Goal: Transaction & Acquisition: Purchase product/service

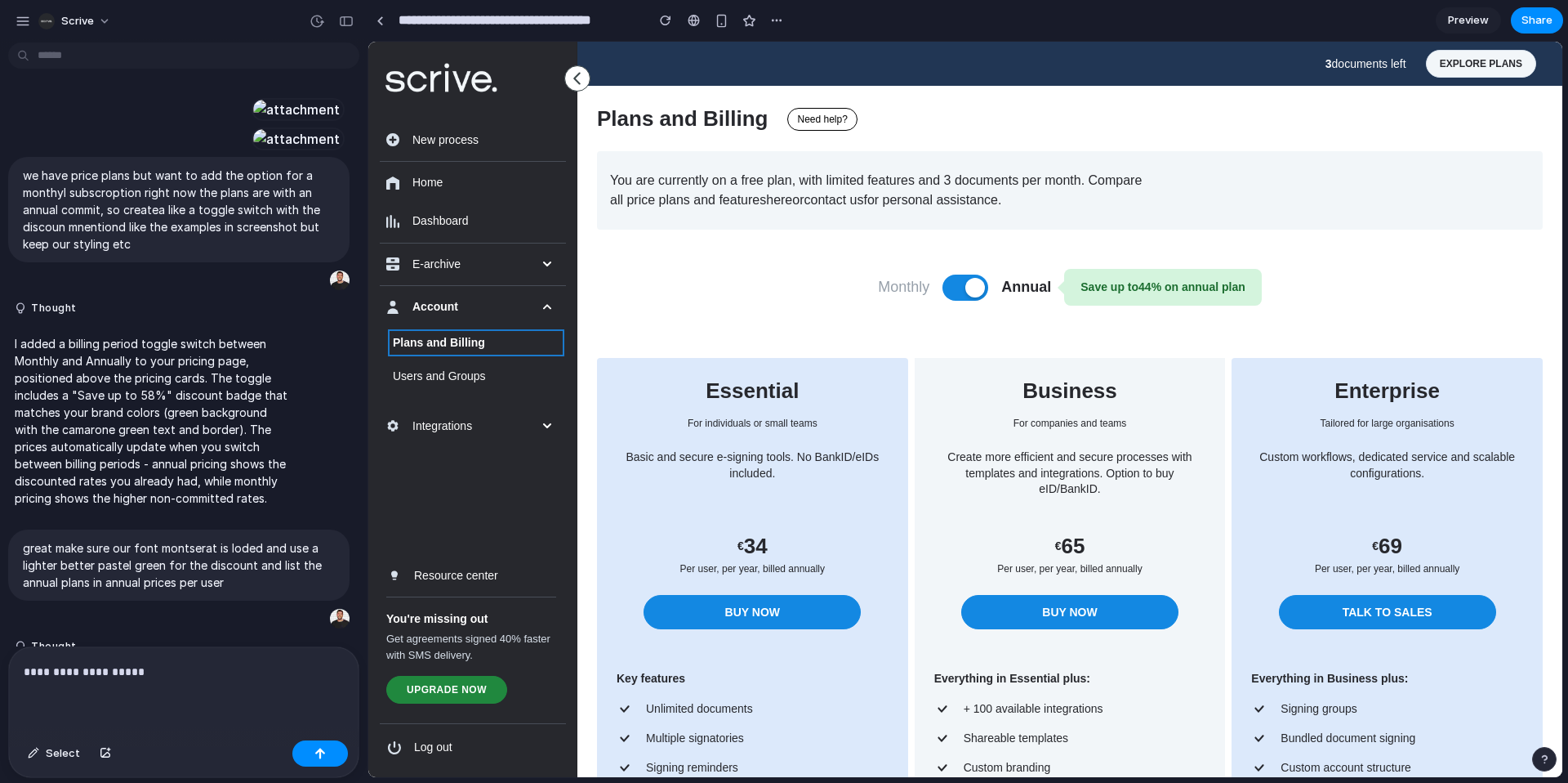
scroll to position [2802, 0]
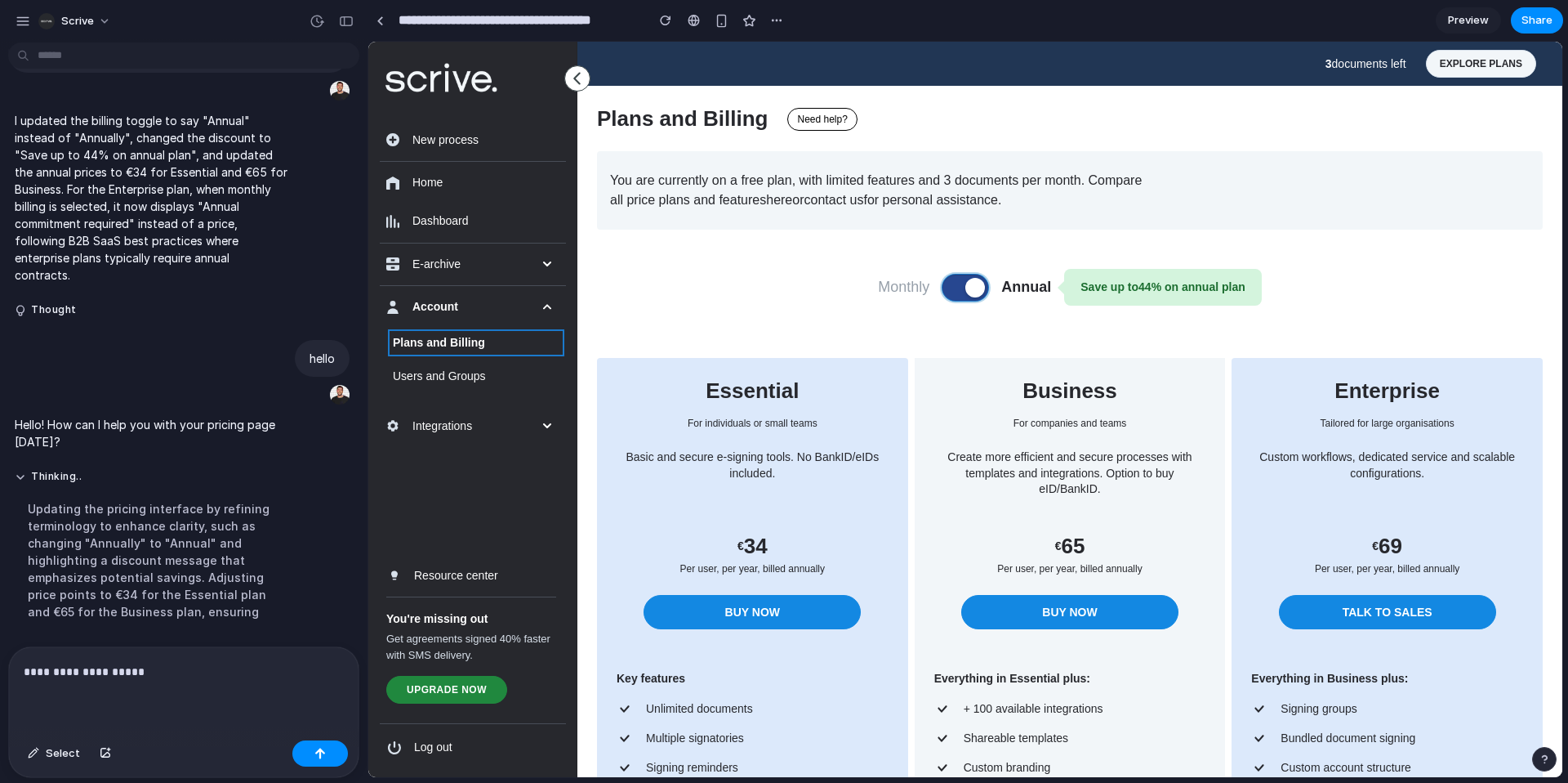
click at [949, 288] on button at bounding box center [965, 288] width 45 height 26
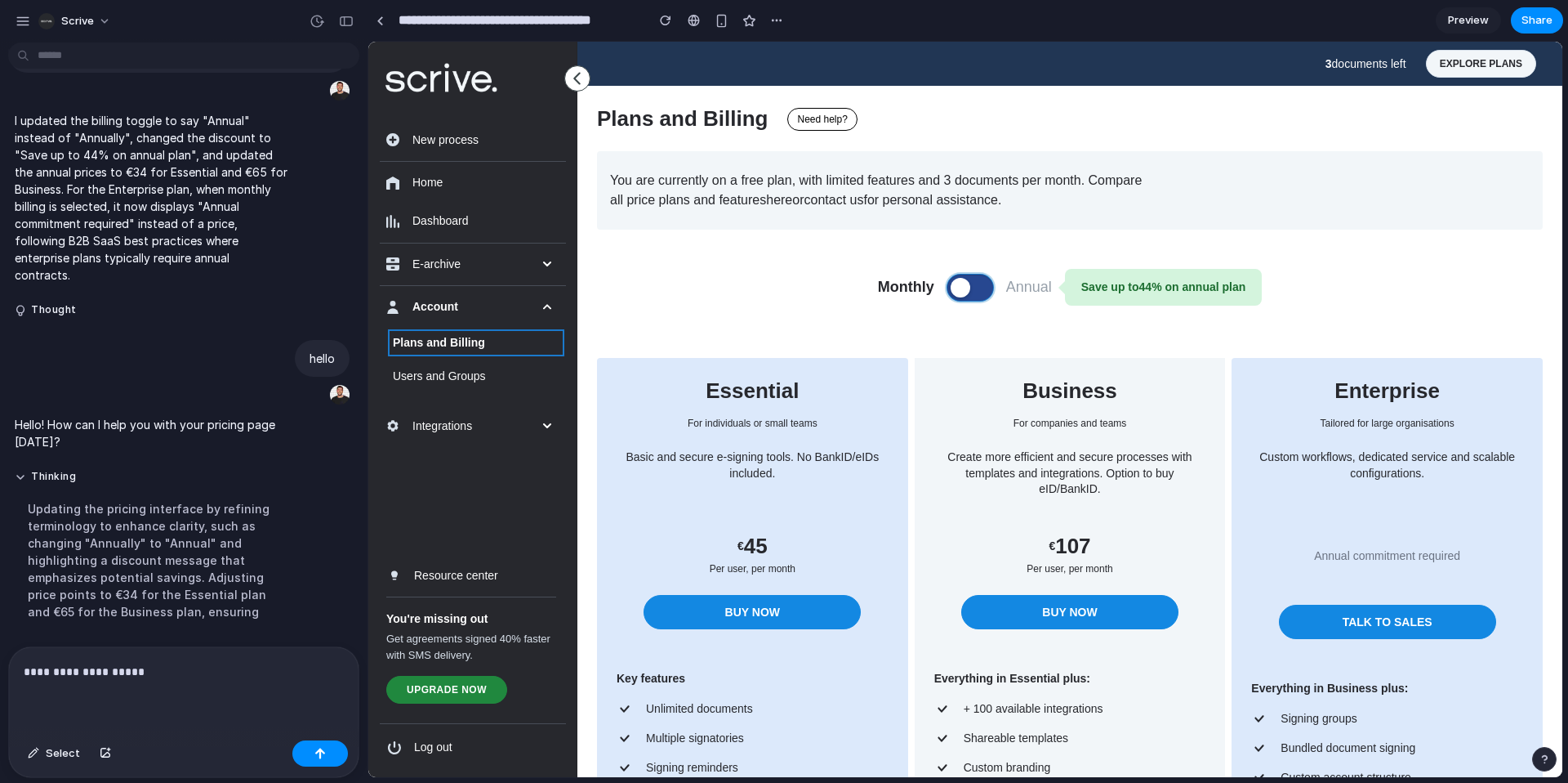
click at [951, 288] on span at bounding box center [960, 287] width 20 height 20
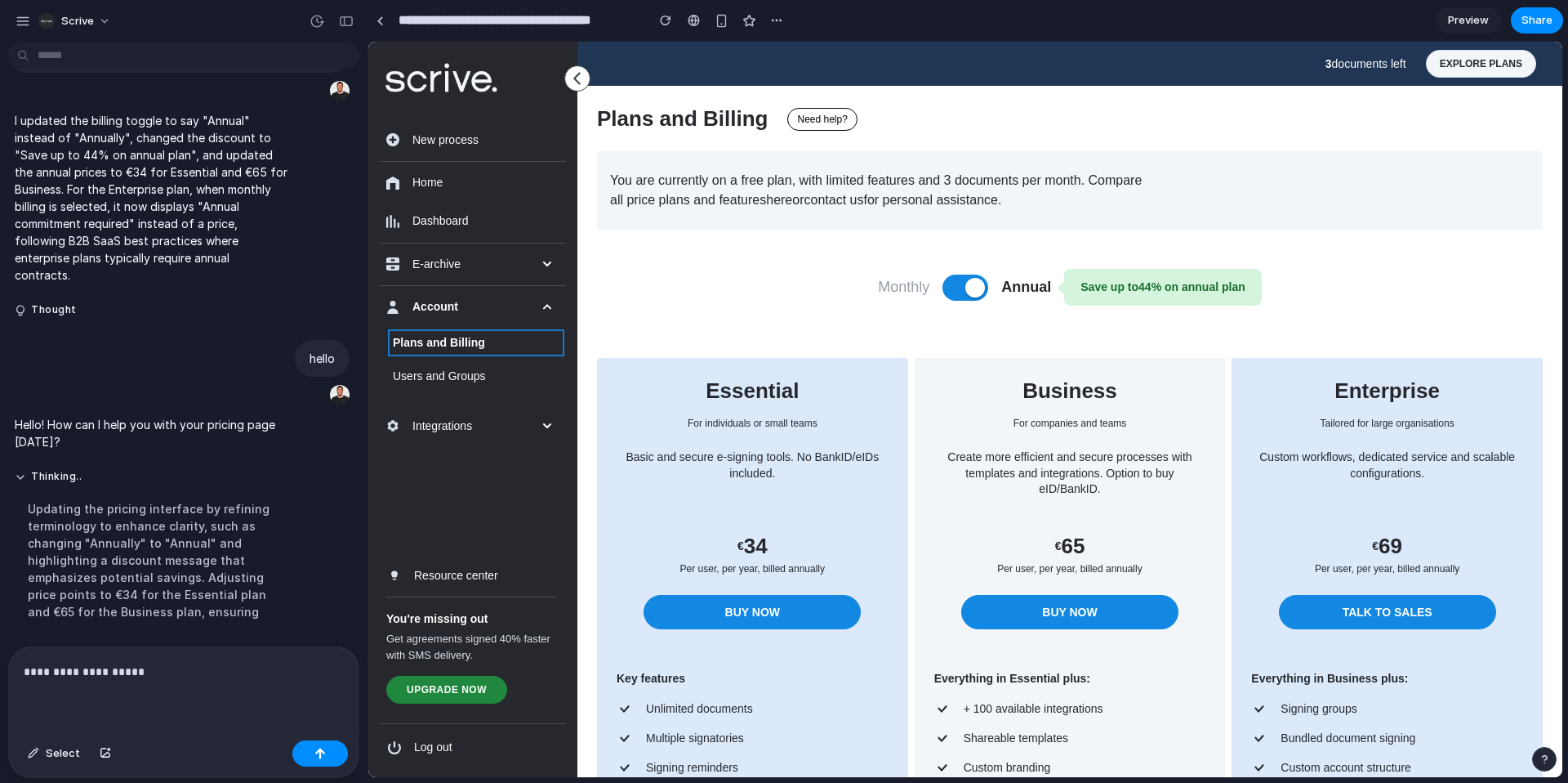
click at [195, 677] on p "**********" at bounding box center [184, 671] width 320 height 20
drag, startPoint x: 930, startPoint y: 289, endPoint x: 944, endPoint y: 288, distance: 14.0
click at [930, 289] on div "Monthly Annual Save up to 44 % on annual plan" at bounding box center [1070, 286] width 946 height 37
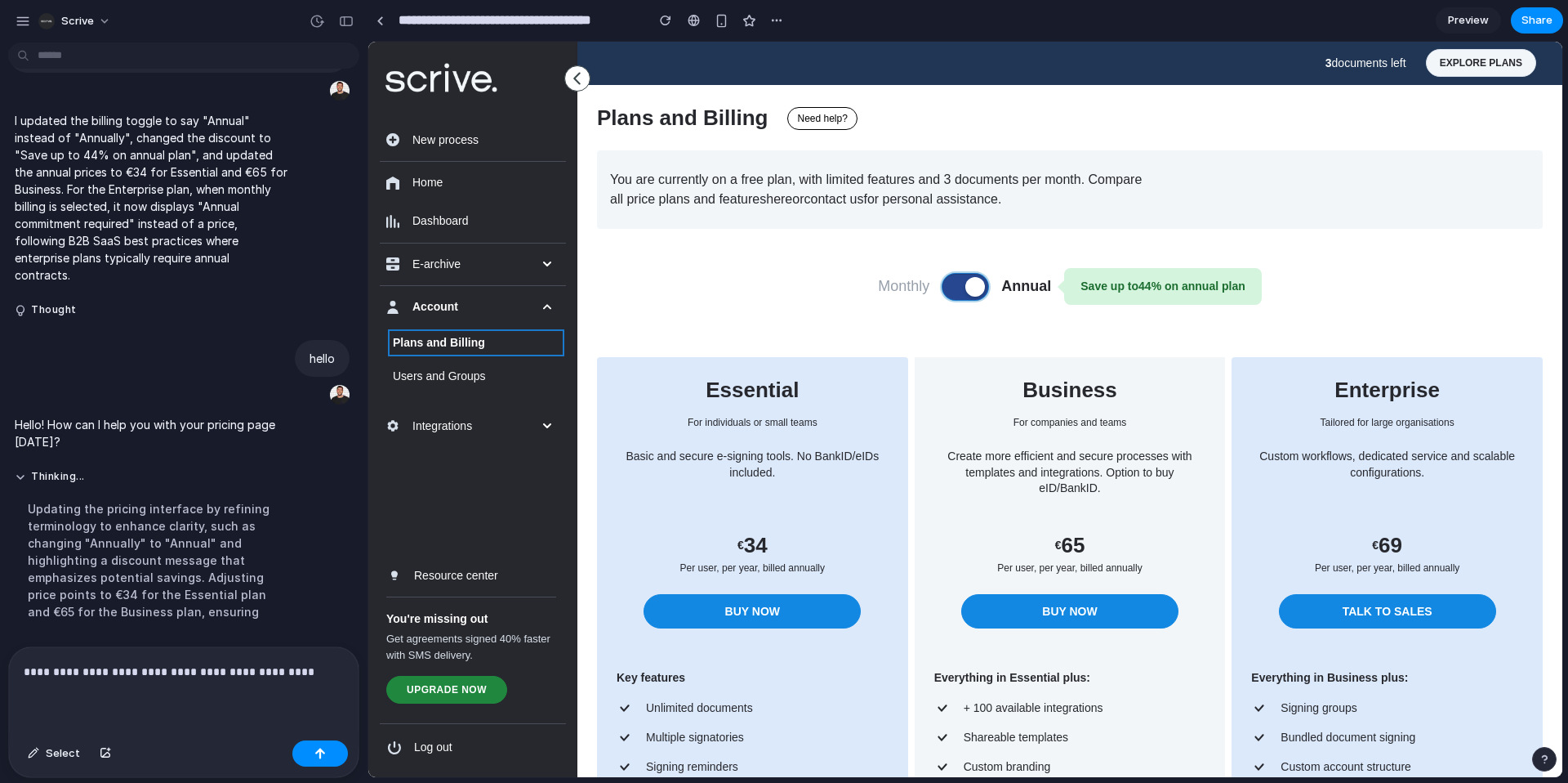
click at [944, 288] on button at bounding box center [965, 287] width 45 height 26
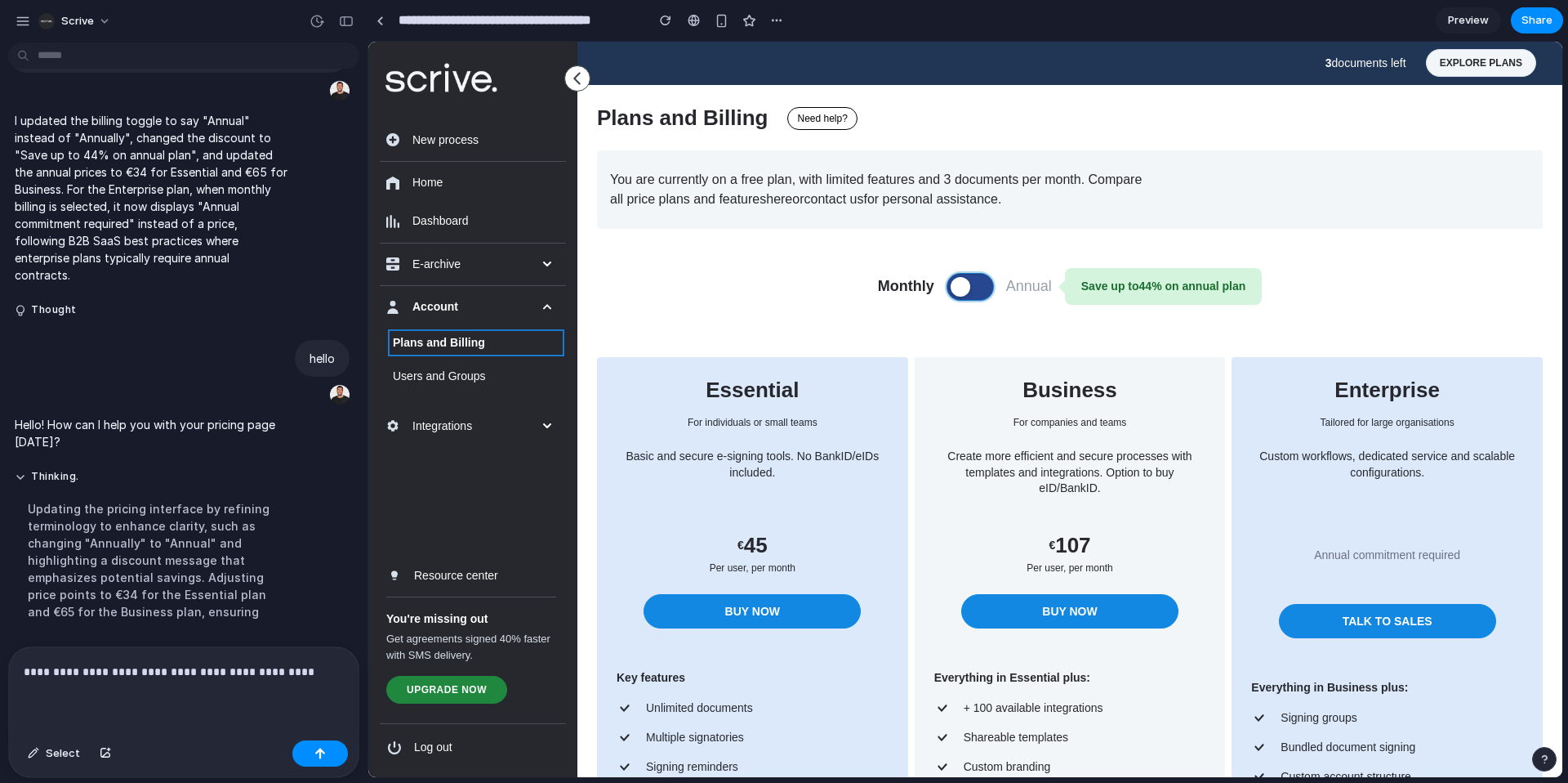
click at [951, 286] on span at bounding box center [960, 287] width 20 height 20
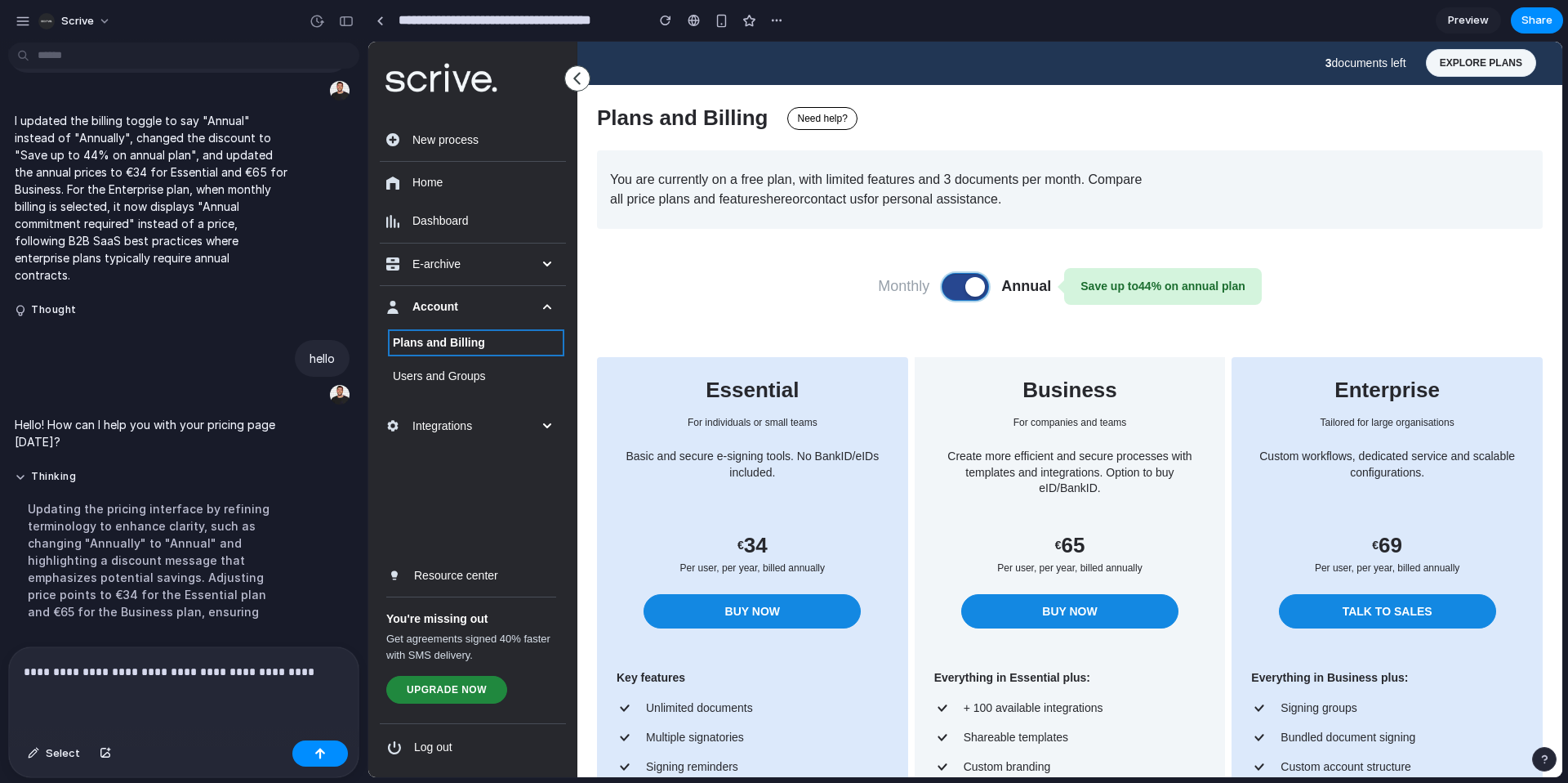
click at [948, 286] on button at bounding box center [965, 287] width 45 height 26
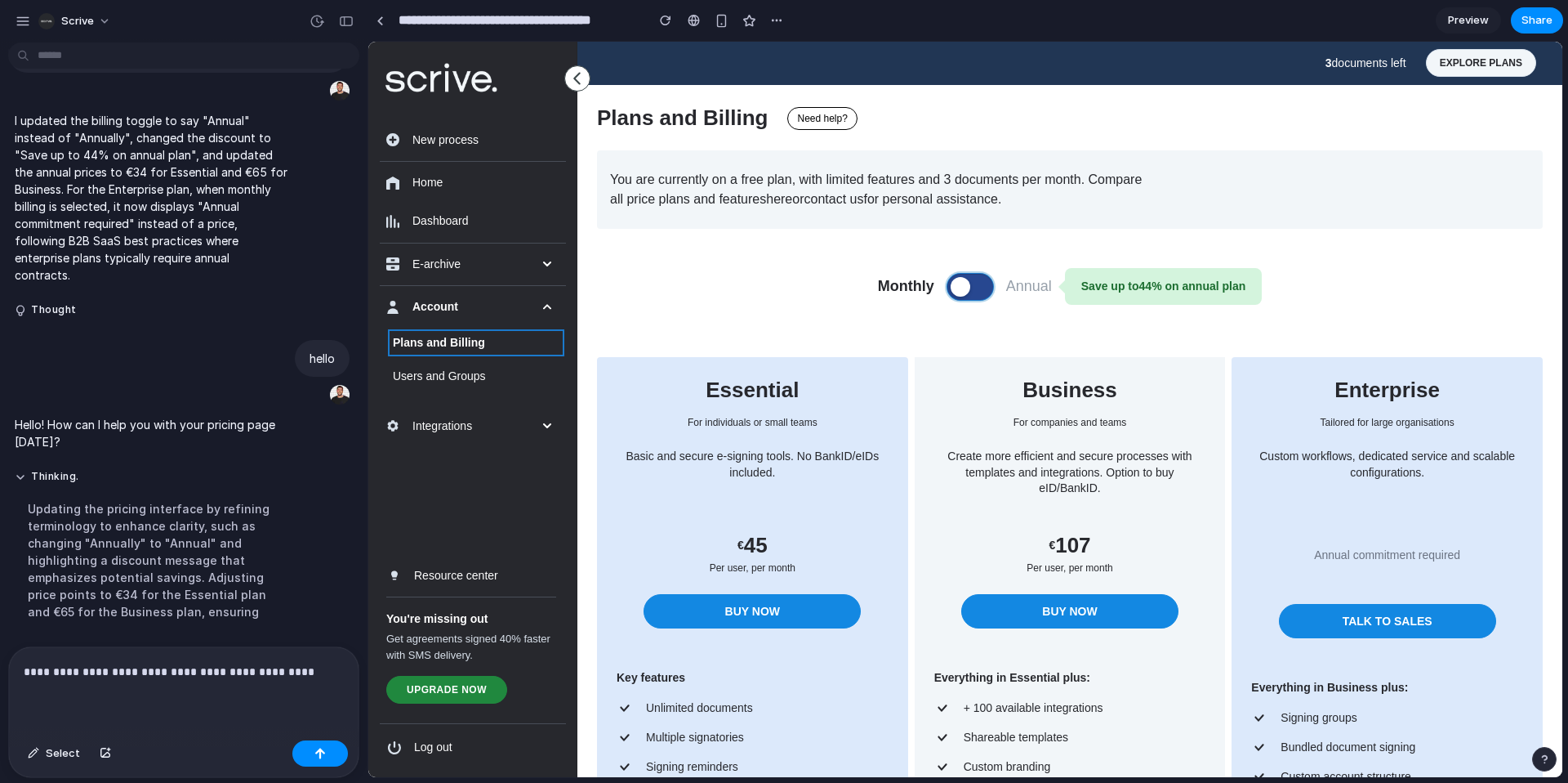
click at [951, 286] on span at bounding box center [960, 287] width 20 height 20
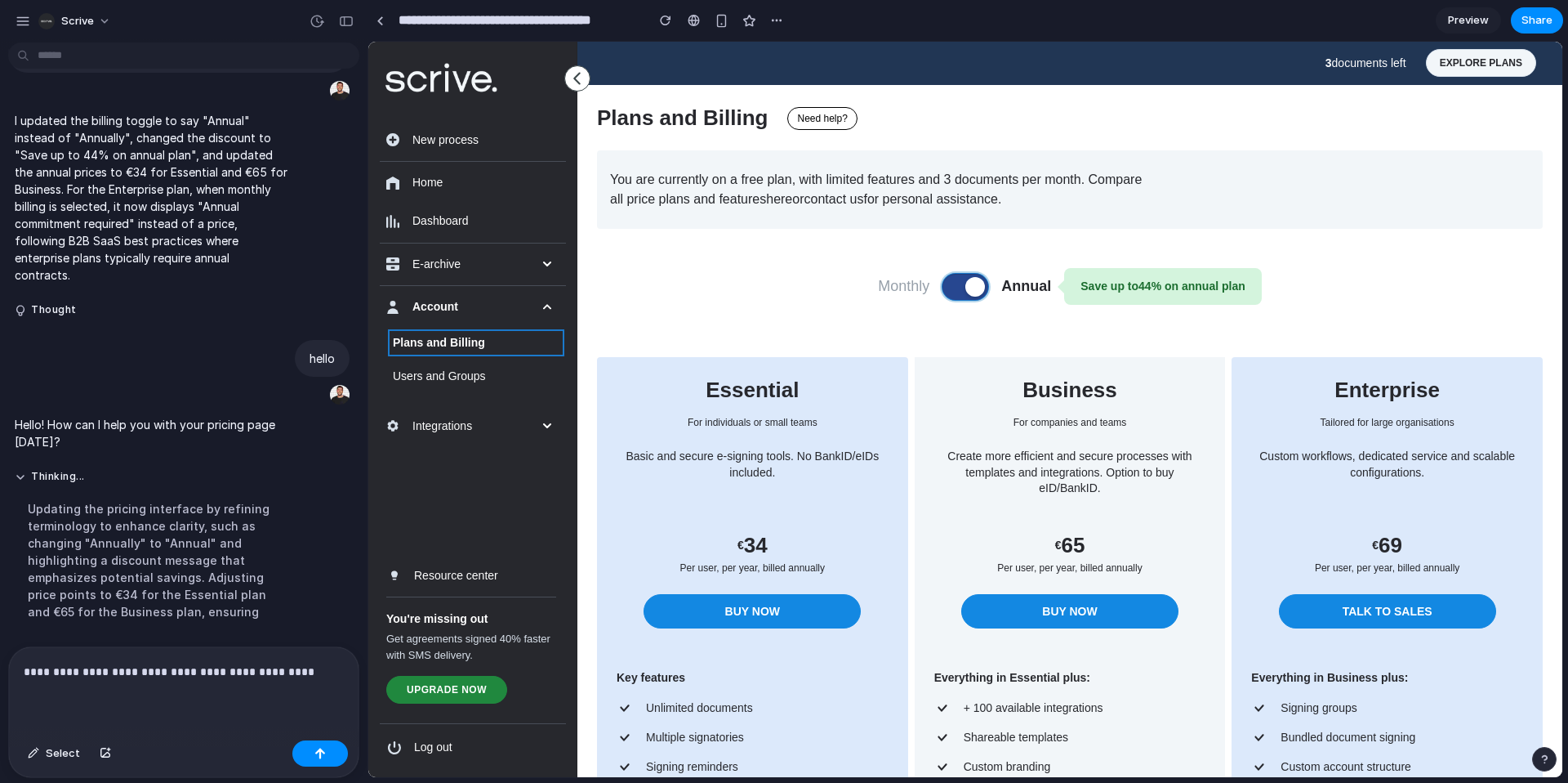
click at [948, 286] on button at bounding box center [965, 287] width 45 height 26
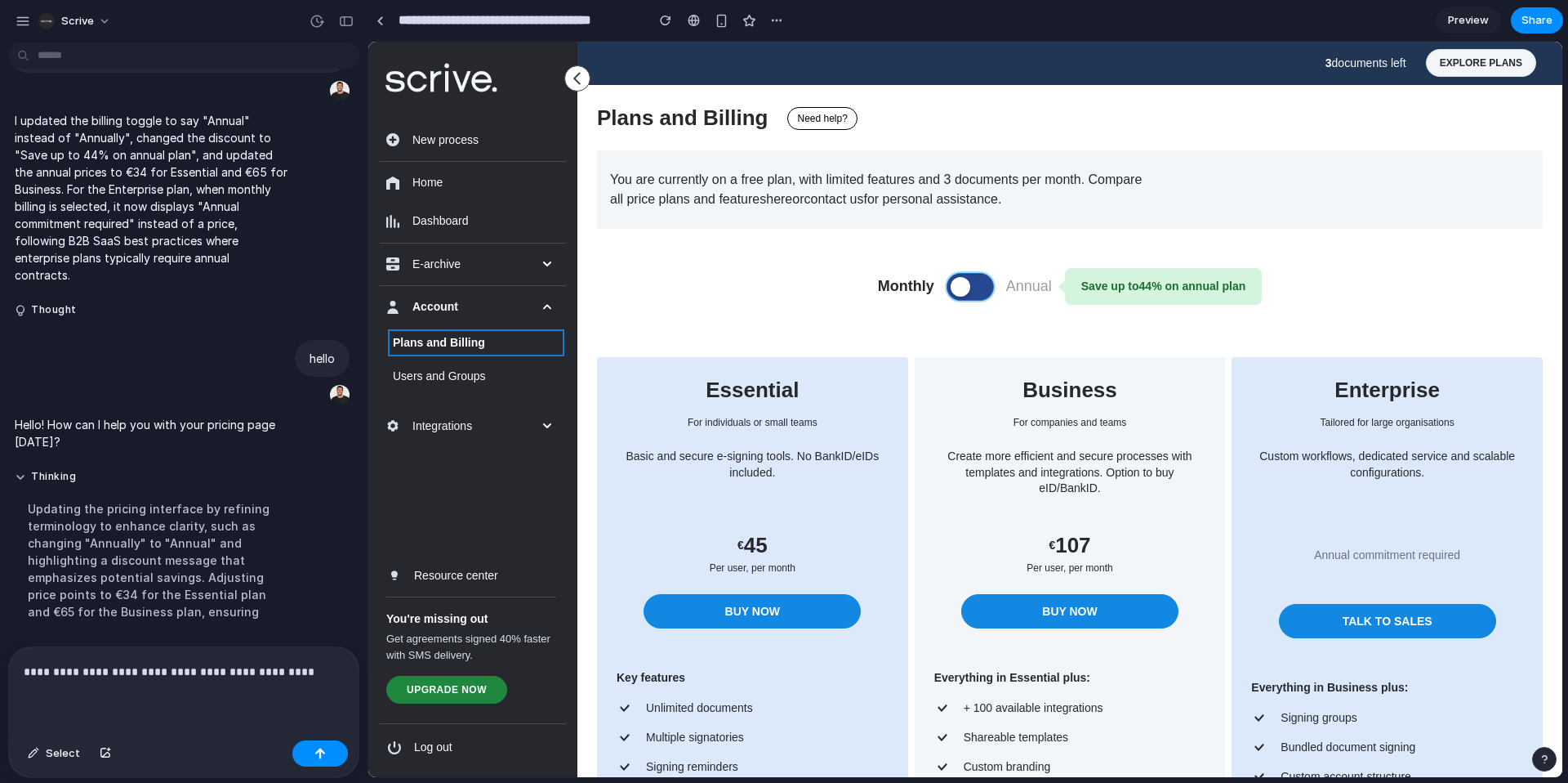
click at [951, 286] on span at bounding box center [960, 287] width 20 height 20
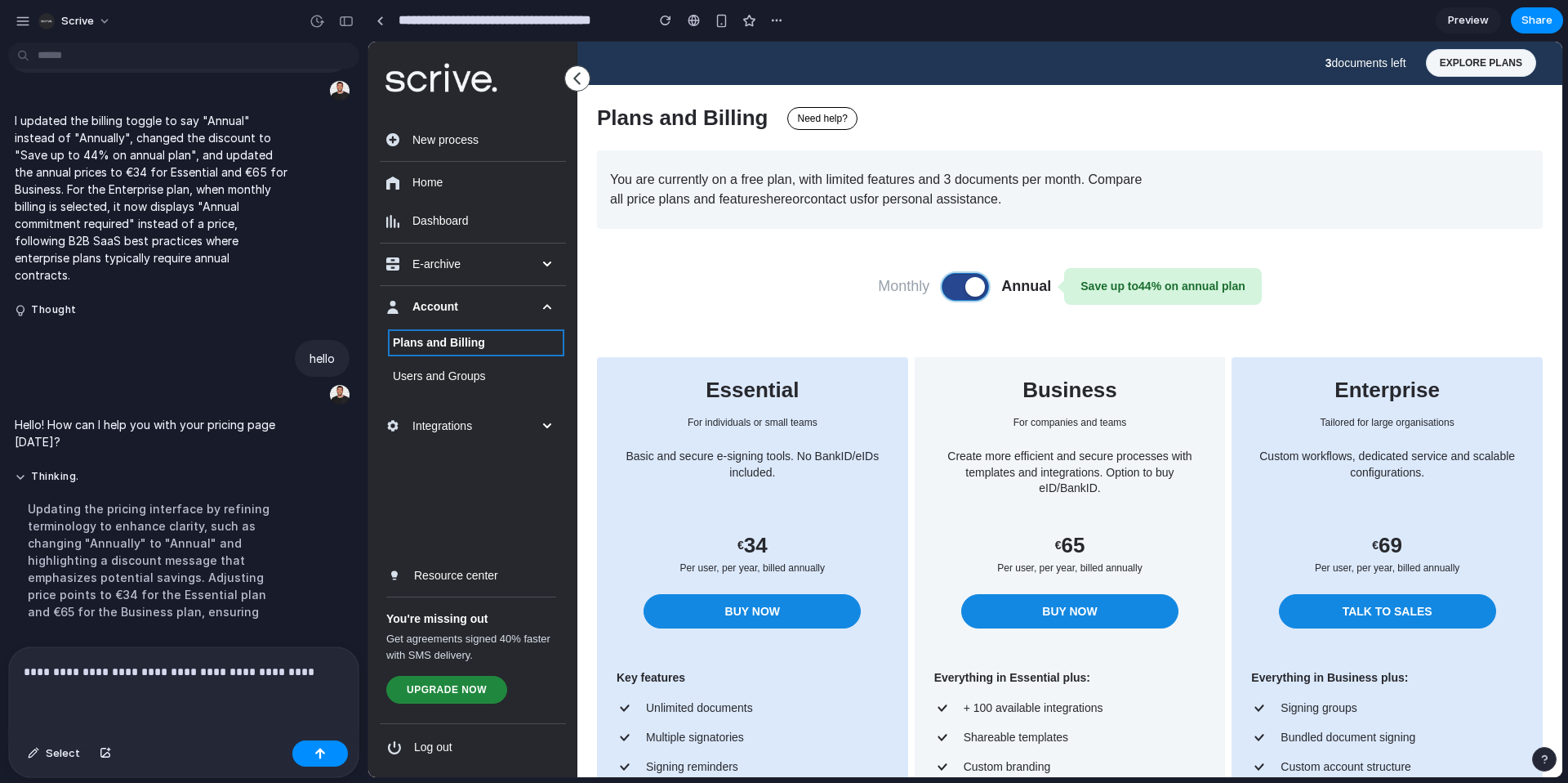
click at [948, 286] on button at bounding box center [965, 287] width 45 height 26
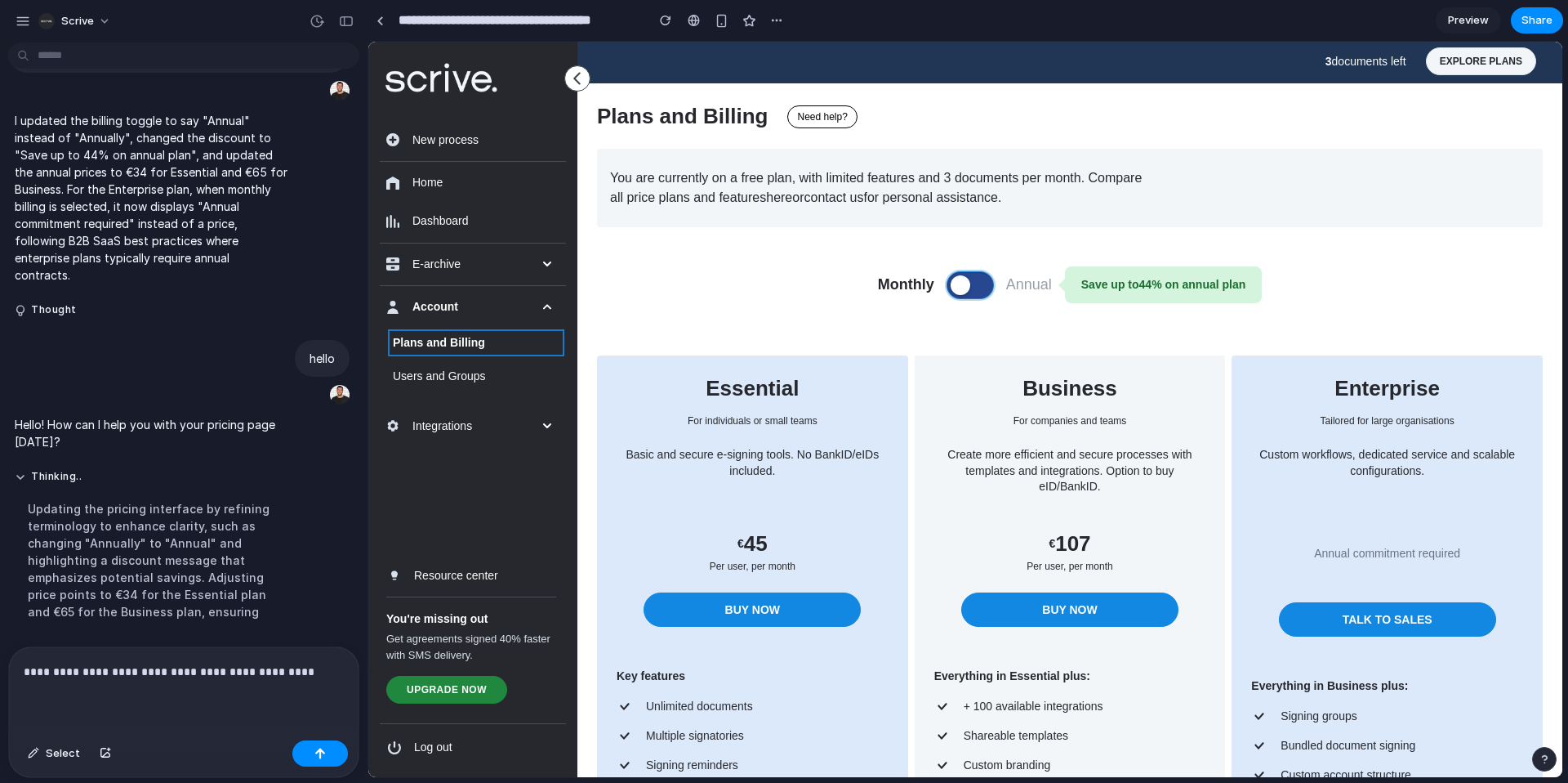
click at [951, 286] on span at bounding box center [960, 285] width 20 height 20
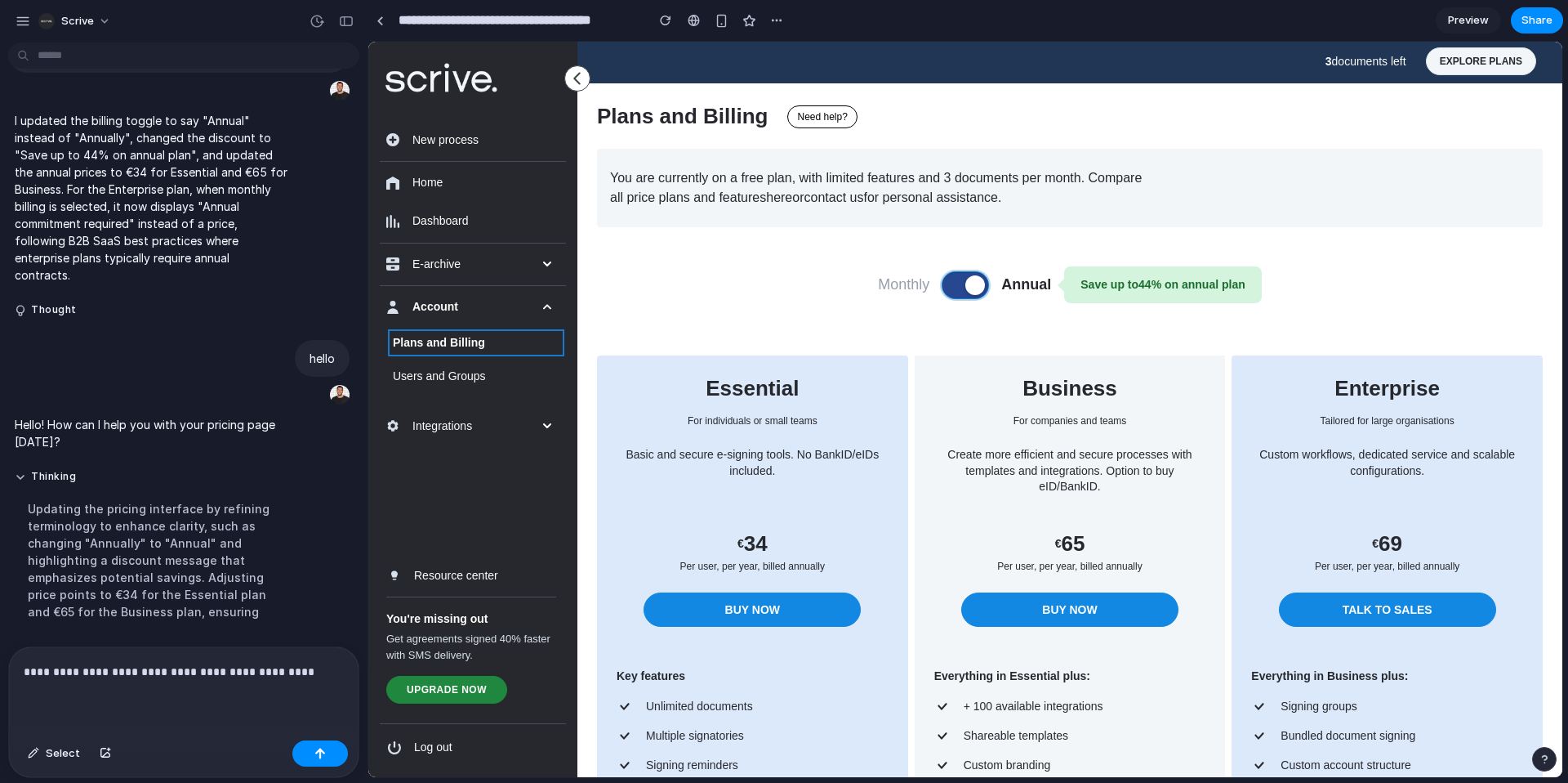
click at [948, 286] on button at bounding box center [965, 285] width 45 height 26
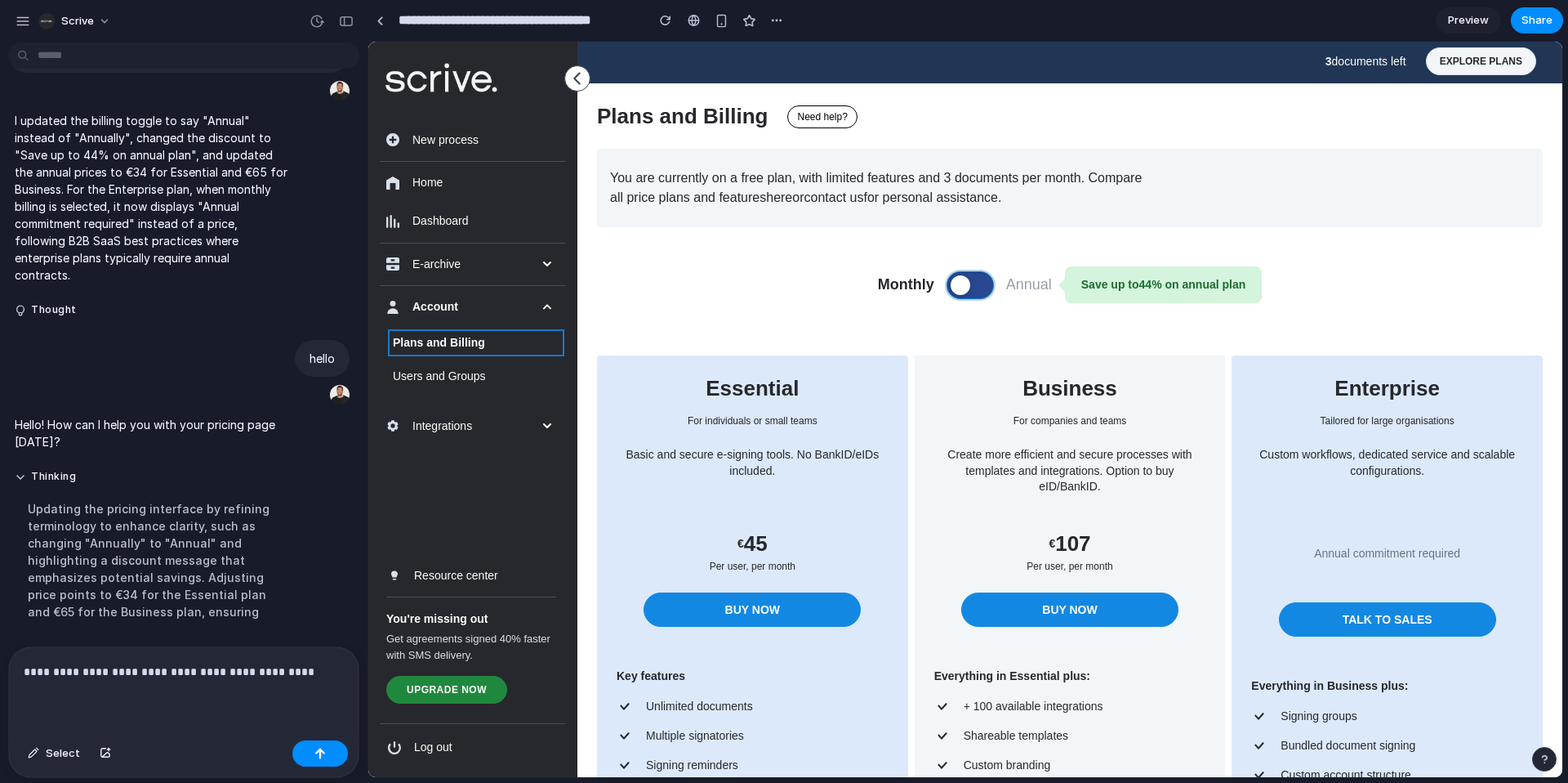
click at [951, 286] on span at bounding box center [960, 285] width 20 height 20
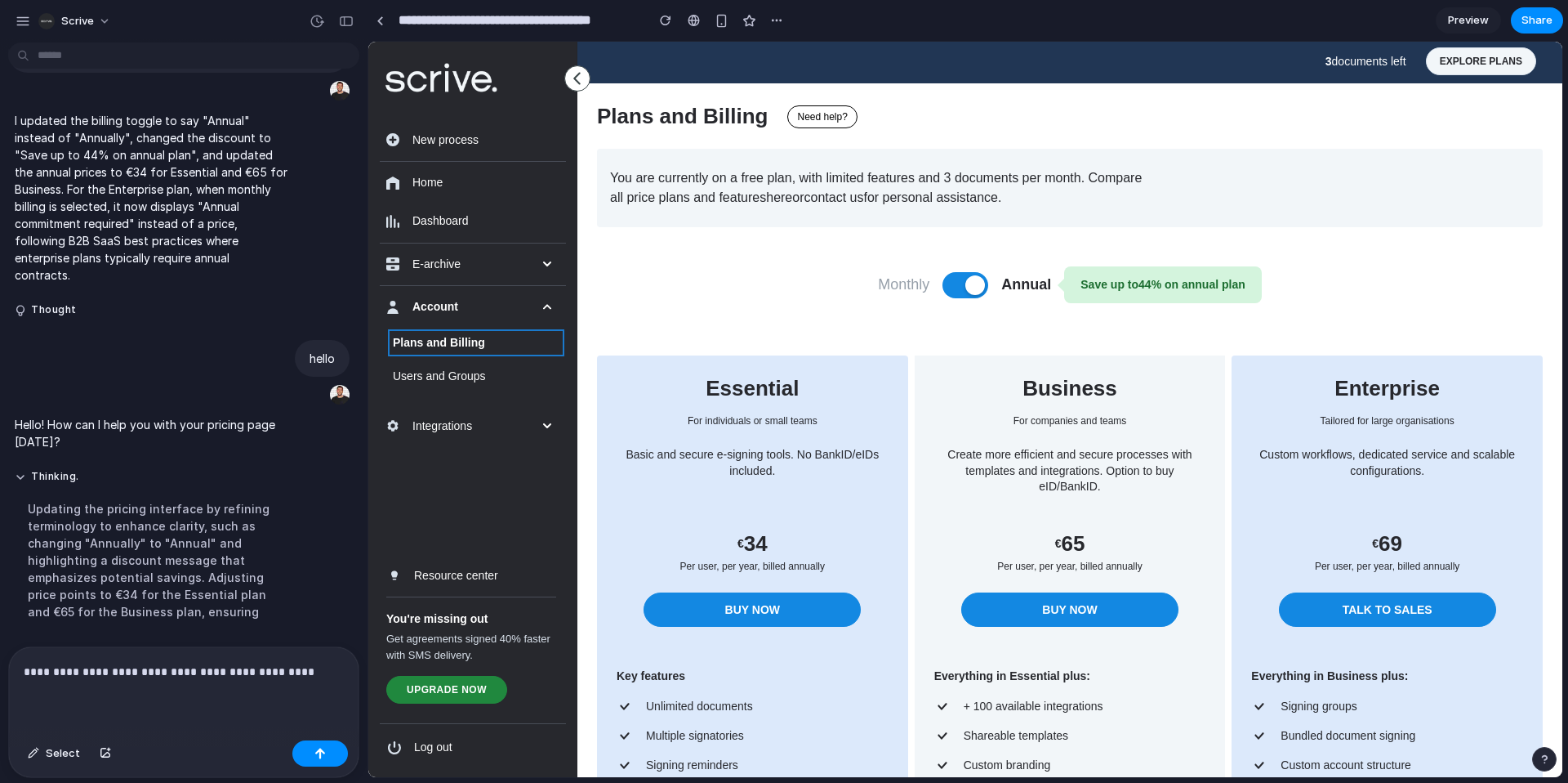
click at [336, 675] on p "**********" at bounding box center [184, 671] width 320 height 20
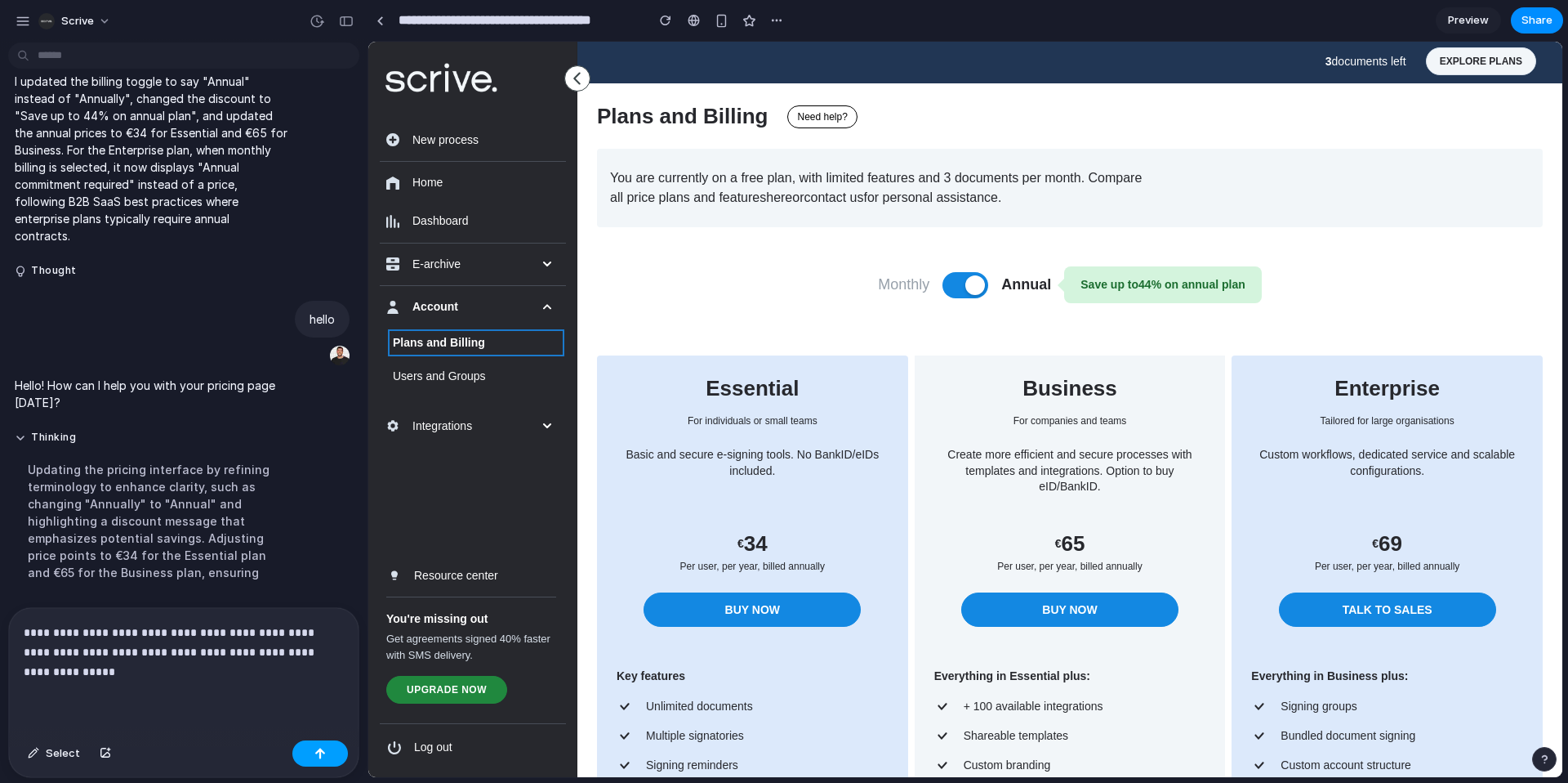
click at [311, 756] on button "button" at bounding box center [320, 753] width 56 height 26
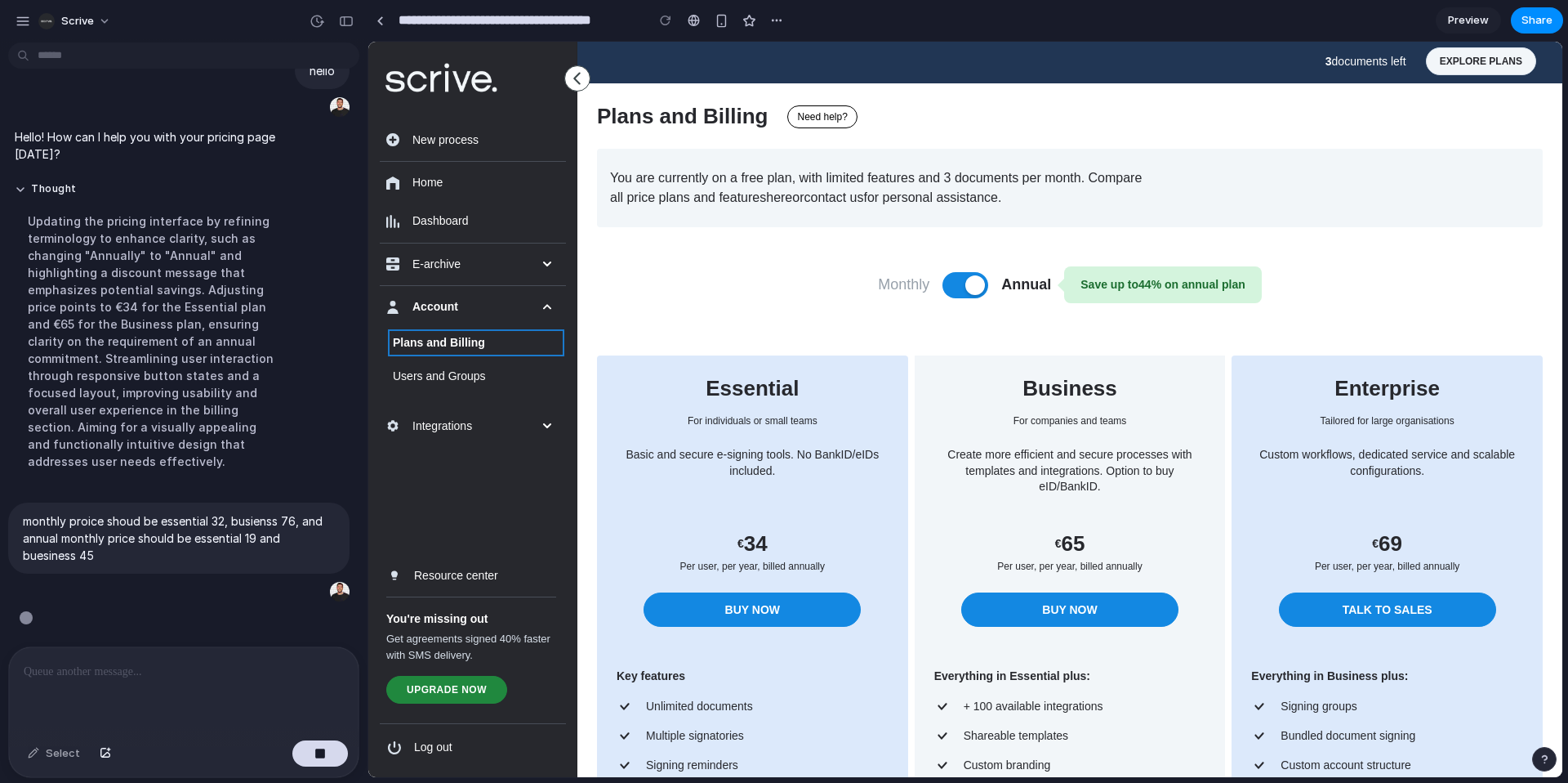
scroll to position [3073, 0]
click at [110, 758] on button "button" at bounding box center [106, 753] width 27 height 26
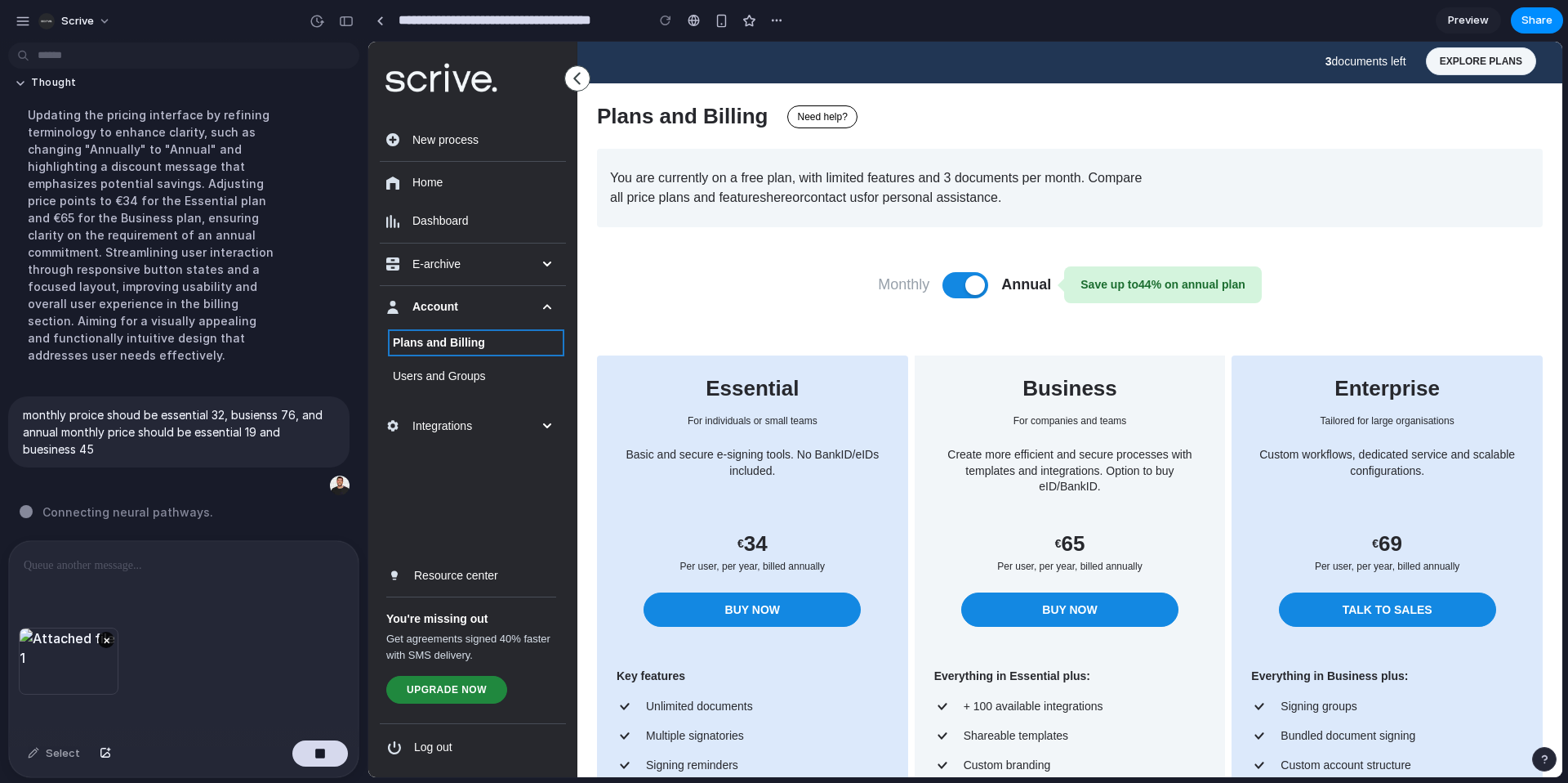
click at [280, 560] on p at bounding box center [184, 565] width 320 height 20
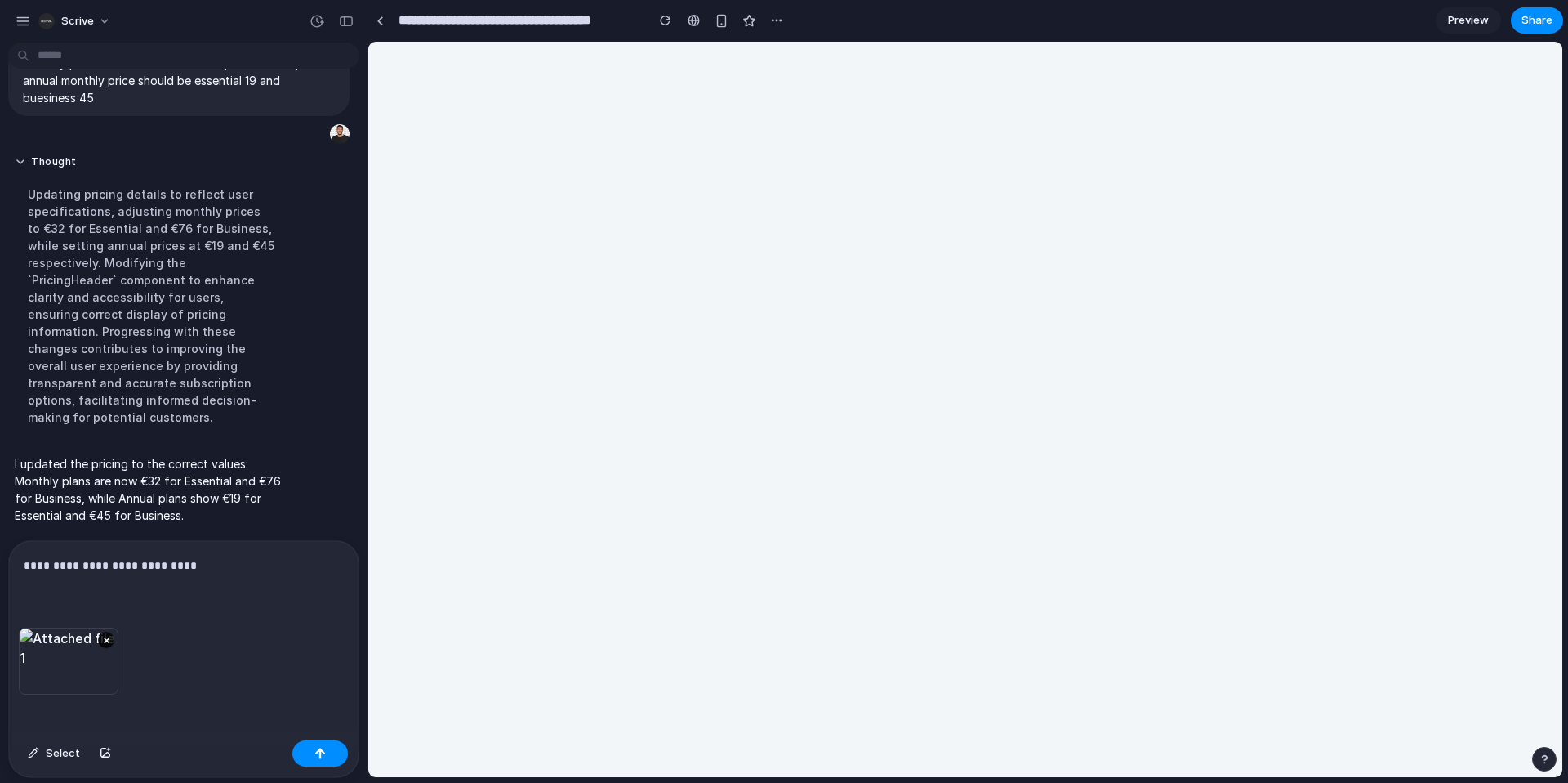
scroll to position [0, 0]
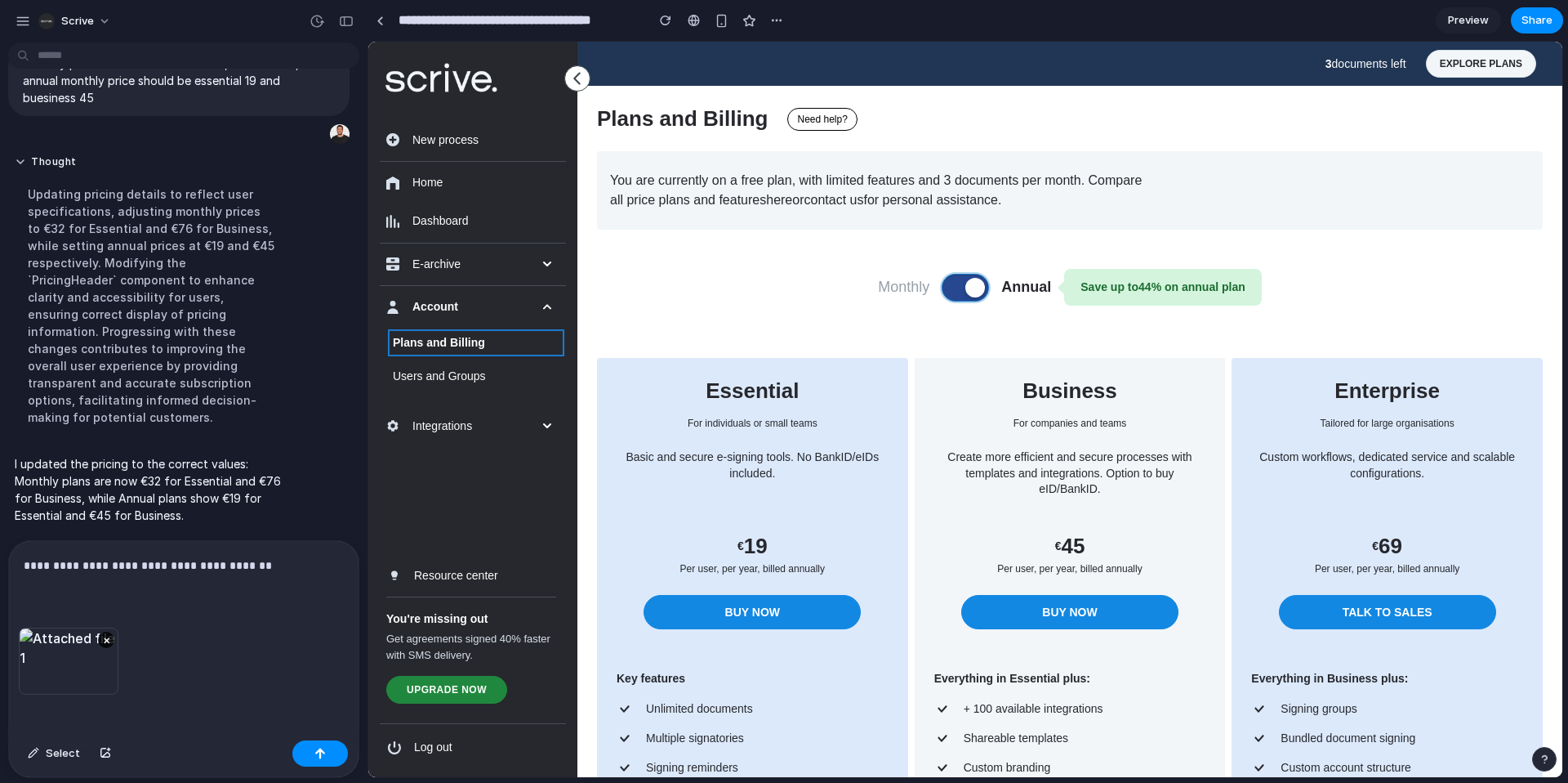
click at [953, 291] on button at bounding box center [965, 288] width 45 height 26
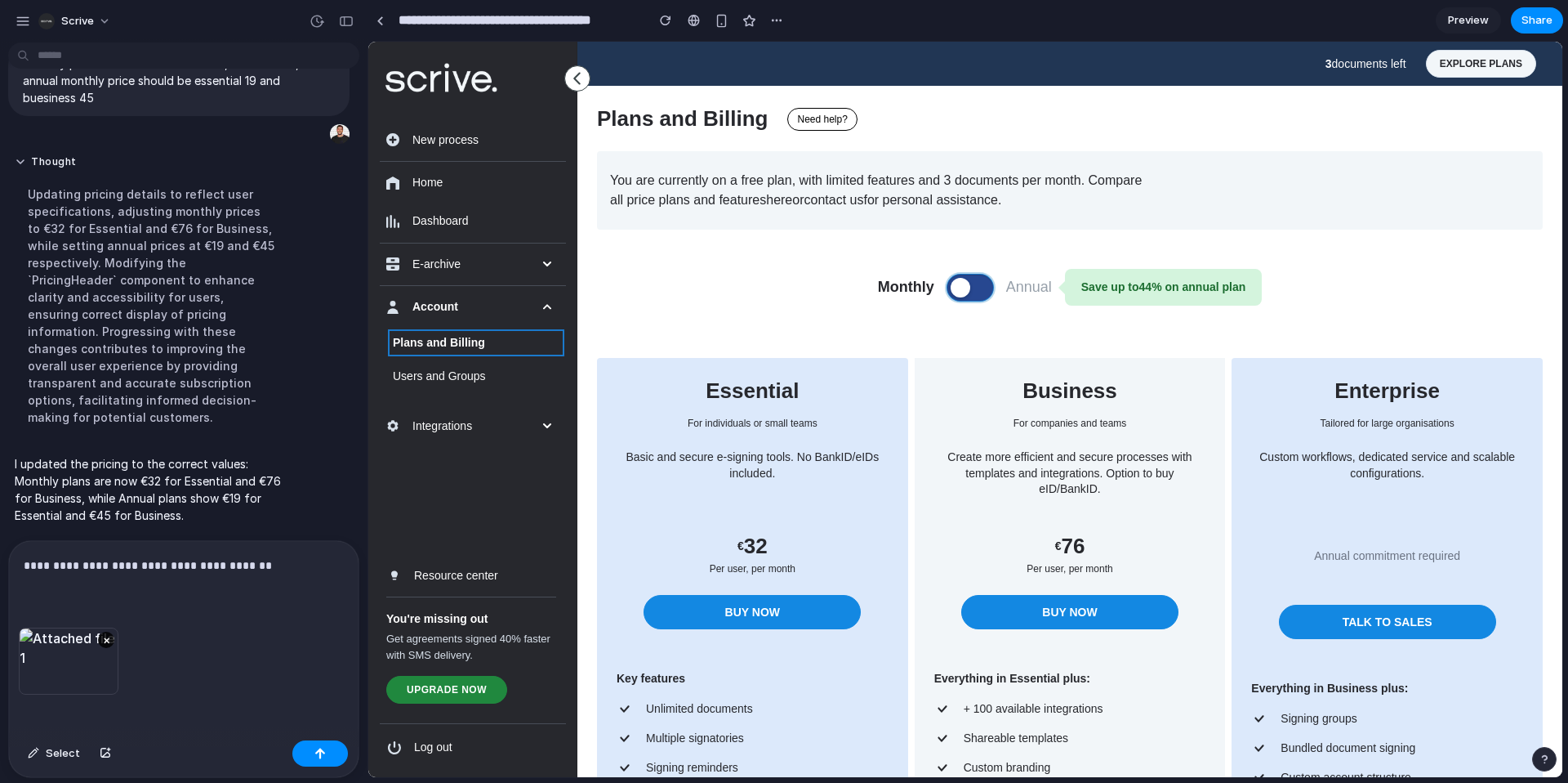
click at [953, 291] on span at bounding box center [960, 287] width 20 height 20
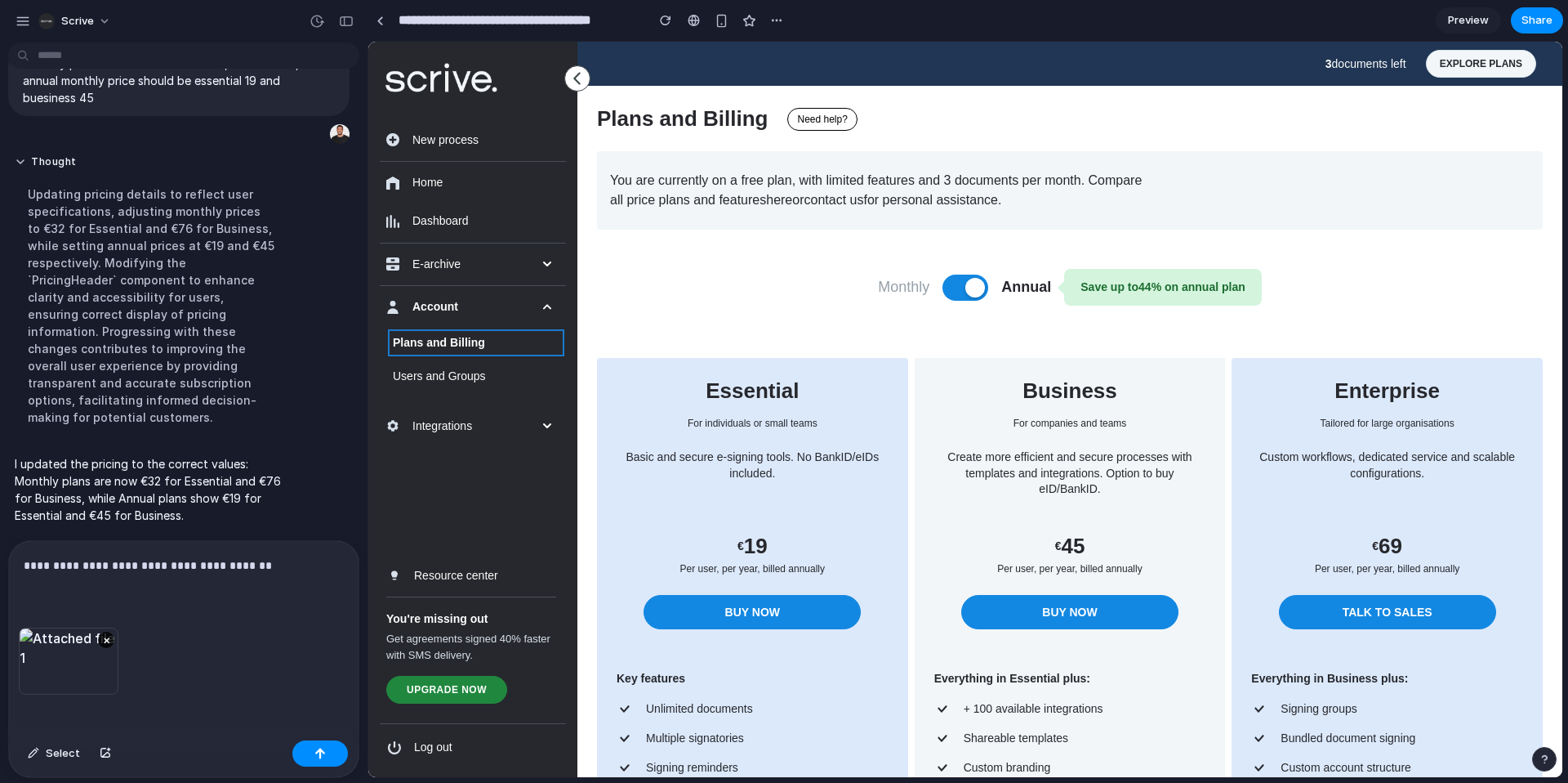
click at [302, 547] on div "**********" at bounding box center [183, 584] width 349 height 87
click at [294, 561] on p "**********" at bounding box center [184, 565] width 320 height 20
click at [328, 752] on button "button" at bounding box center [320, 753] width 56 height 26
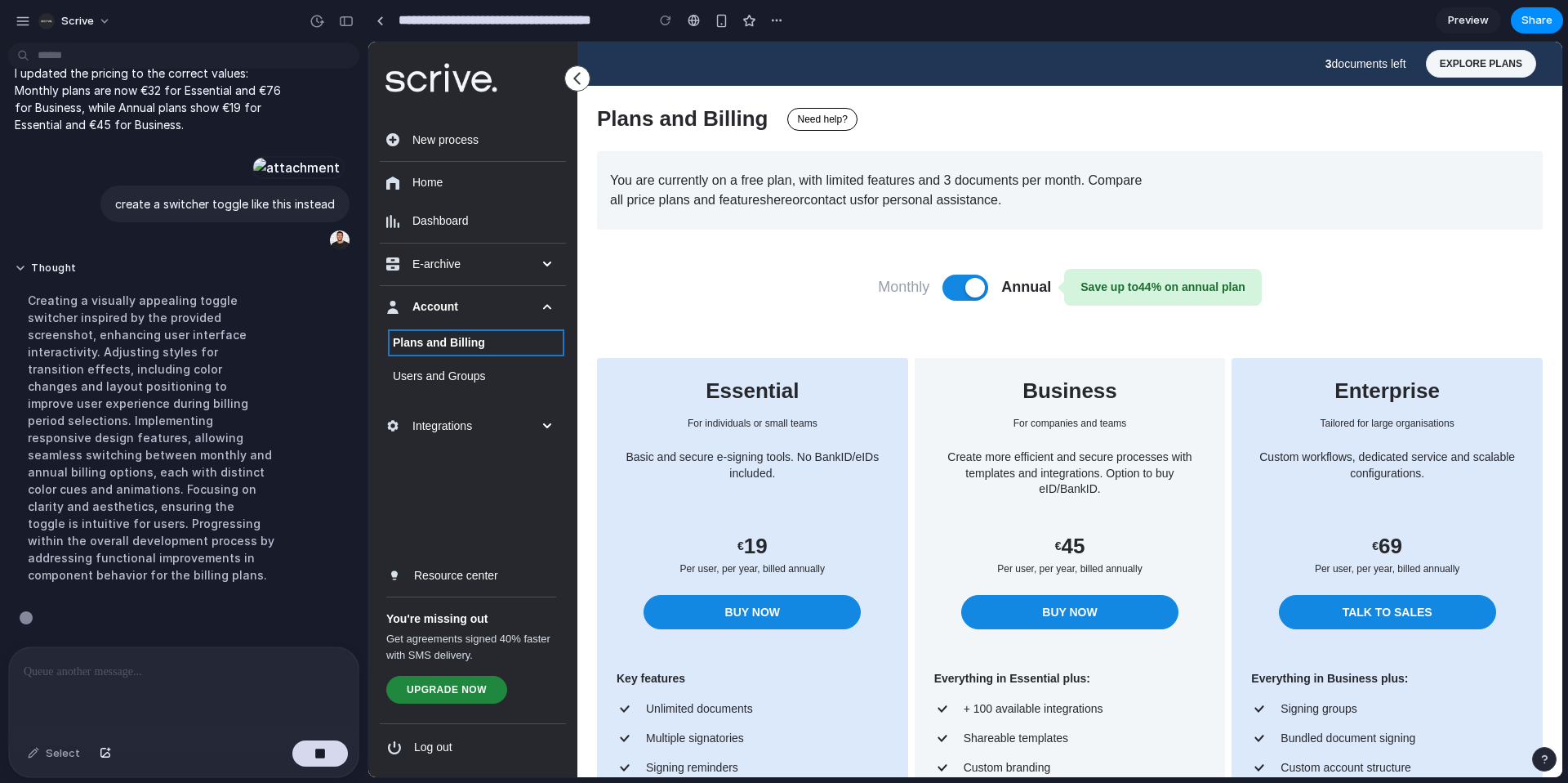
scroll to position [3431, 0]
click at [170, 679] on p at bounding box center [184, 671] width 320 height 20
click at [1098, 287] on div "Save up to 44 % on annual plan" at bounding box center [1163, 287] width 197 height 37
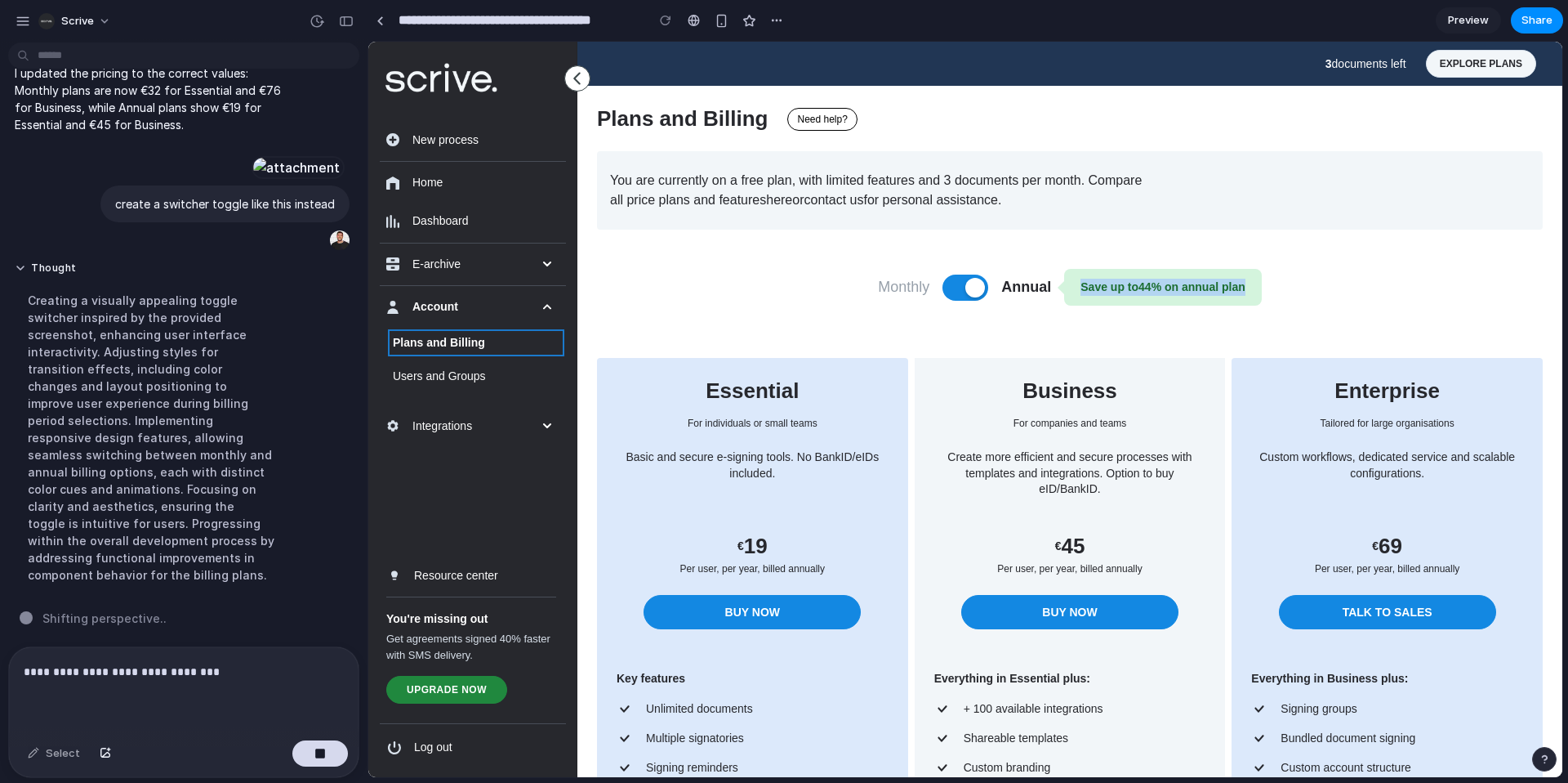
copy div "Save up to 44 % on annual plan"
click at [270, 673] on p "**********" at bounding box center [184, 671] width 320 height 20
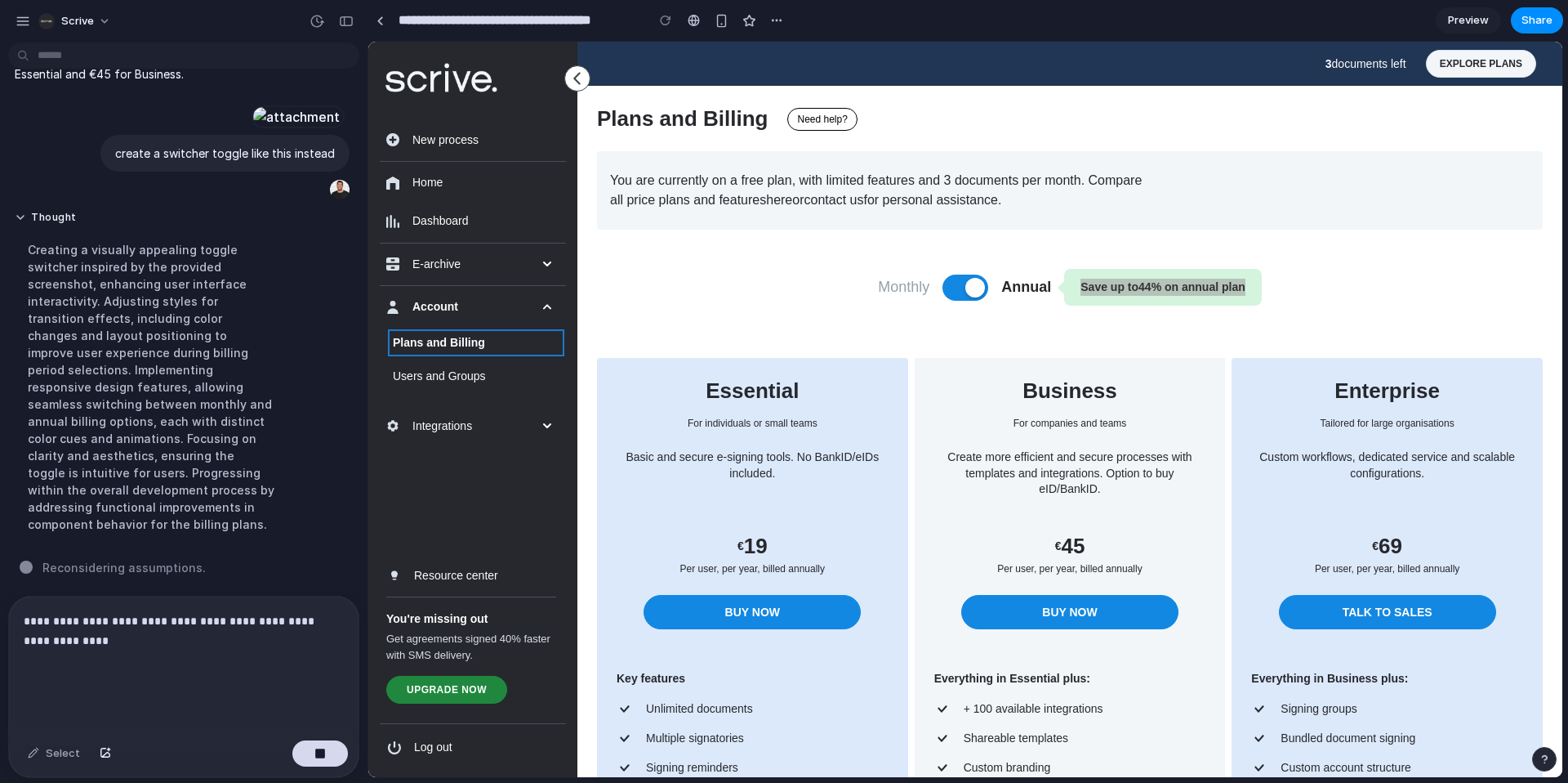
click at [296, 629] on p "**********" at bounding box center [184, 631] width 320 height 39
click at [286, 631] on p "**********" at bounding box center [184, 631] width 320 height 39
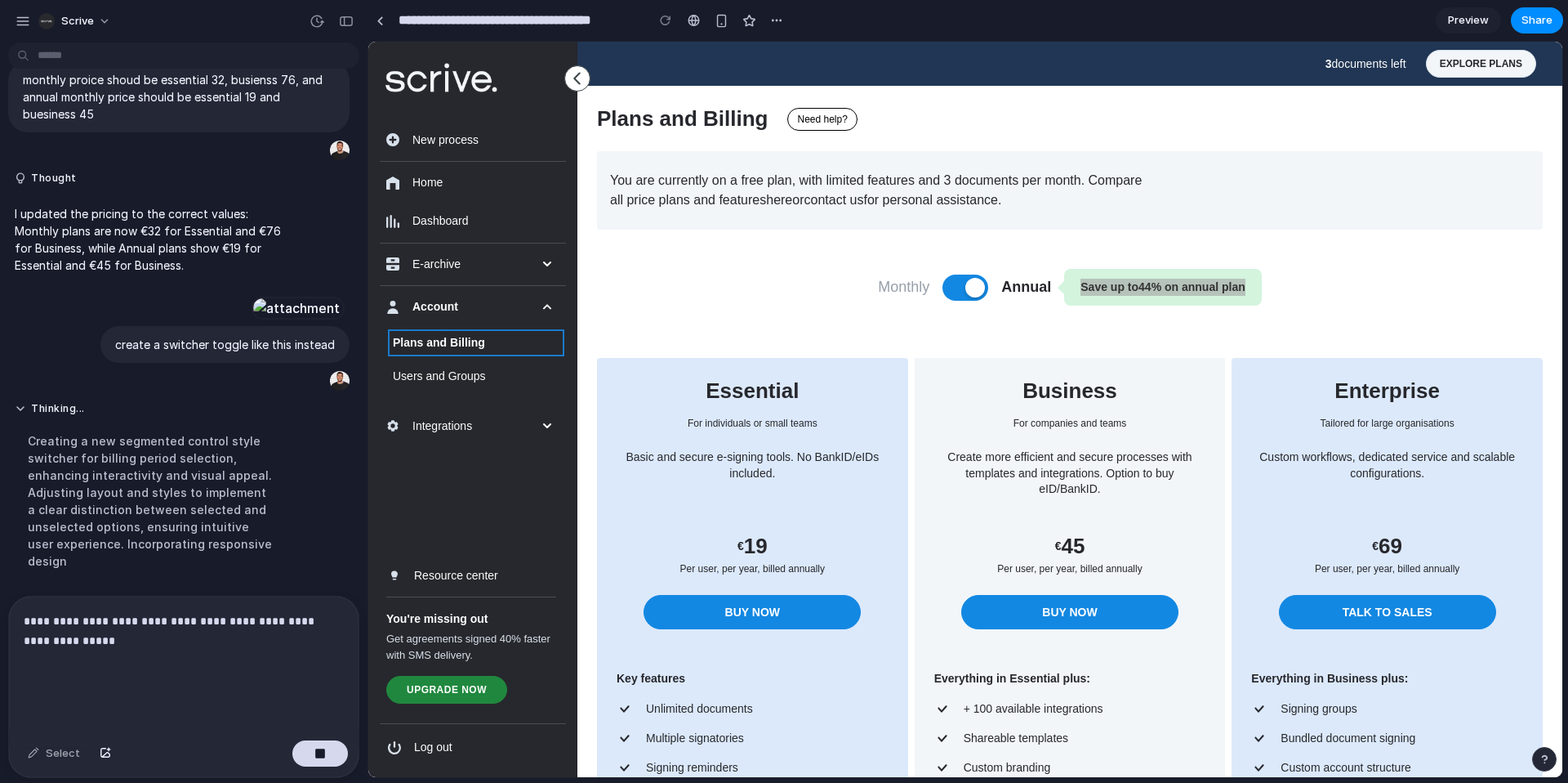
click at [275, 619] on p "**********" at bounding box center [184, 631] width 320 height 39
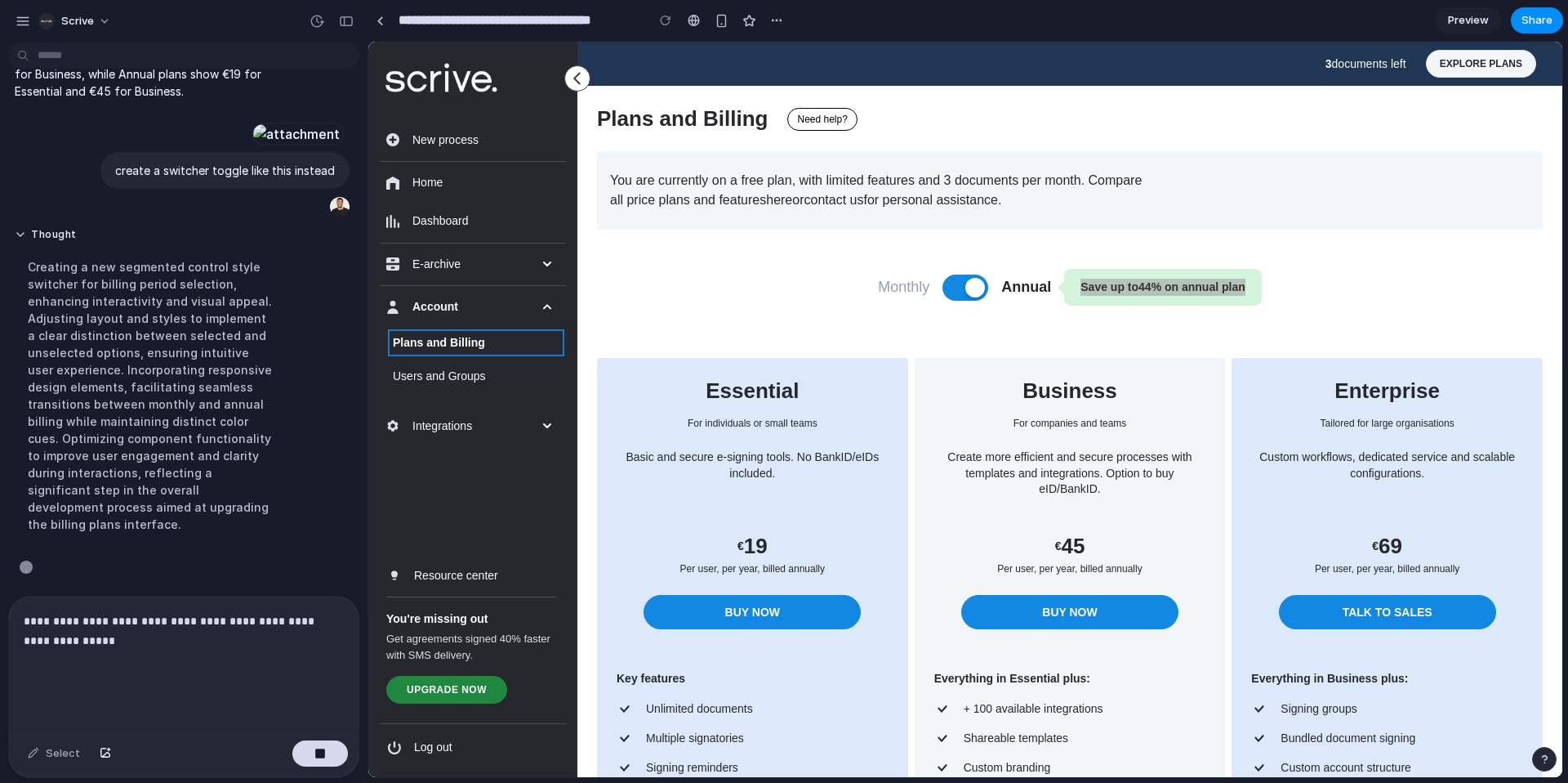
scroll to position [3464, 0]
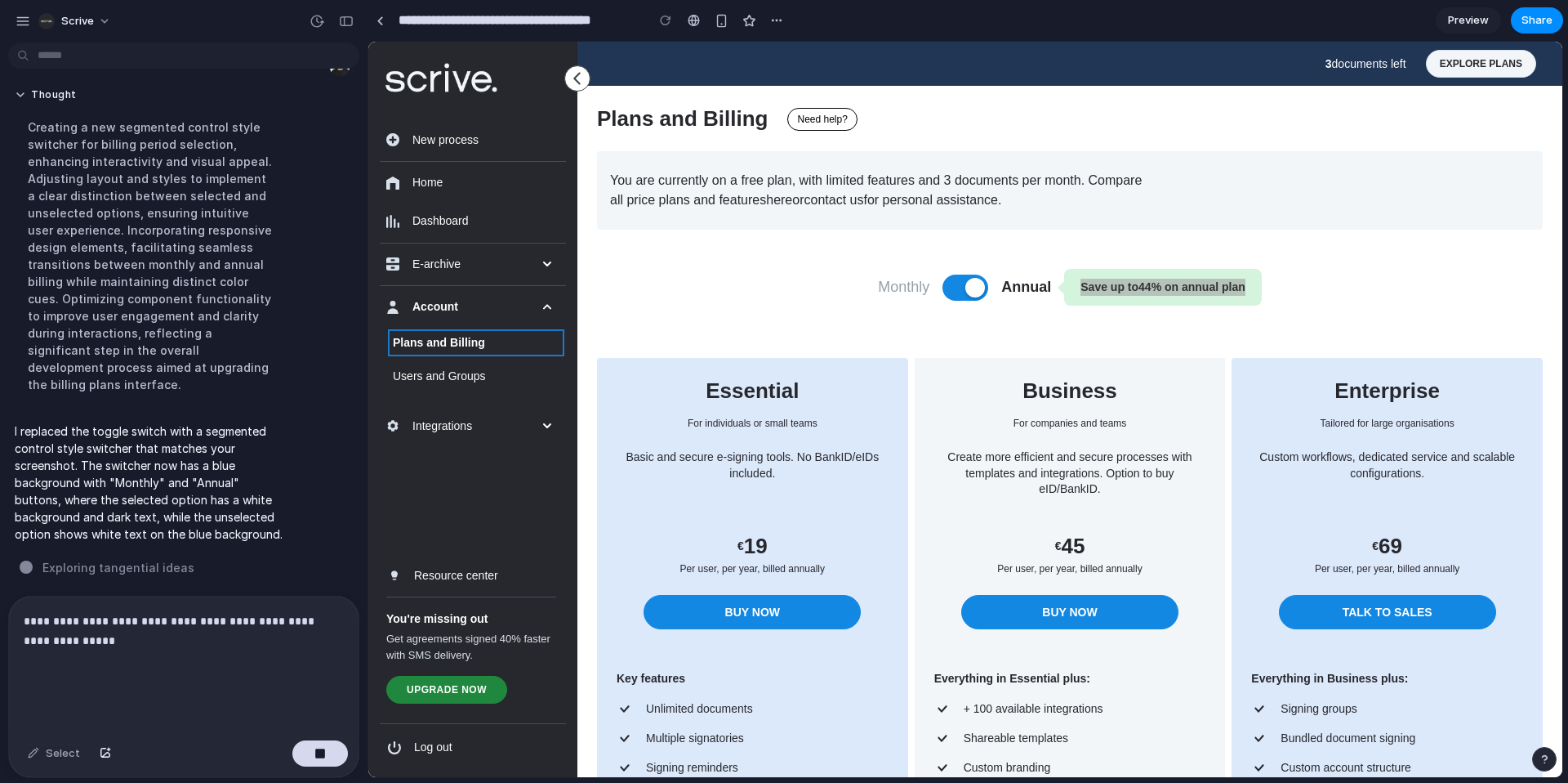
click at [209, 640] on p "**********" at bounding box center [184, 631] width 320 height 39
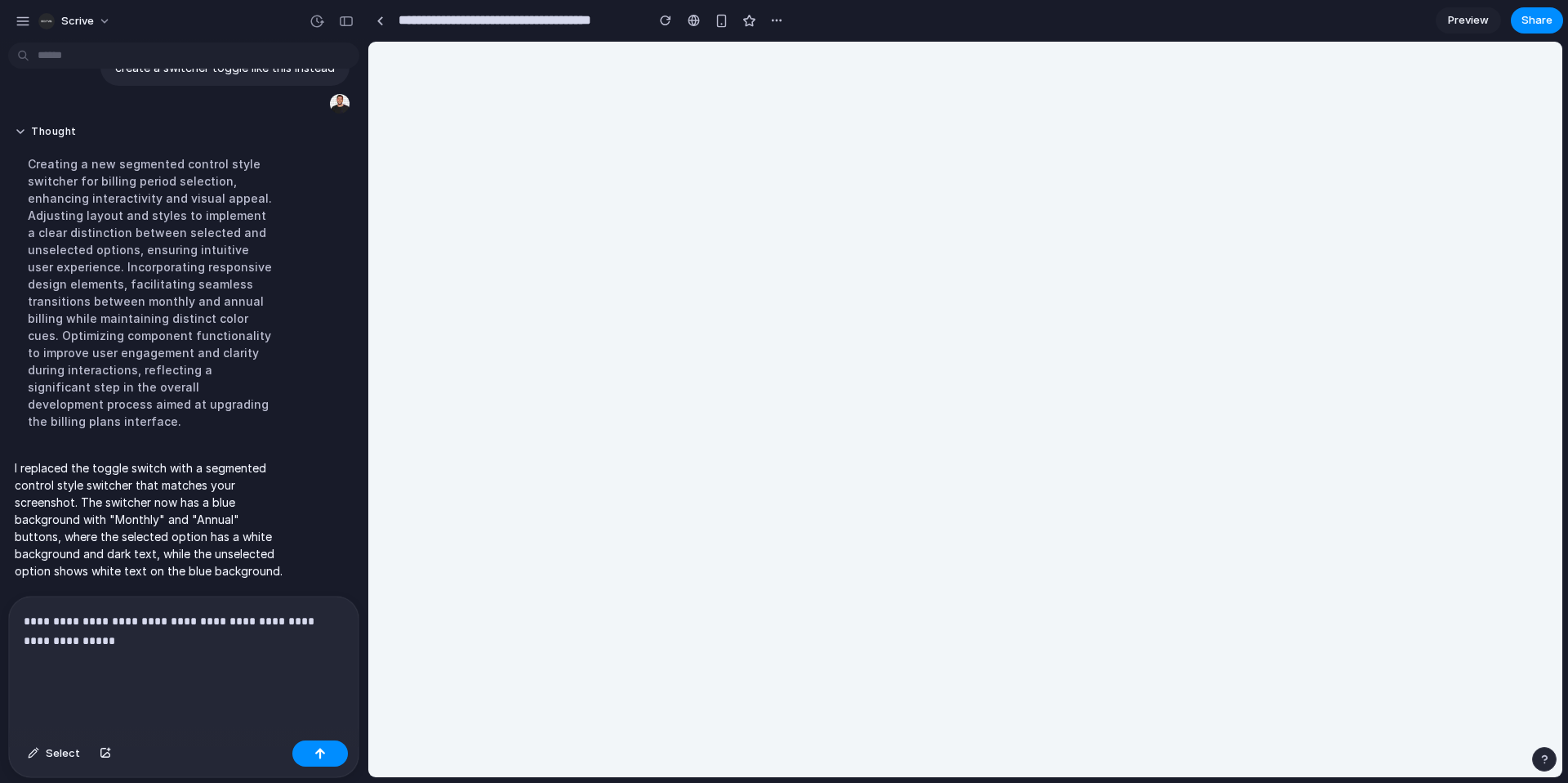
scroll to position [0, 0]
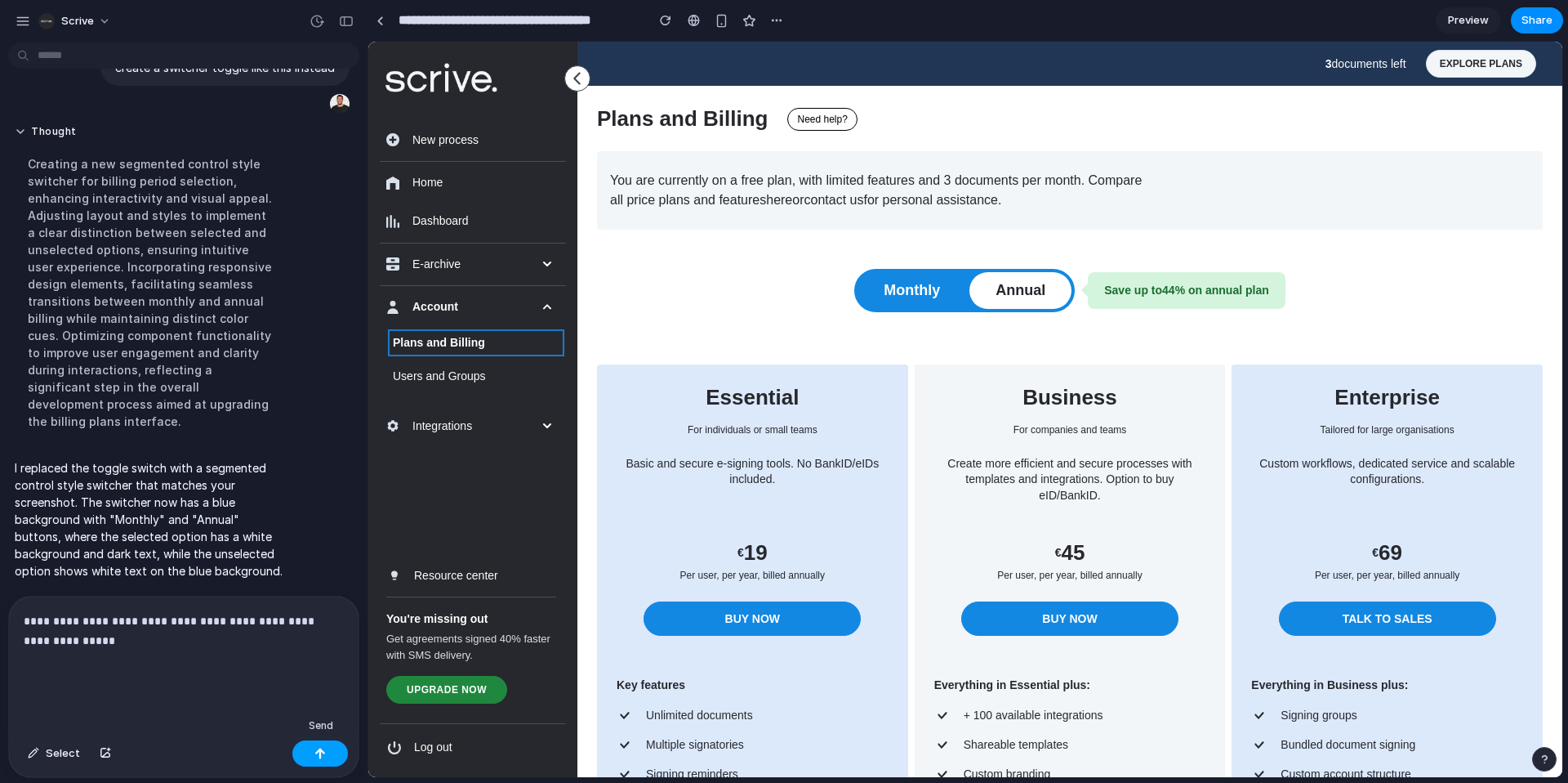
click at [326, 749] on button "button" at bounding box center [320, 753] width 56 height 26
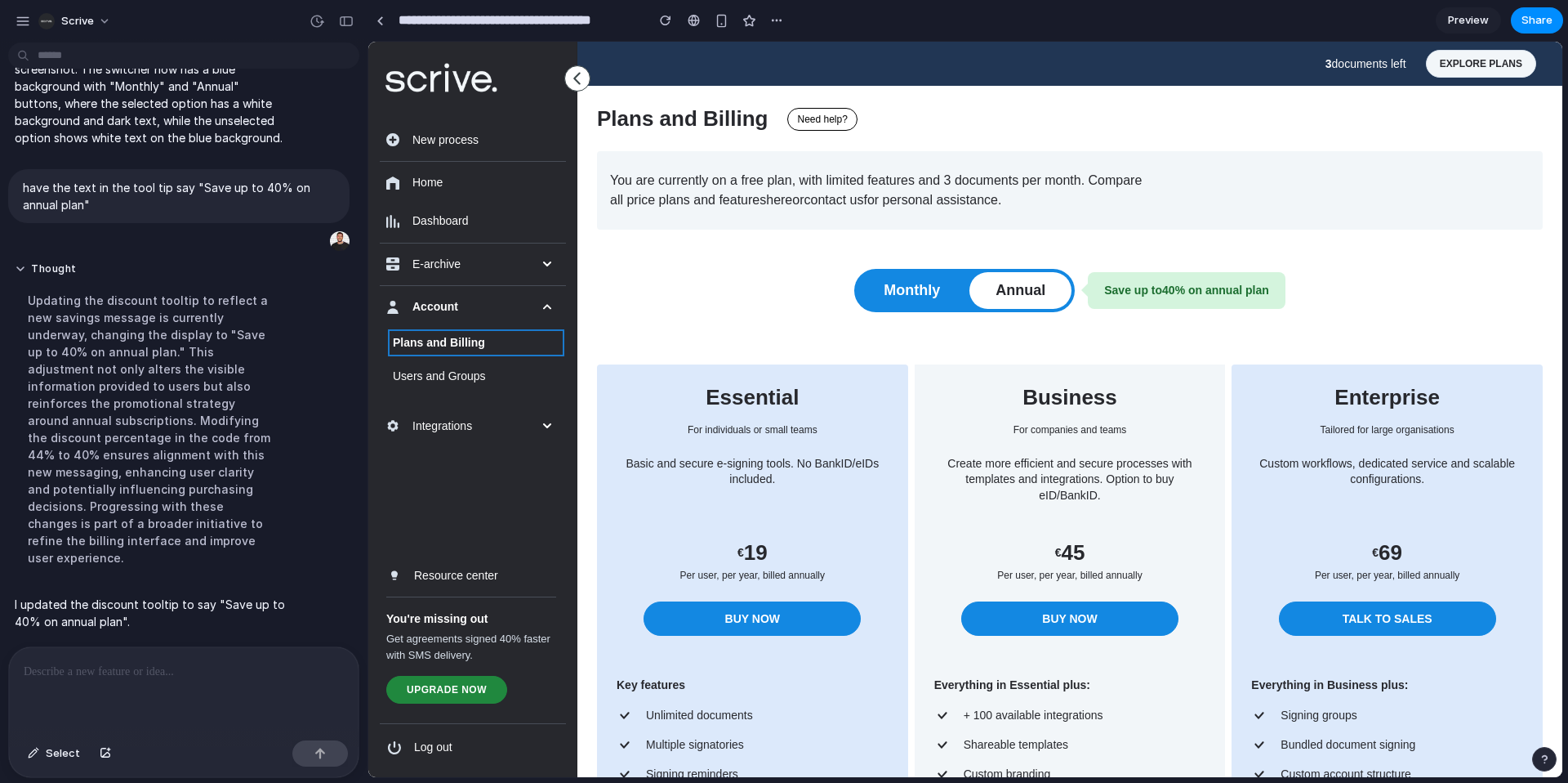
scroll to position [3682, 0]
click at [878, 282] on button "Monthly" at bounding box center [911, 290] width 109 height 37
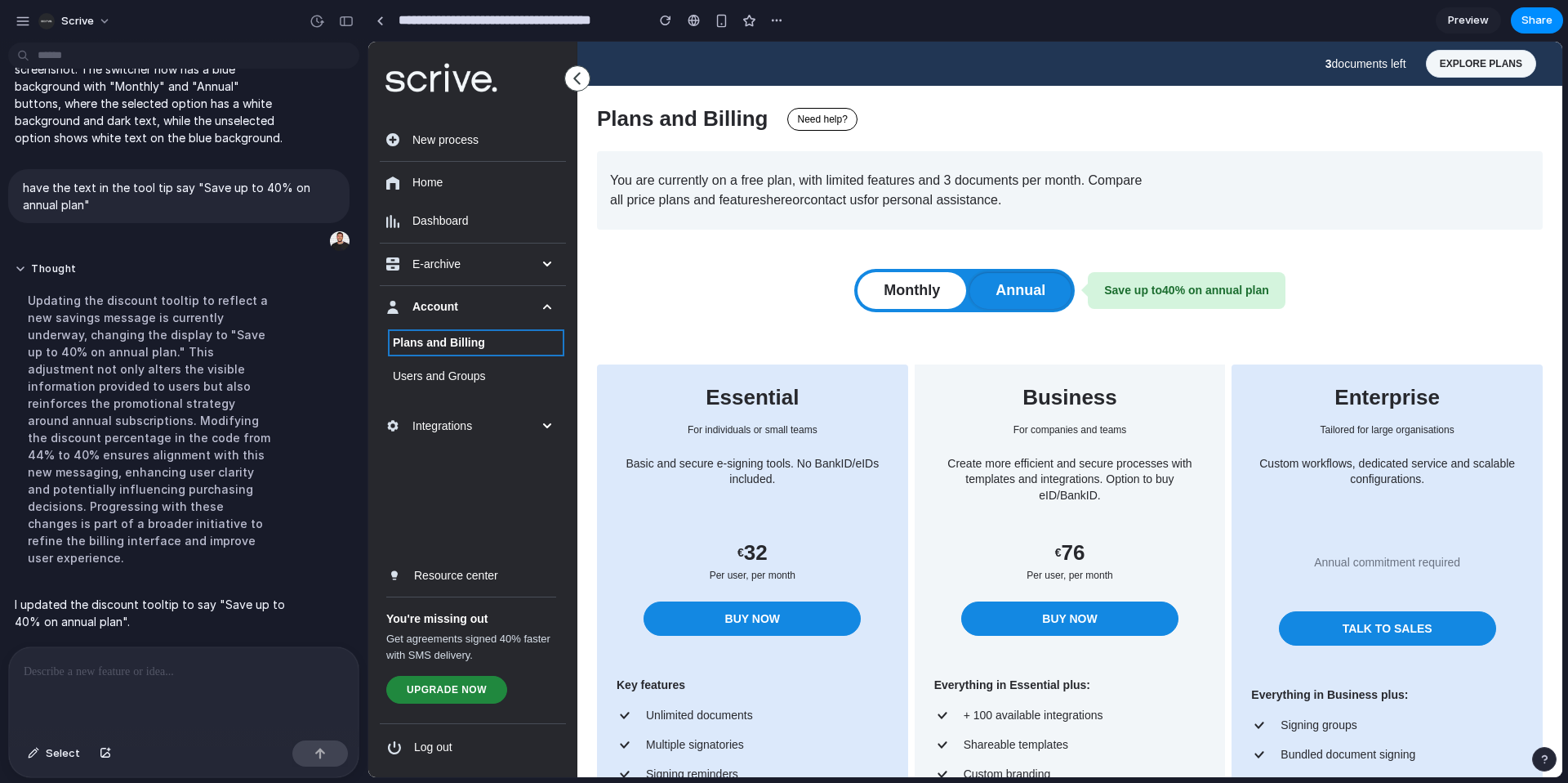
click at [1000, 284] on button "Annual" at bounding box center [1020, 290] width 102 height 37
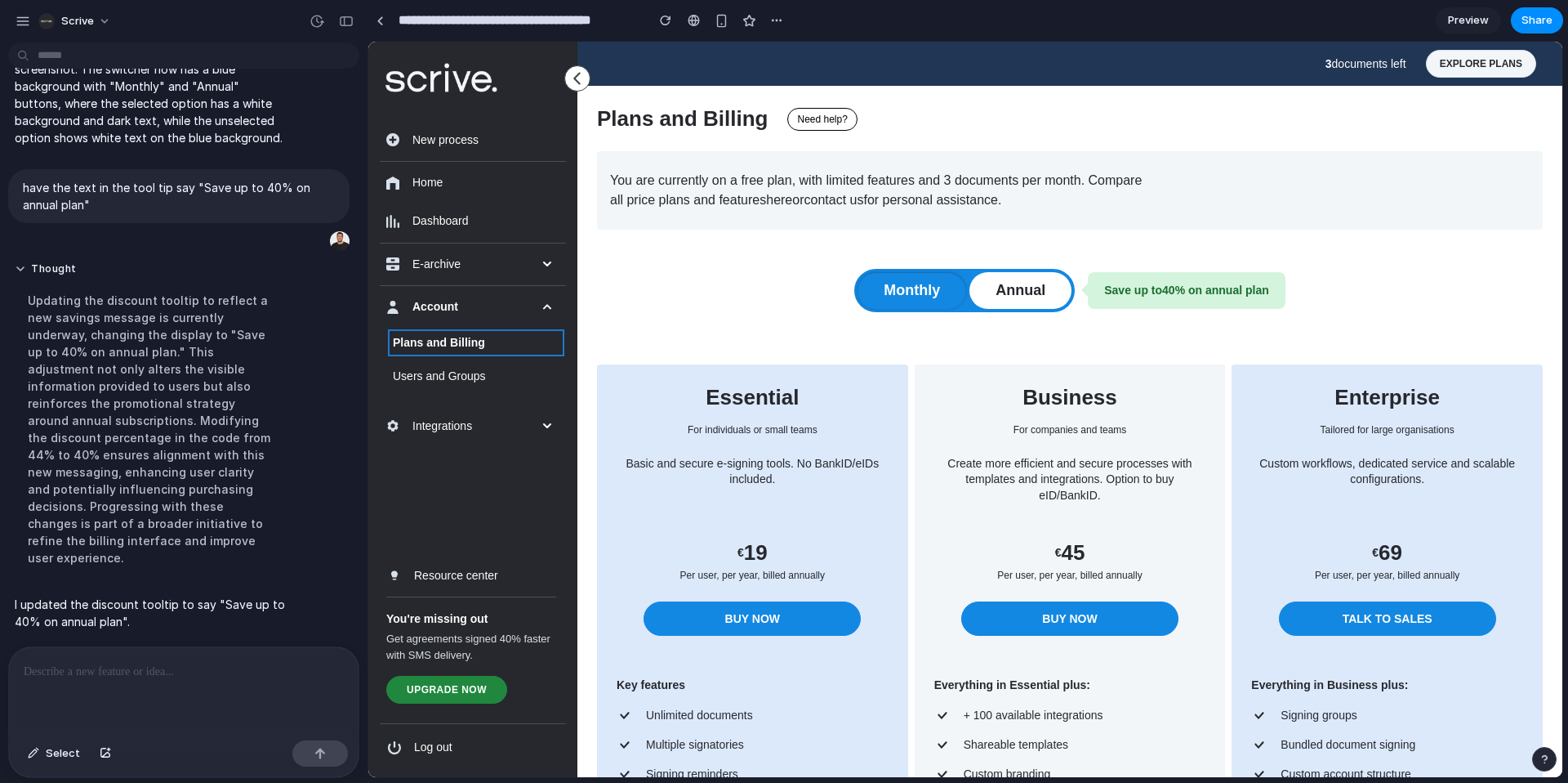
click at [935, 287] on button "Monthly" at bounding box center [911, 290] width 109 height 37
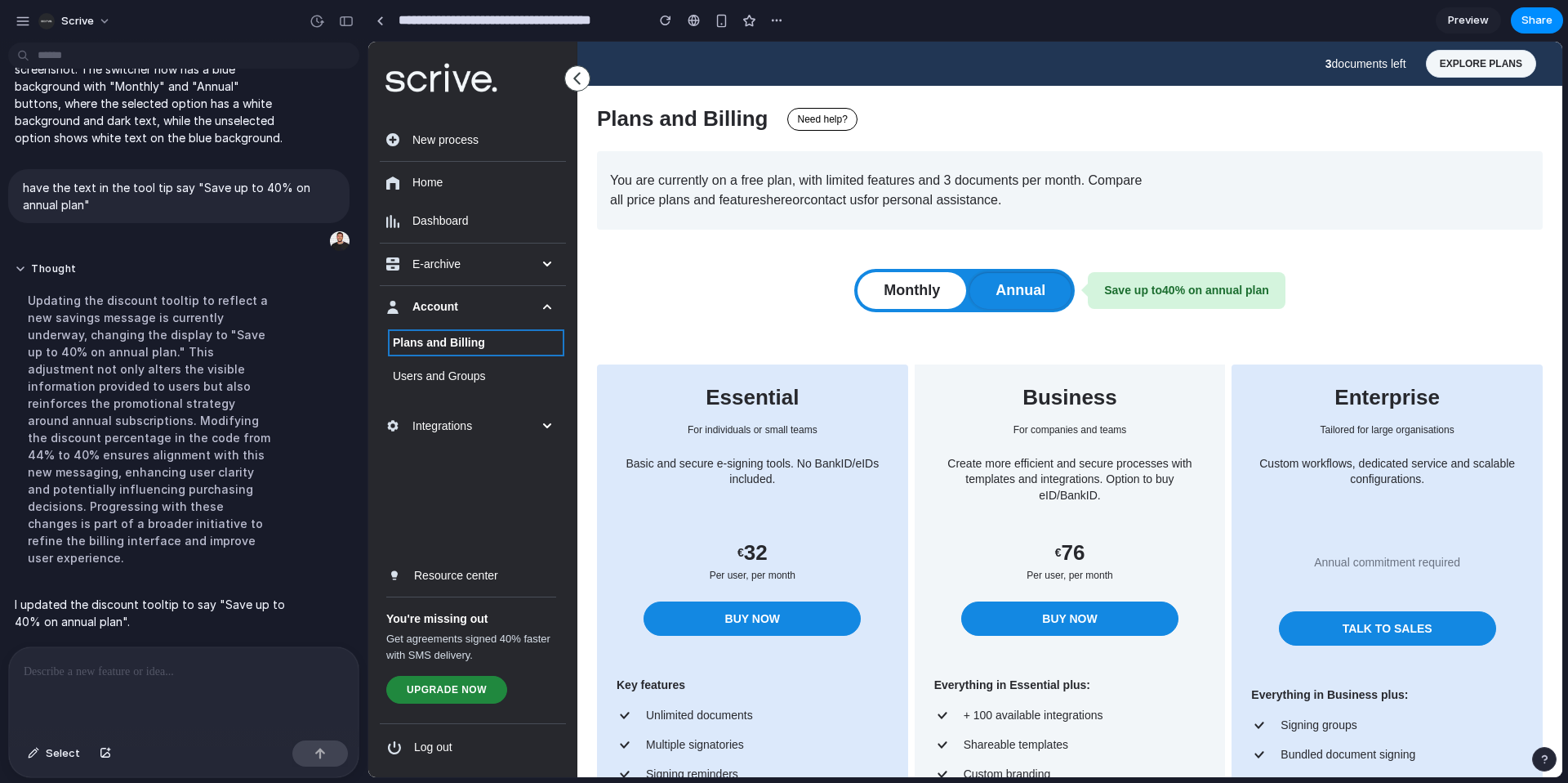
drag, startPoint x: 1012, startPoint y: 282, endPoint x: 995, endPoint y: 286, distance: 17.5
click at [1012, 282] on button "Annual" at bounding box center [1020, 290] width 102 height 37
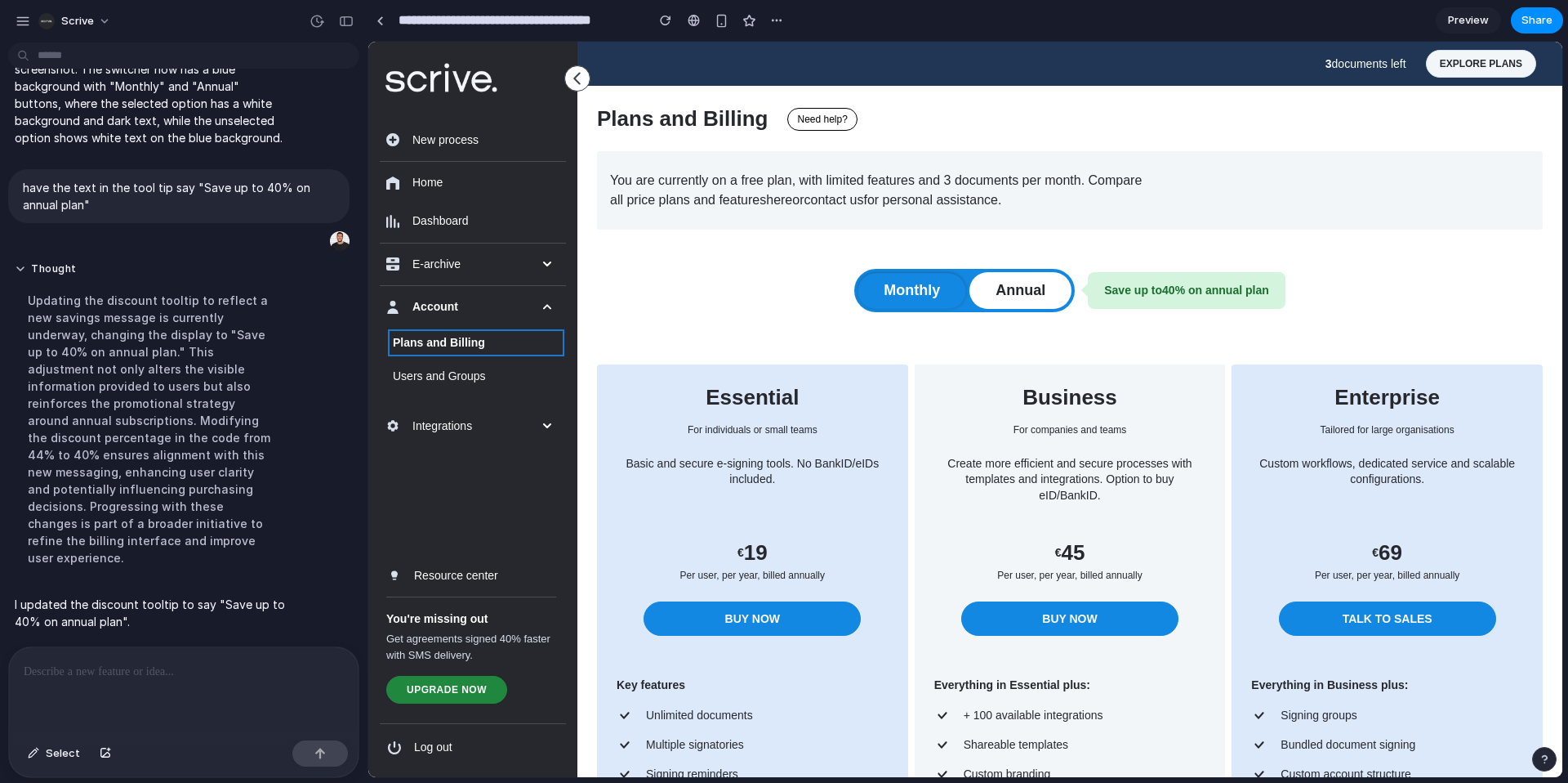
click at [914, 292] on button "Monthly" at bounding box center [911, 290] width 109 height 37
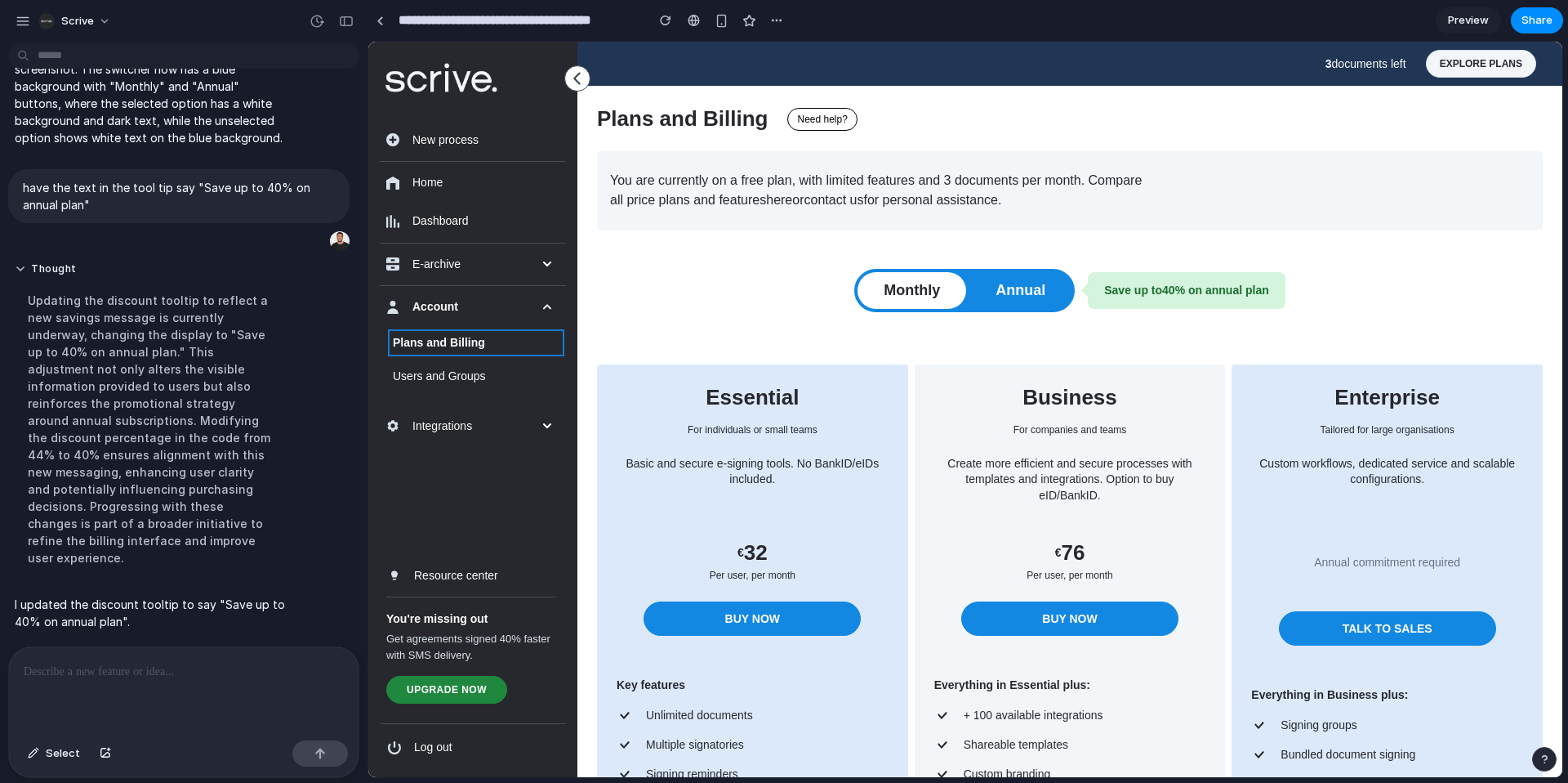
click at [1081, 288] on div at bounding box center [1085, 289] width 7 height 13
click at [1068, 299] on div "Monthly Annual" at bounding box center [964, 290] width 221 height 43
click at [1046, 301] on button "Annual" at bounding box center [1020, 290] width 102 height 37
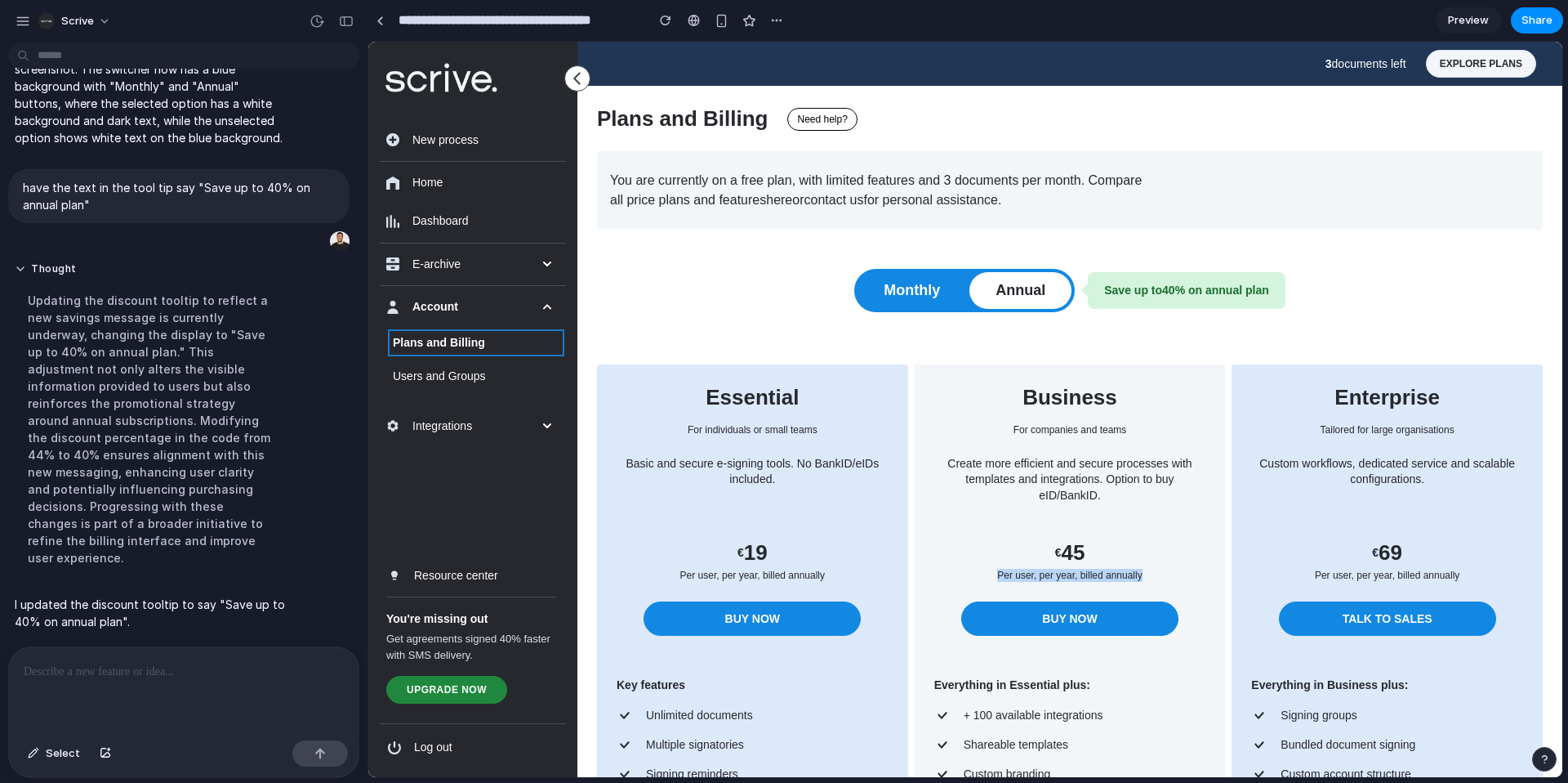
drag, startPoint x: 998, startPoint y: 575, endPoint x: 1155, endPoint y: 574, distance: 157.0
click at [1155, 574] on p "Per user, per year, billed annually" at bounding box center [1069, 574] width 272 height 13
click at [928, 295] on button "Monthly" at bounding box center [911, 290] width 109 height 37
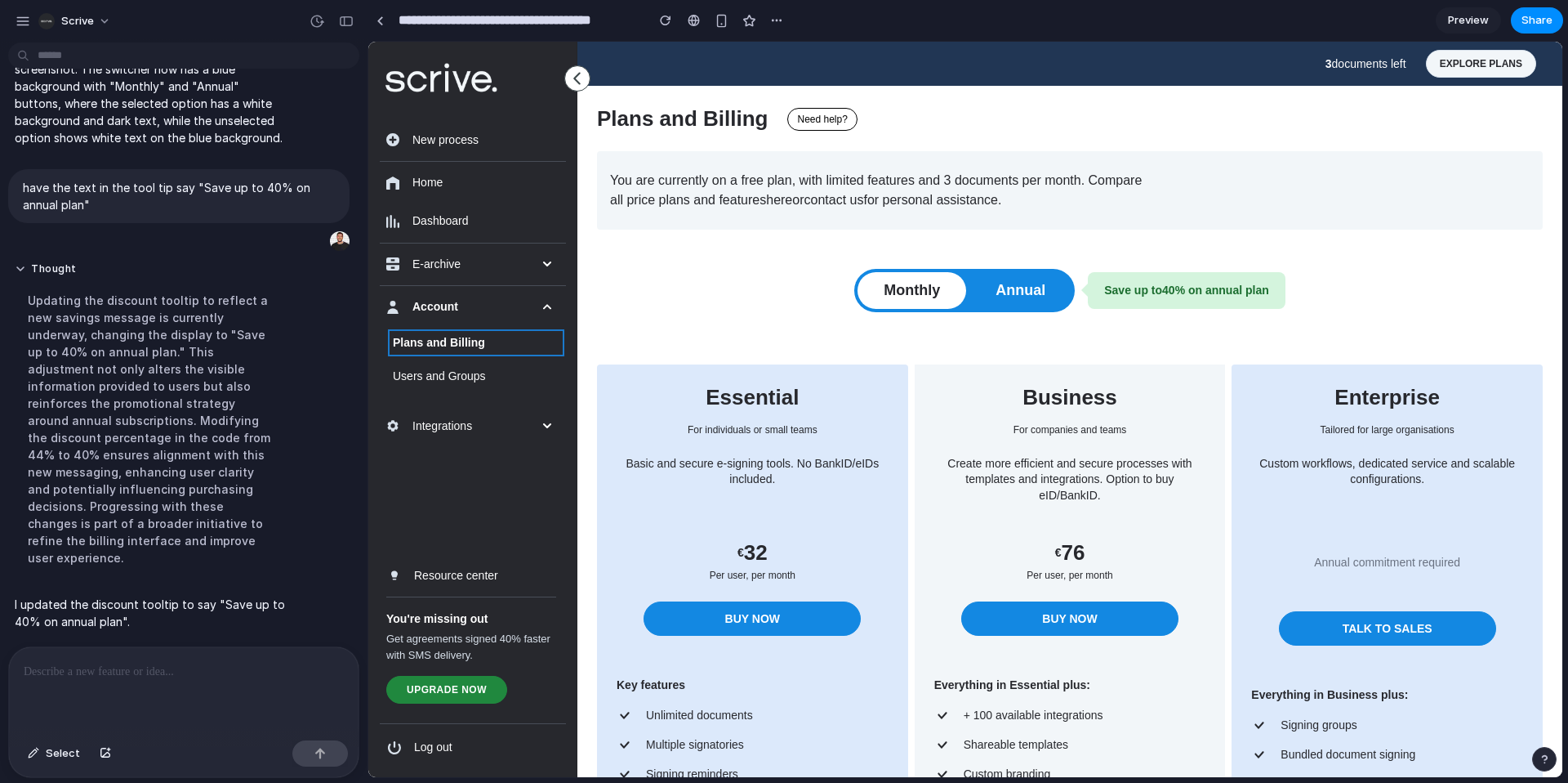
click at [210, 677] on p at bounding box center [184, 671] width 320 height 20
drag, startPoint x: 688, startPoint y: 565, endPoint x: 670, endPoint y: 570, distance: 18.7
click at [661, 568] on div "Essential For individuals or small teams Basic and secure e-signing tools. No B…" at bounding box center [752, 483] width 272 height 197
drag, startPoint x: 732, startPoint y: 584, endPoint x: 734, endPoint y: 574, distance: 10.2
click at [732, 584] on div "Essential For individuals or small teams Basic and secure e-signing tools. No B…" at bounding box center [753, 743] width 312 height 757
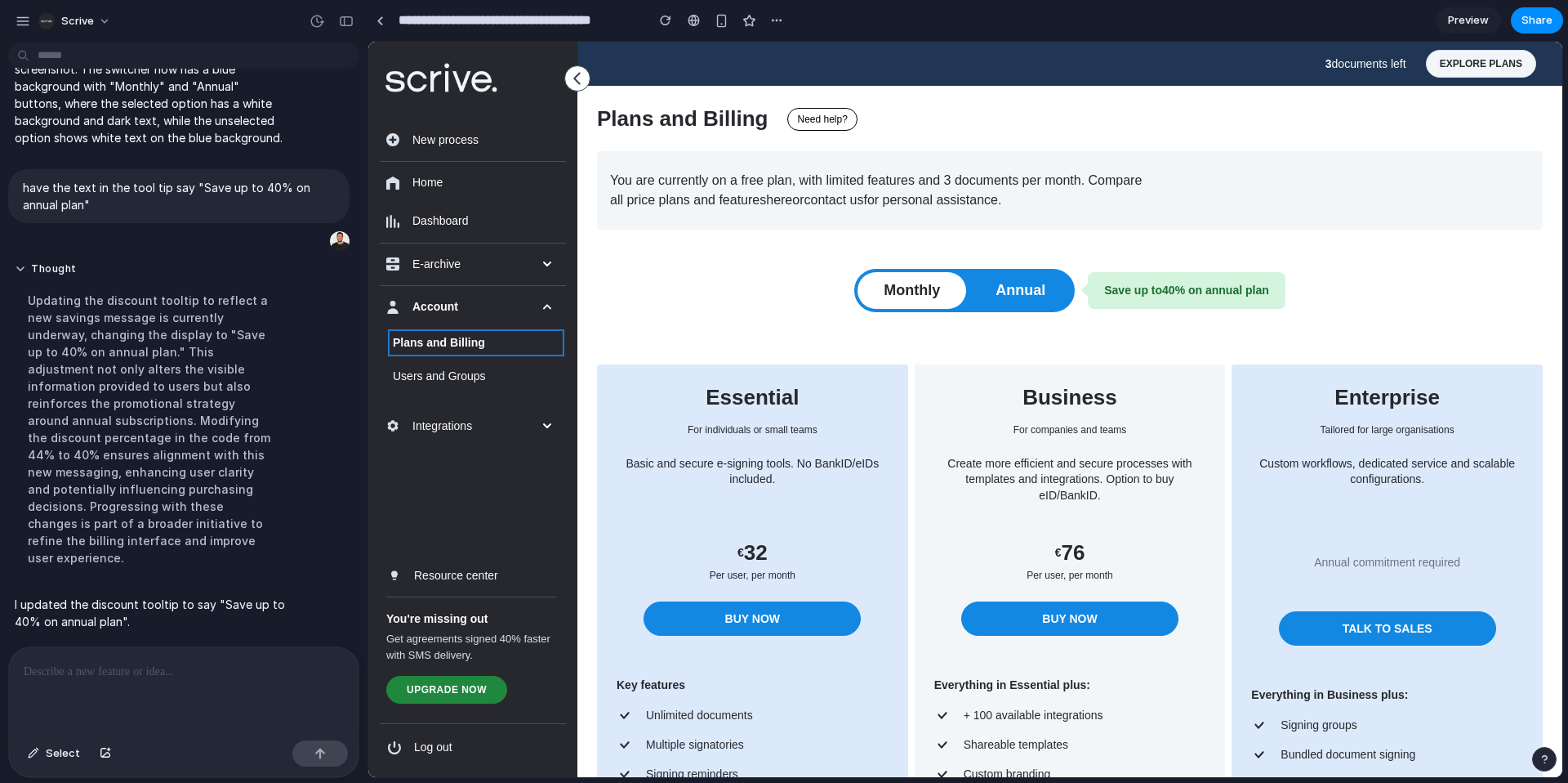
click at [735, 574] on p "Per user, per month" at bounding box center [752, 574] width 272 height 13
click at [734, 574] on p "Per user, per month" at bounding box center [752, 574] width 272 height 13
copy p "Per user, per month"
click at [206, 666] on p at bounding box center [184, 671] width 320 height 20
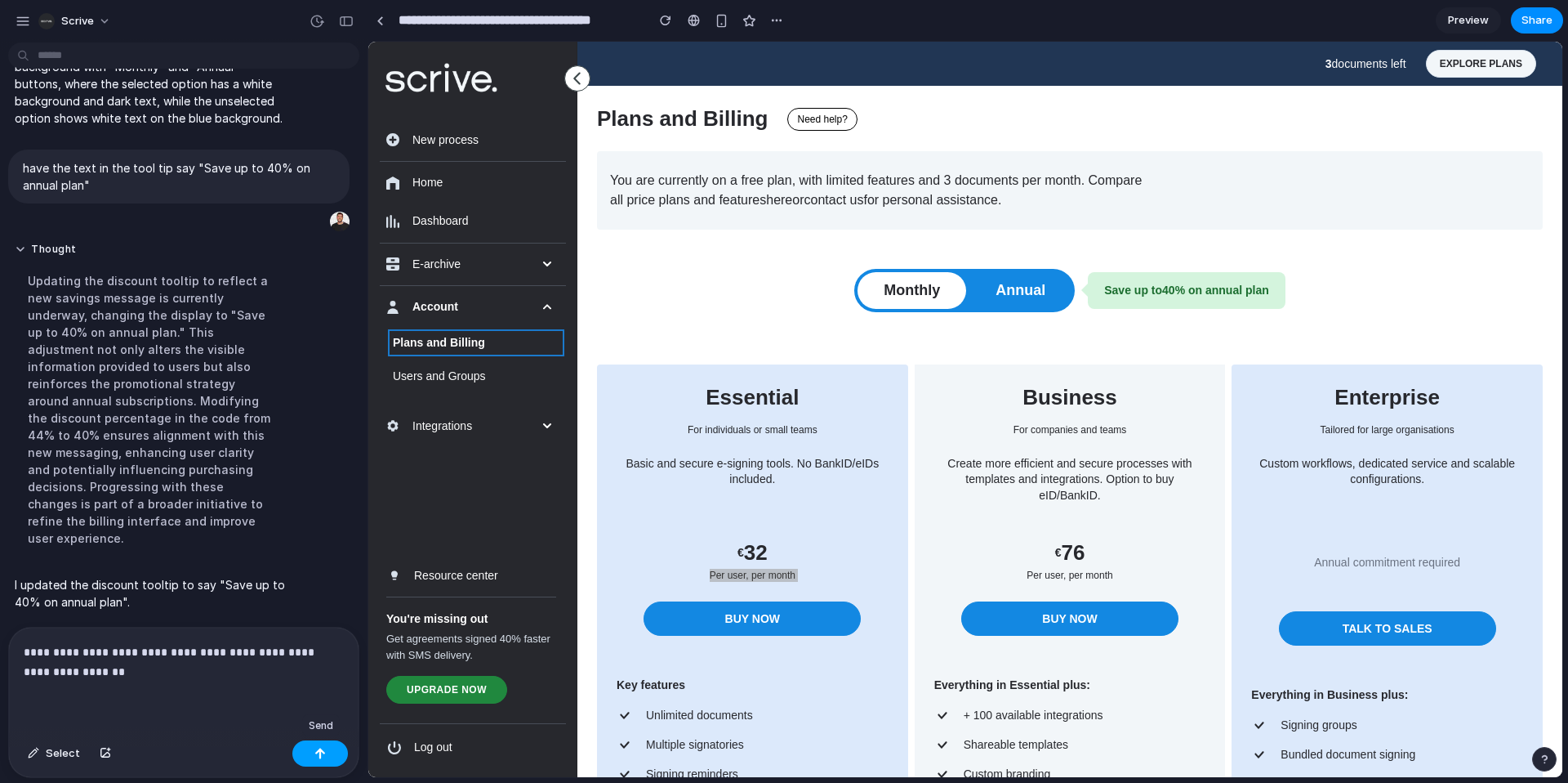
click at [331, 753] on button "button" at bounding box center [320, 753] width 56 height 26
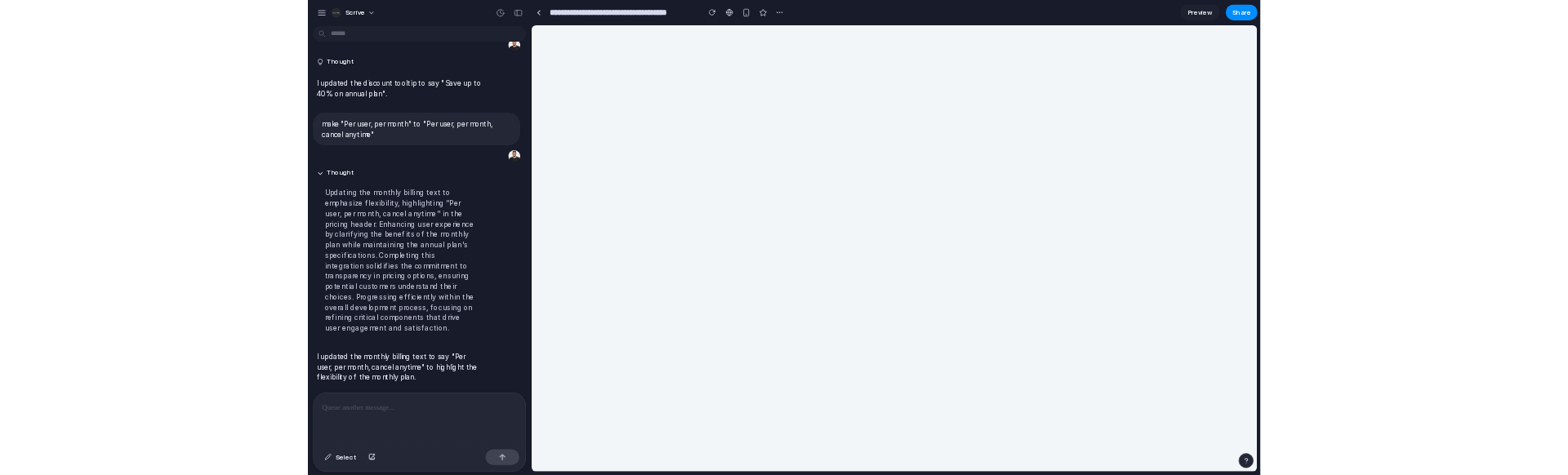
scroll to position [0, 0]
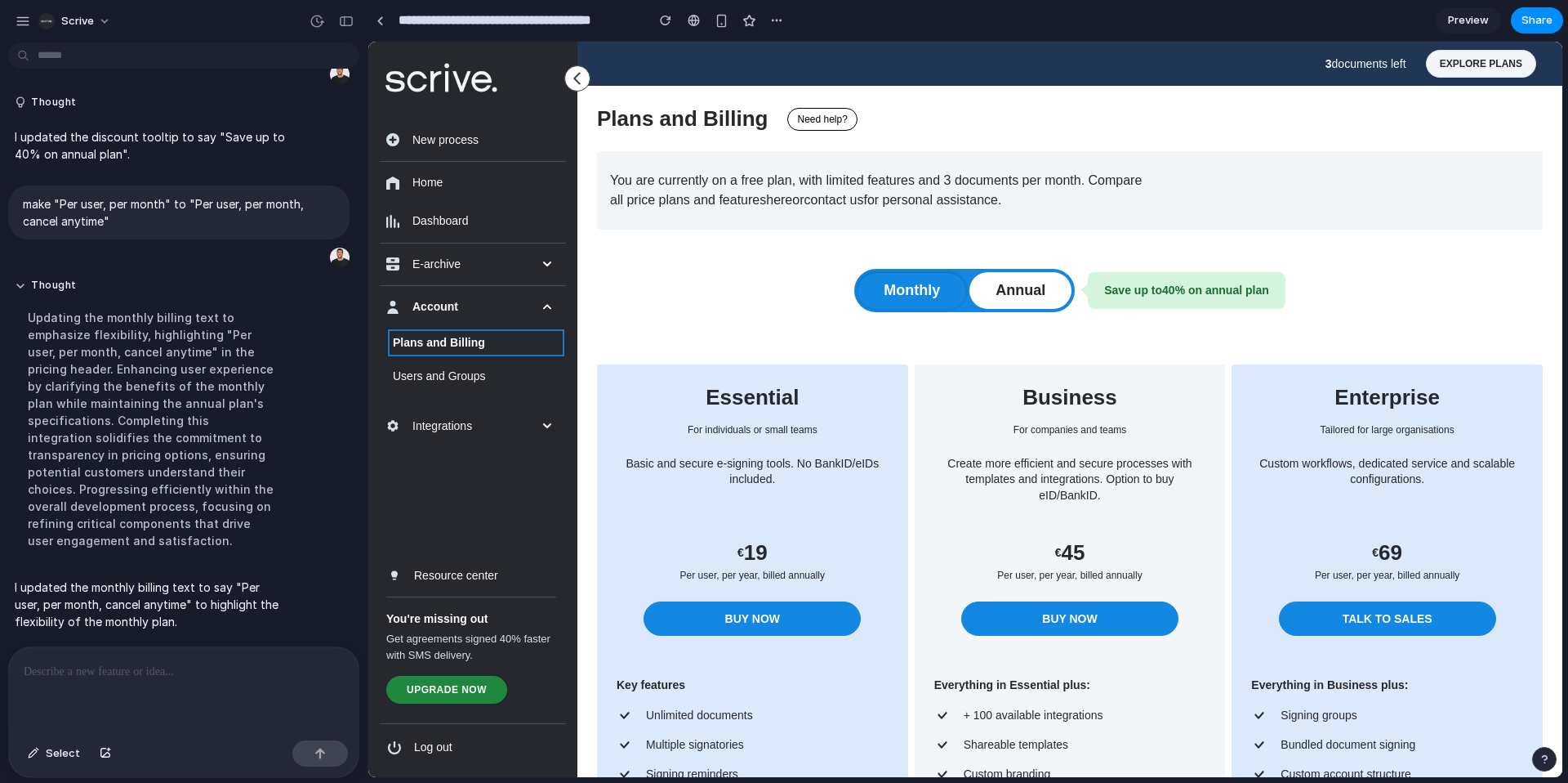
click at [939, 306] on button "Monthly" at bounding box center [911, 290] width 109 height 37
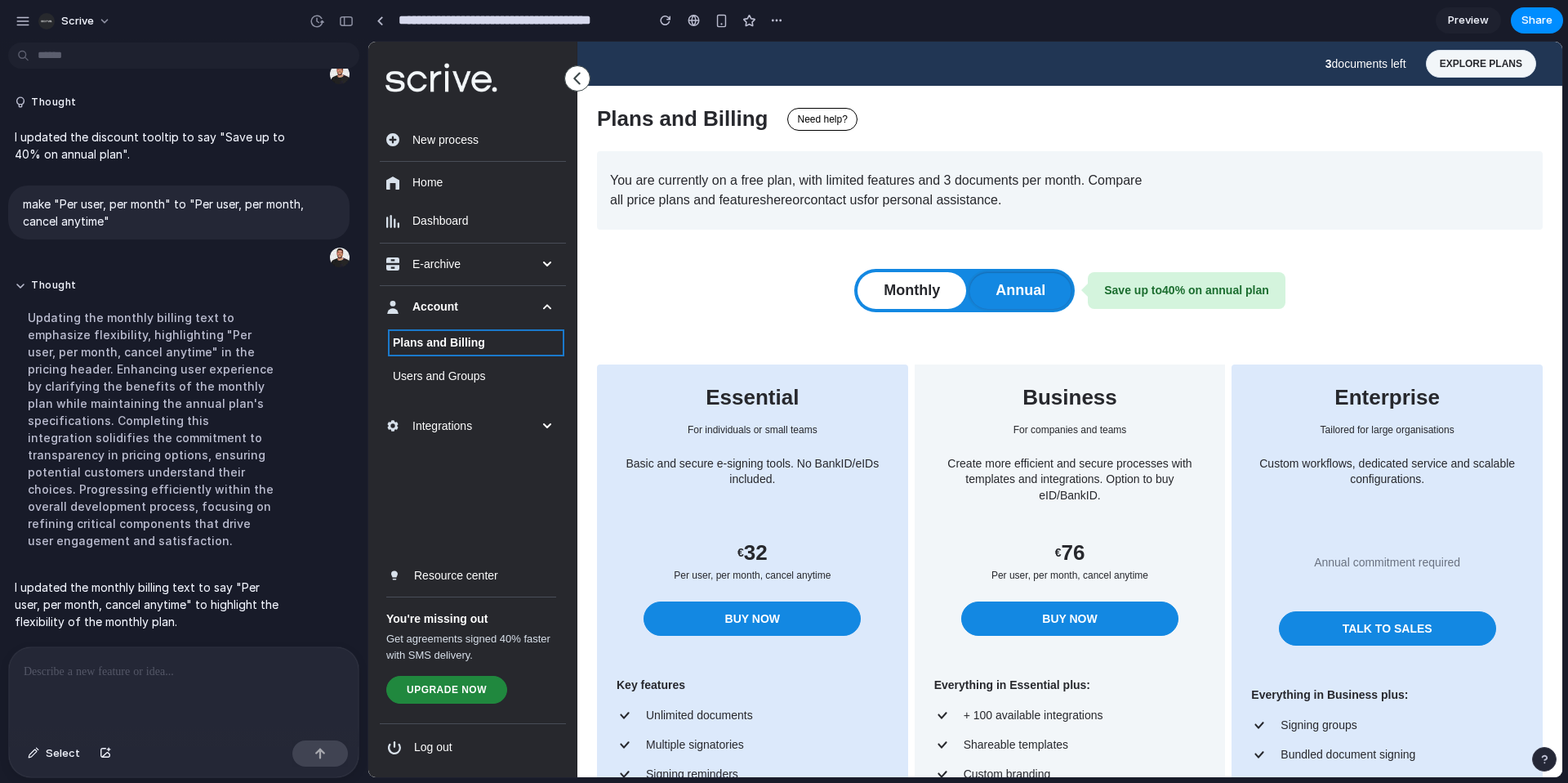
click at [1009, 300] on button "Annual" at bounding box center [1020, 290] width 102 height 37
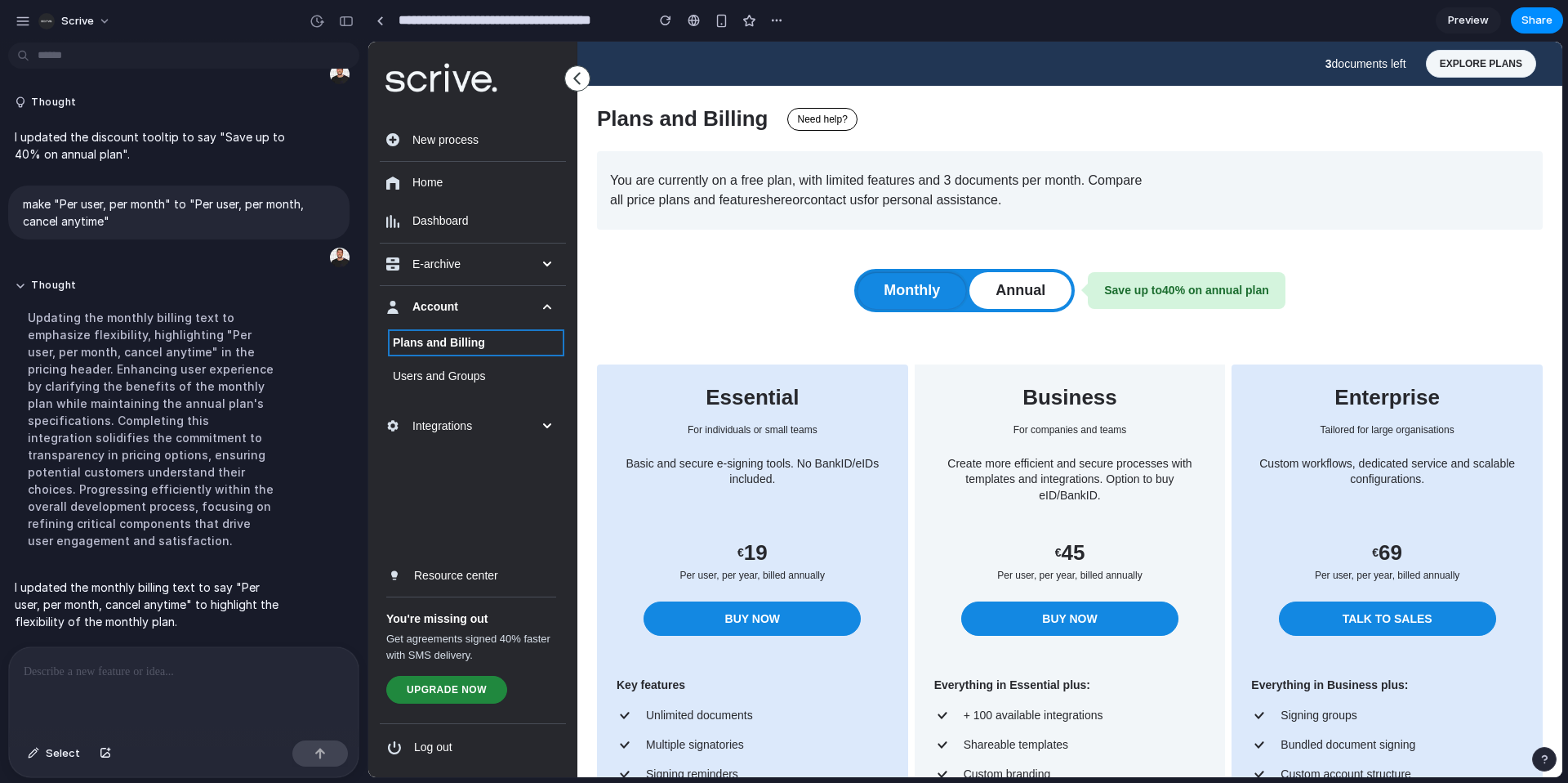
drag, startPoint x: 883, startPoint y: 288, endPoint x: 900, endPoint y: 288, distance: 17.0
click at [883, 288] on button "Monthly" at bounding box center [911, 290] width 109 height 37
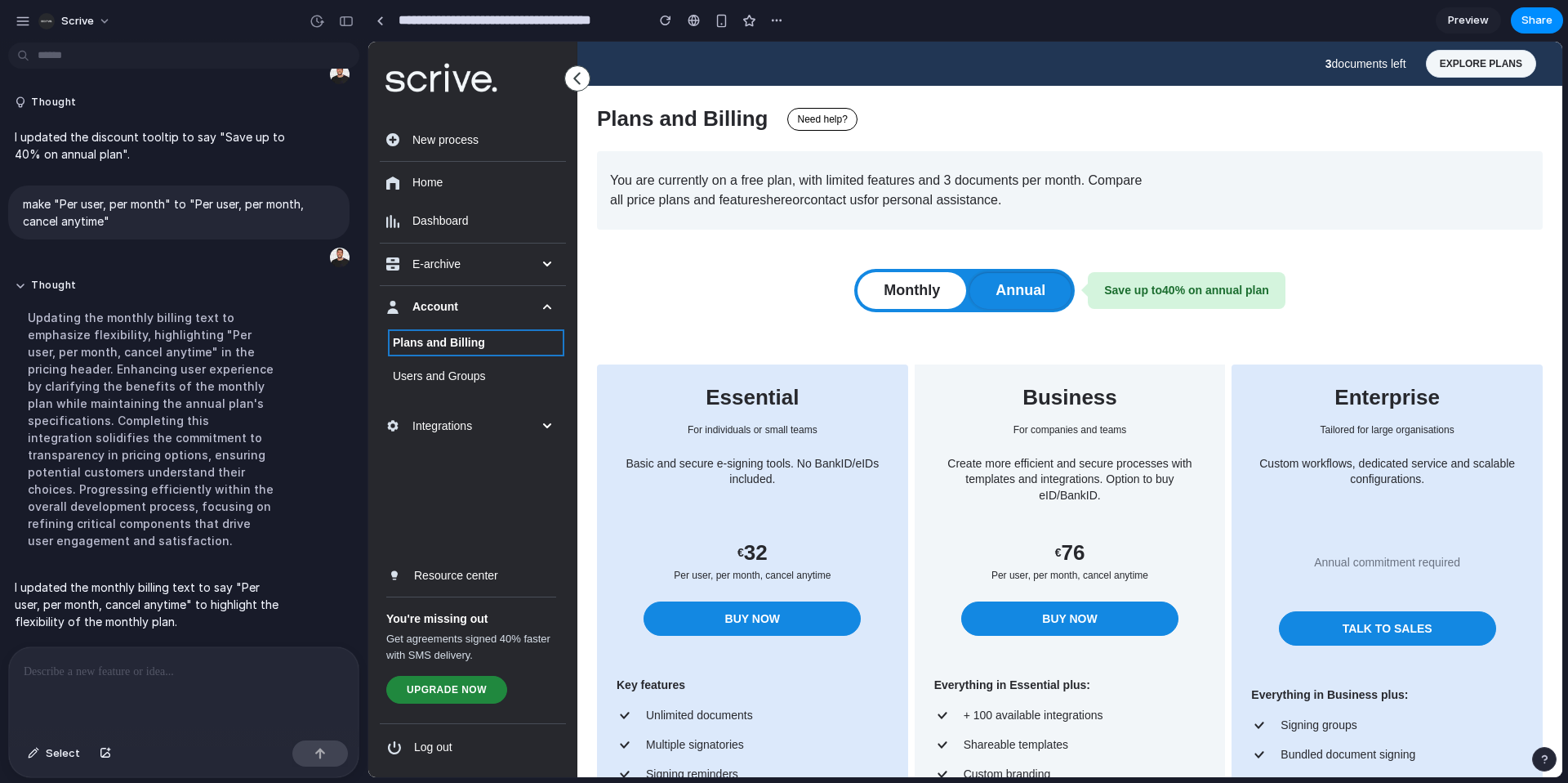
click at [995, 287] on button "Annual" at bounding box center [1020, 290] width 102 height 37
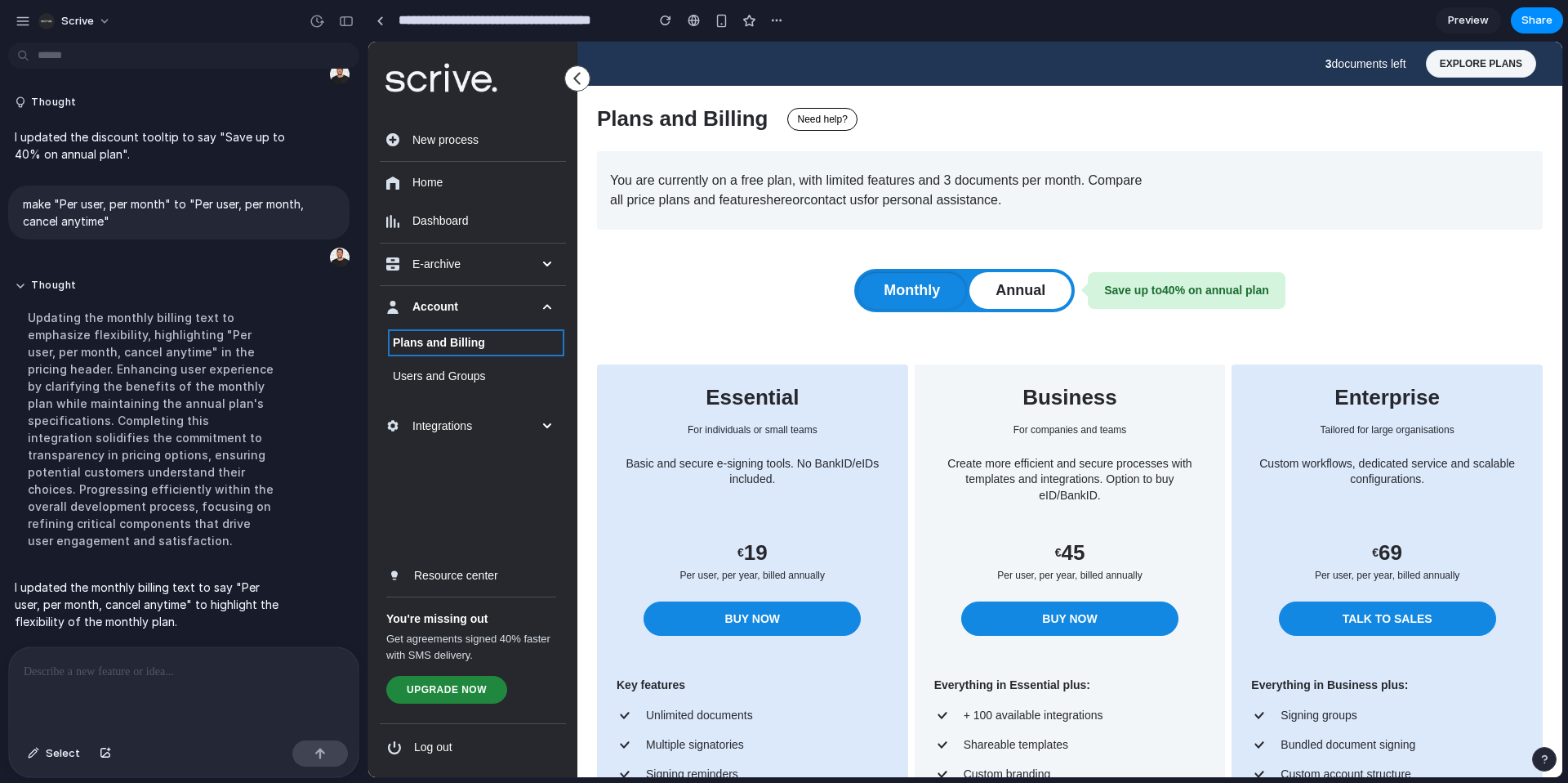
click at [918, 294] on button "Monthly" at bounding box center [911, 290] width 109 height 37
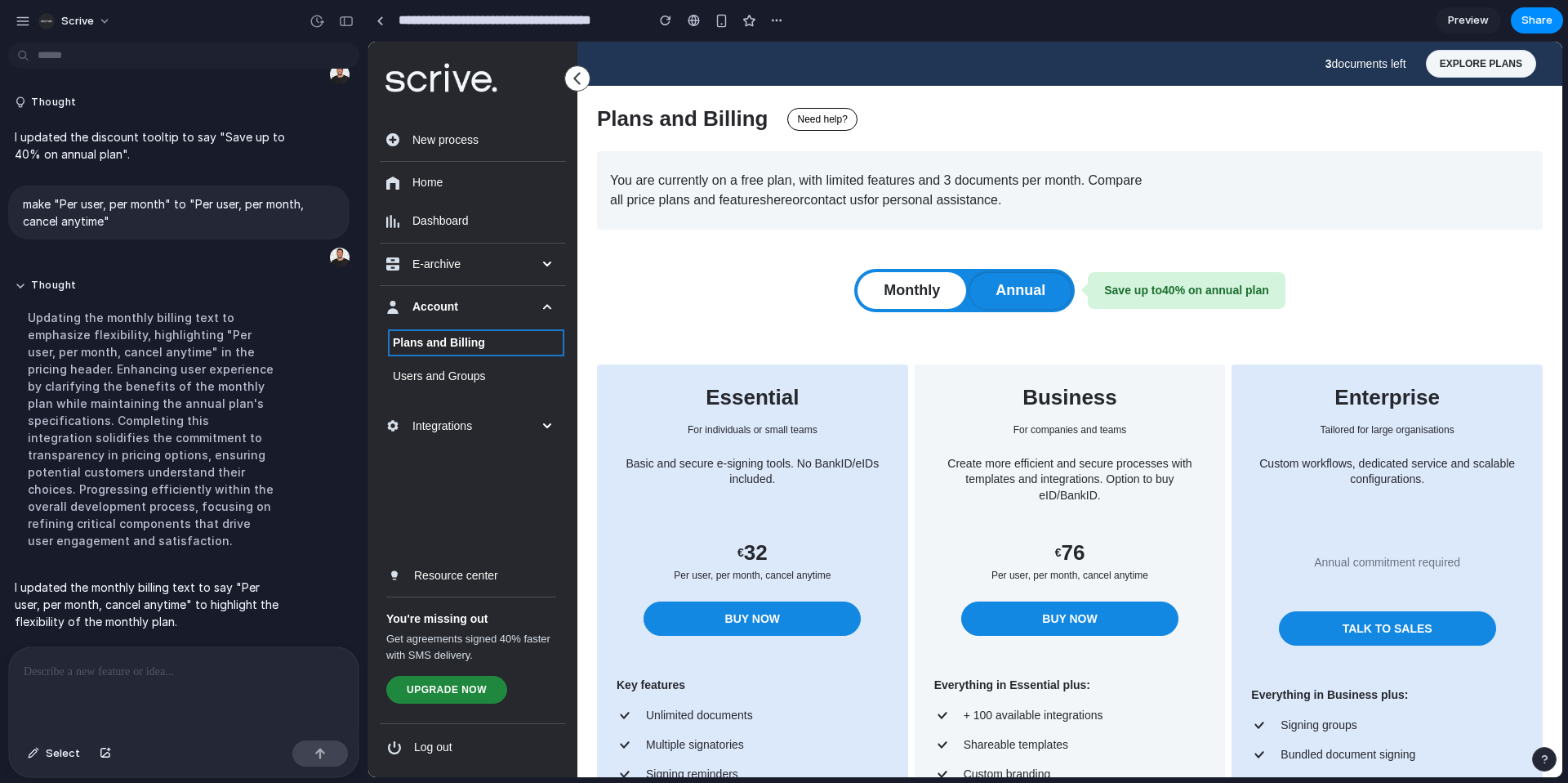
click at [1004, 294] on button "Annual" at bounding box center [1020, 290] width 102 height 37
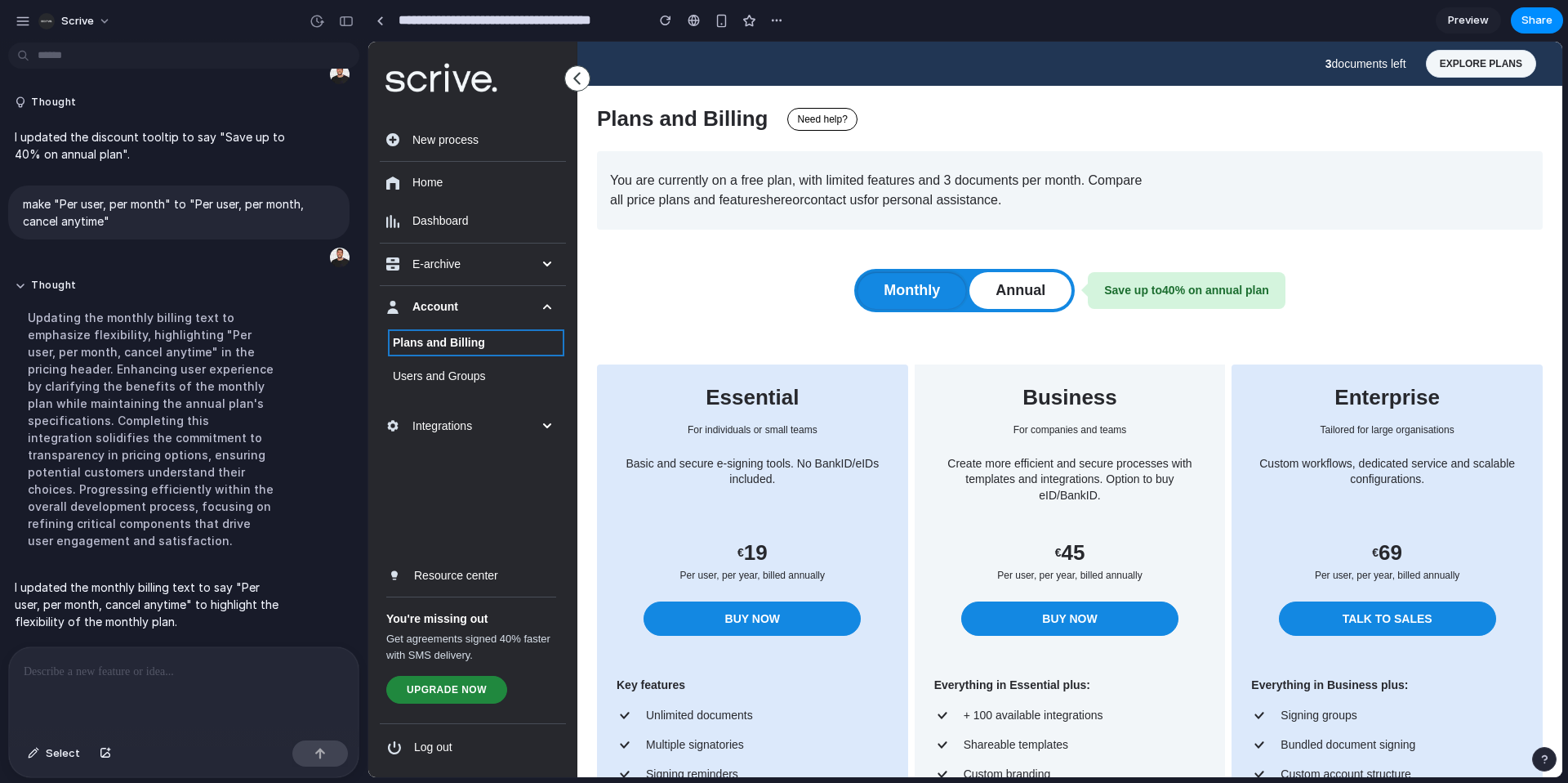
scroll to position [3883, 0]
click at [803, 288] on div "Monthly Annual Save up to 40 % on annual plan" at bounding box center [1070, 290] width 946 height 43
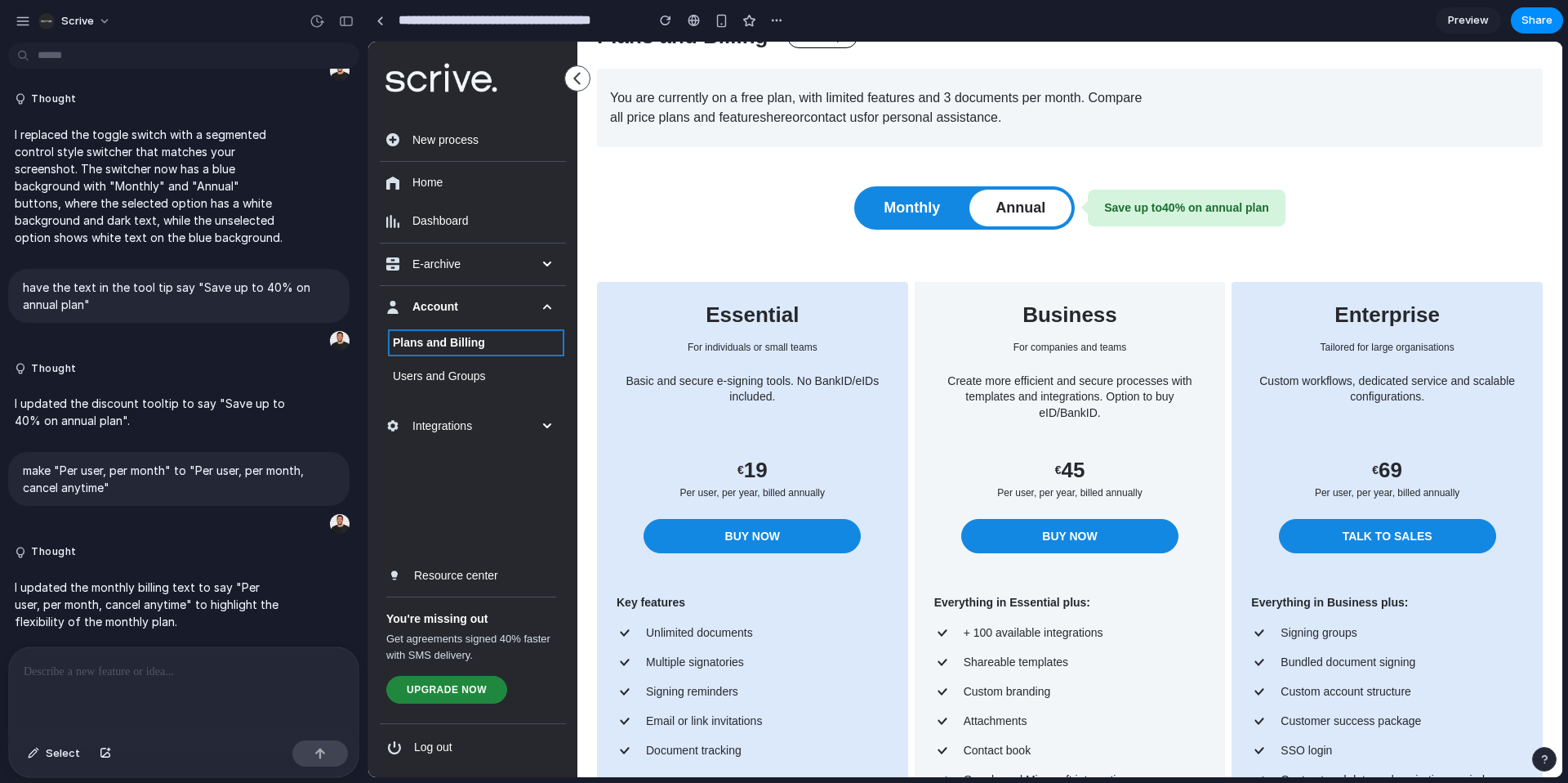
scroll to position [104, 0]
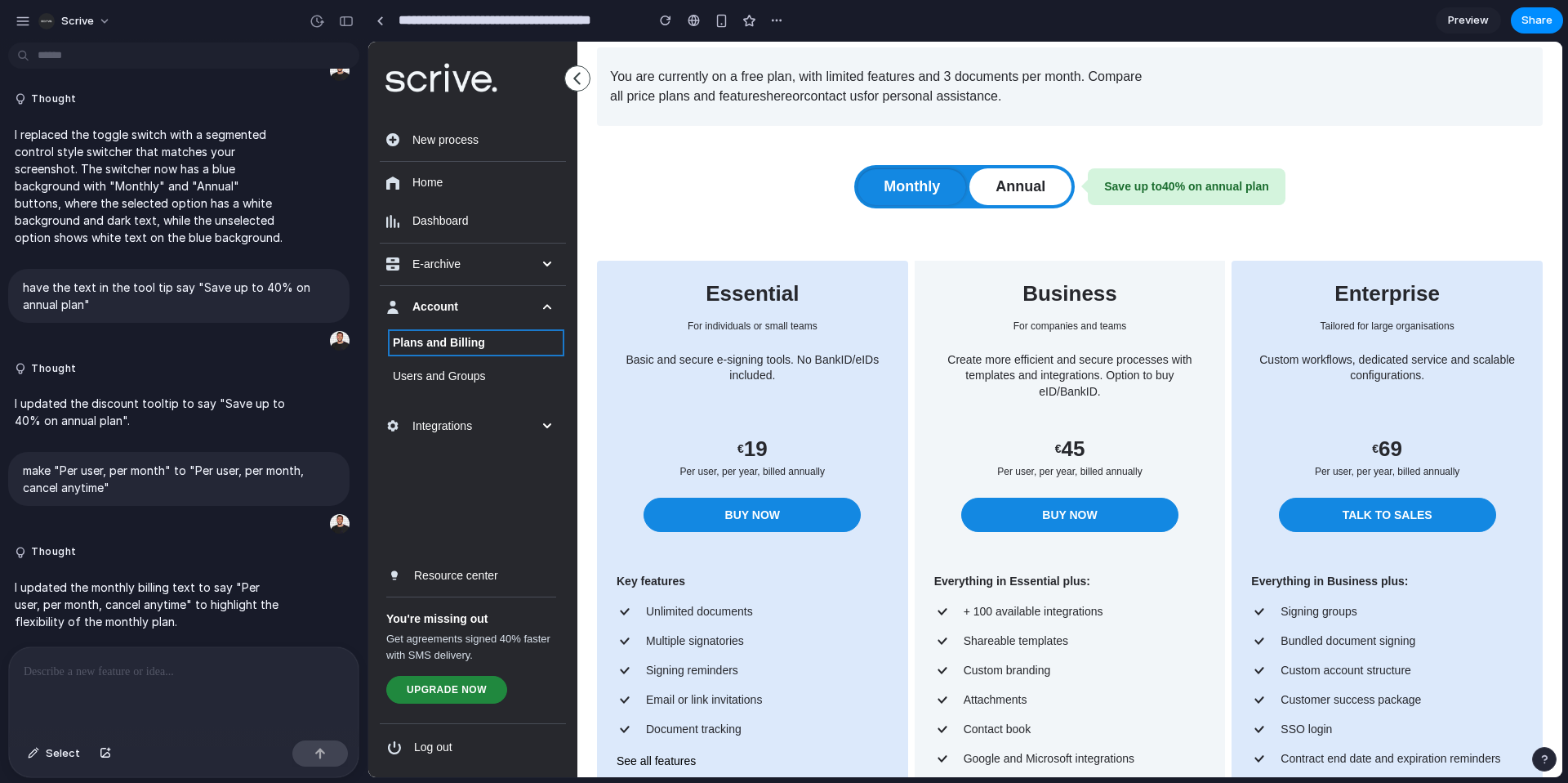
click at [917, 182] on button "Monthly" at bounding box center [911, 186] width 109 height 37
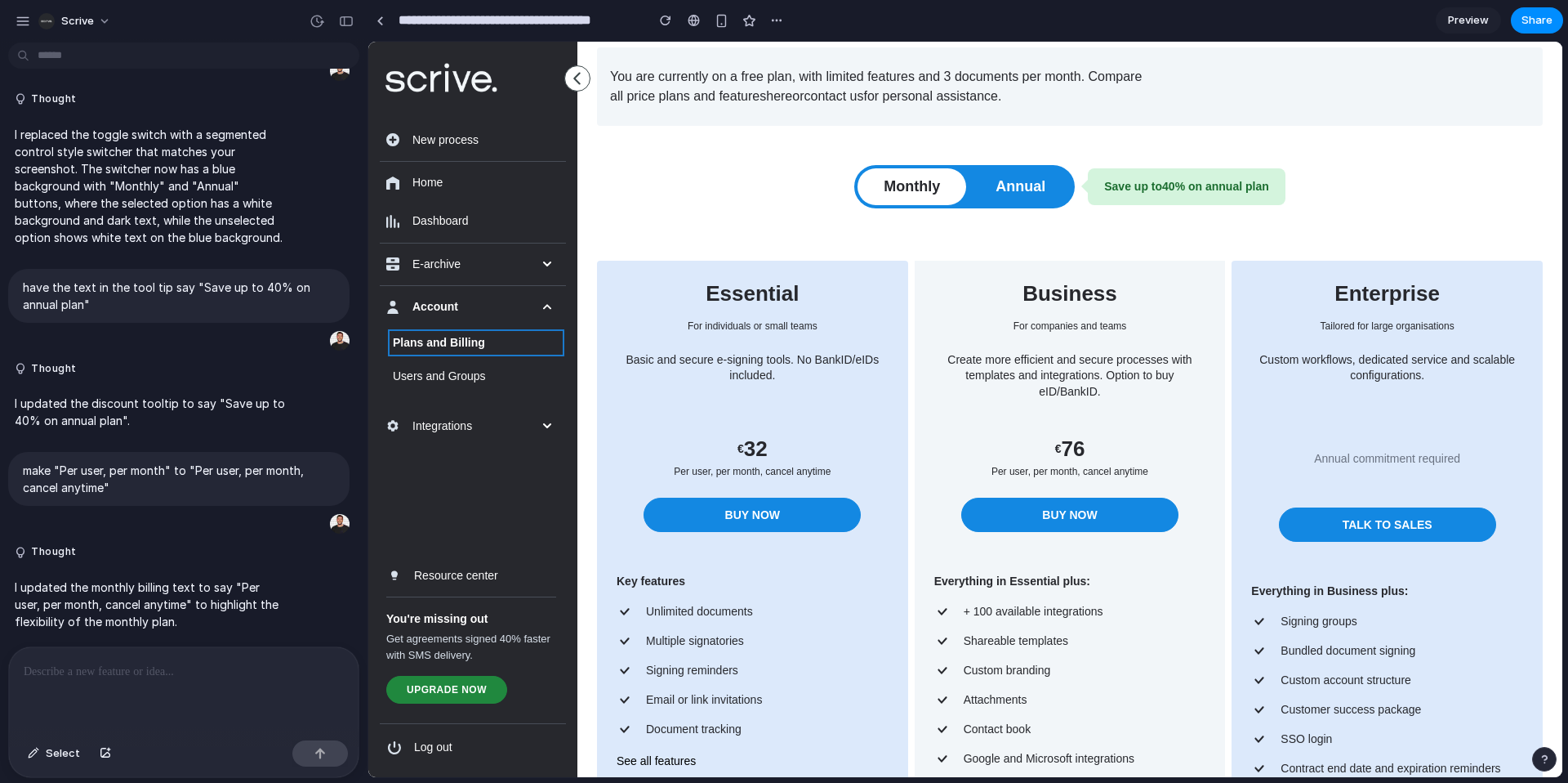
click at [300, 682] on div at bounding box center [183, 690] width 349 height 87
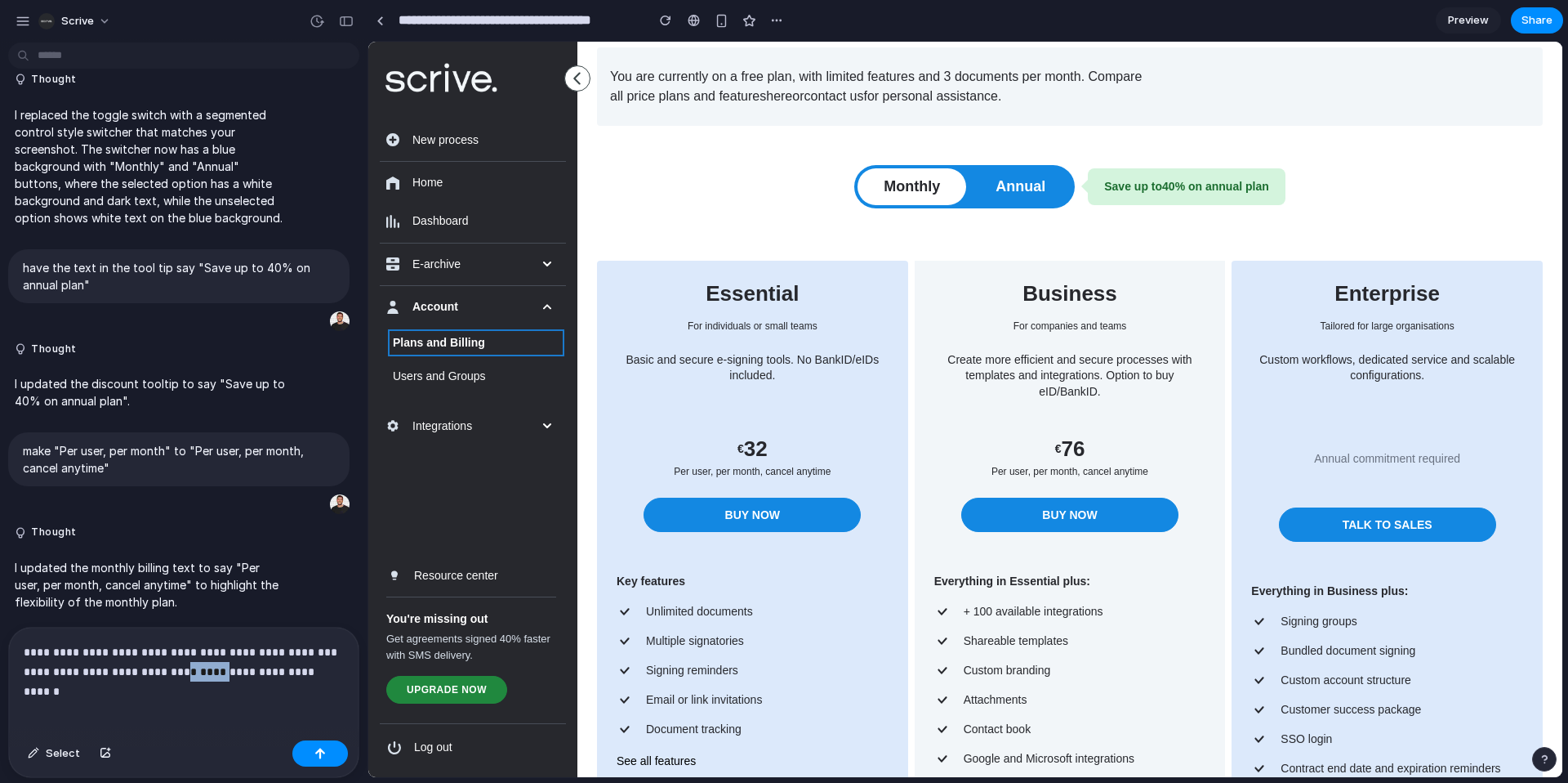
drag, startPoint x: 212, startPoint y: 675, endPoint x: 193, endPoint y: 676, distance: 19.0
click at [171, 676] on p "**********" at bounding box center [184, 662] width 320 height 39
click at [344, 665] on p "**********" at bounding box center [184, 662] width 320 height 39
click at [286, 670] on p "**********" at bounding box center [184, 662] width 320 height 39
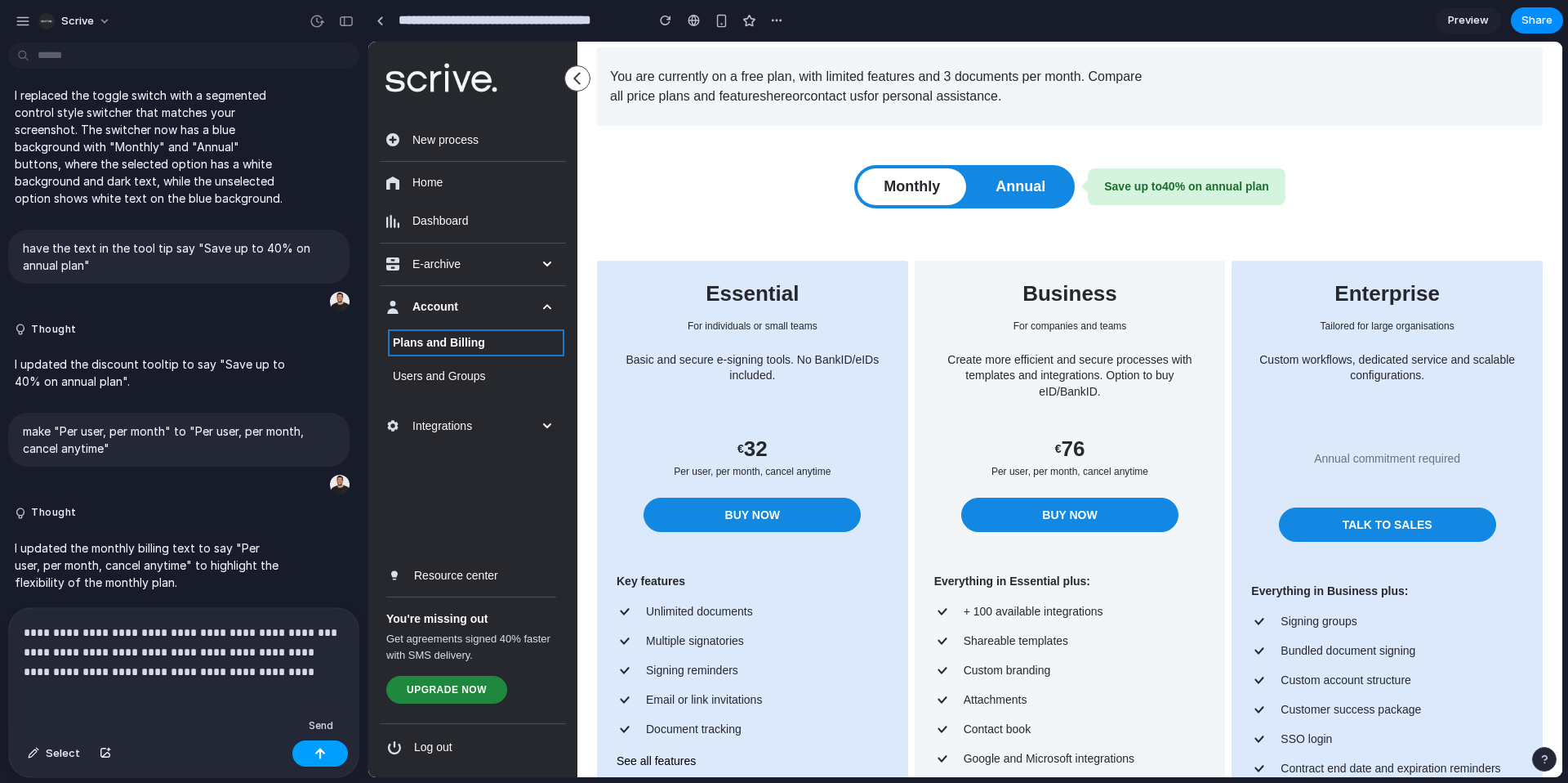
click at [331, 753] on button "button" at bounding box center [320, 753] width 56 height 26
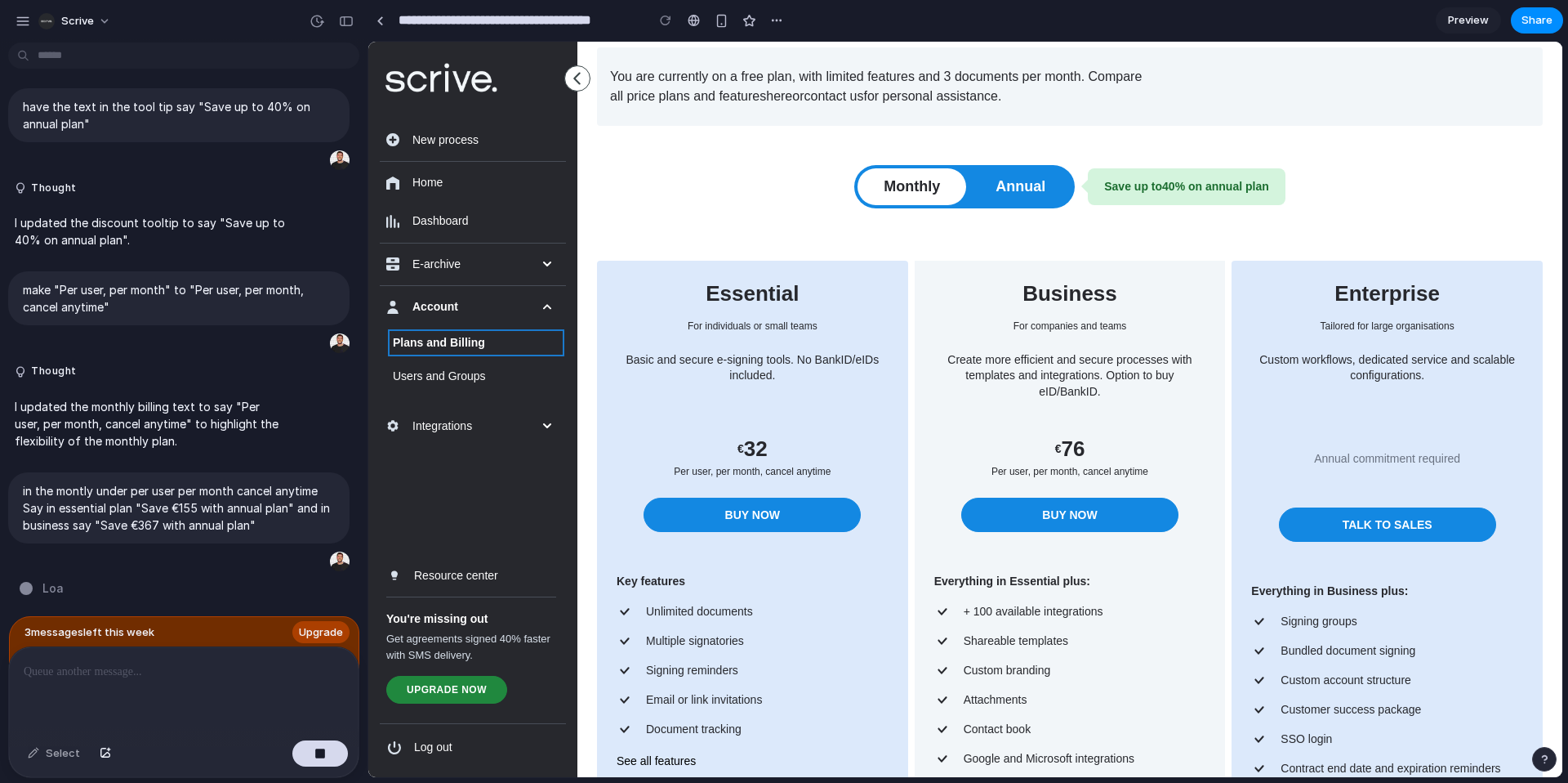
scroll to position [3799, 0]
click at [1008, 184] on button "Annual" at bounding box center [1020, 186] width 102 height 37
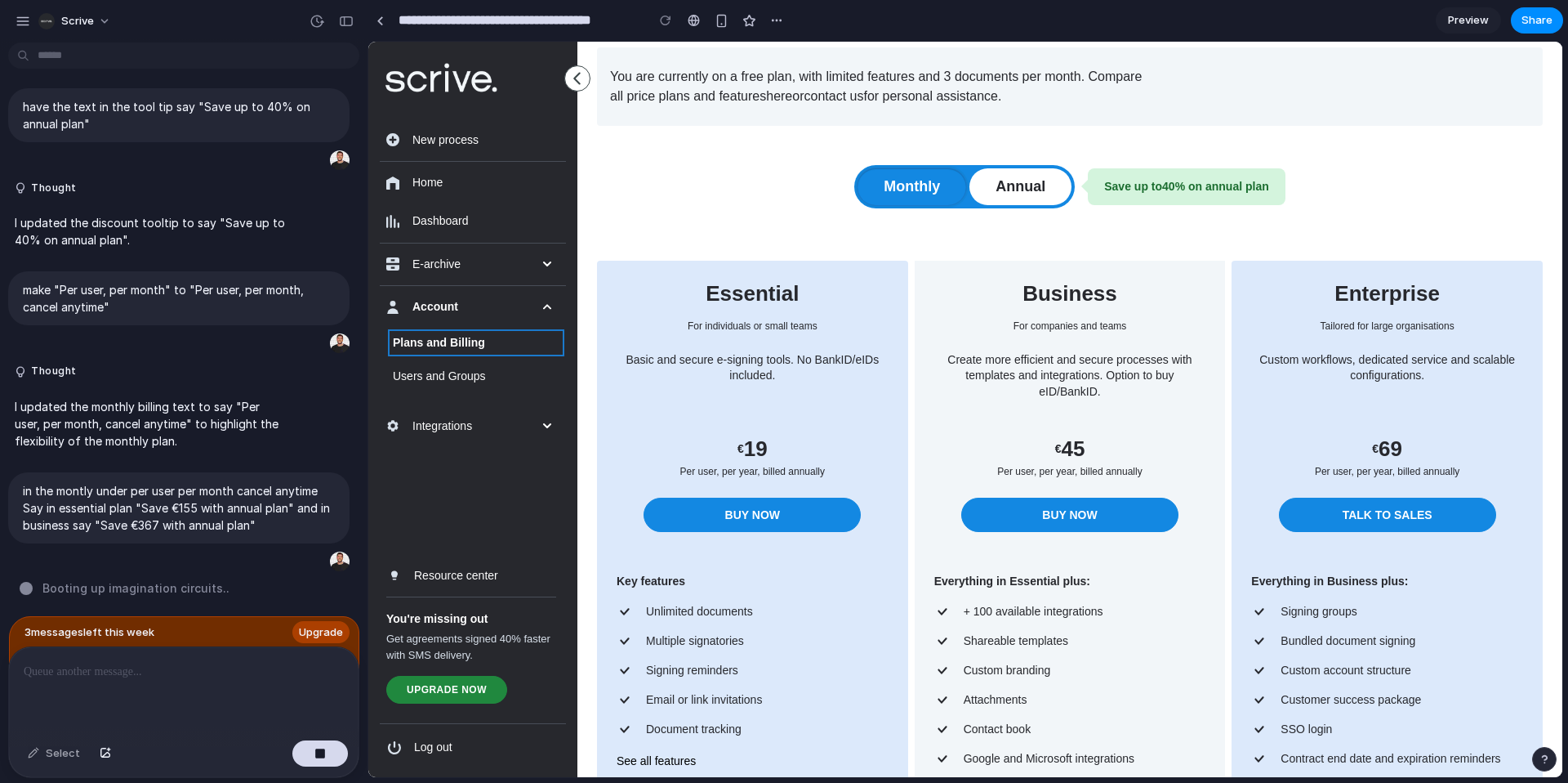
click at [901, 185] on button "Monthly" at bounding box center [911, 186] width 109 height 37
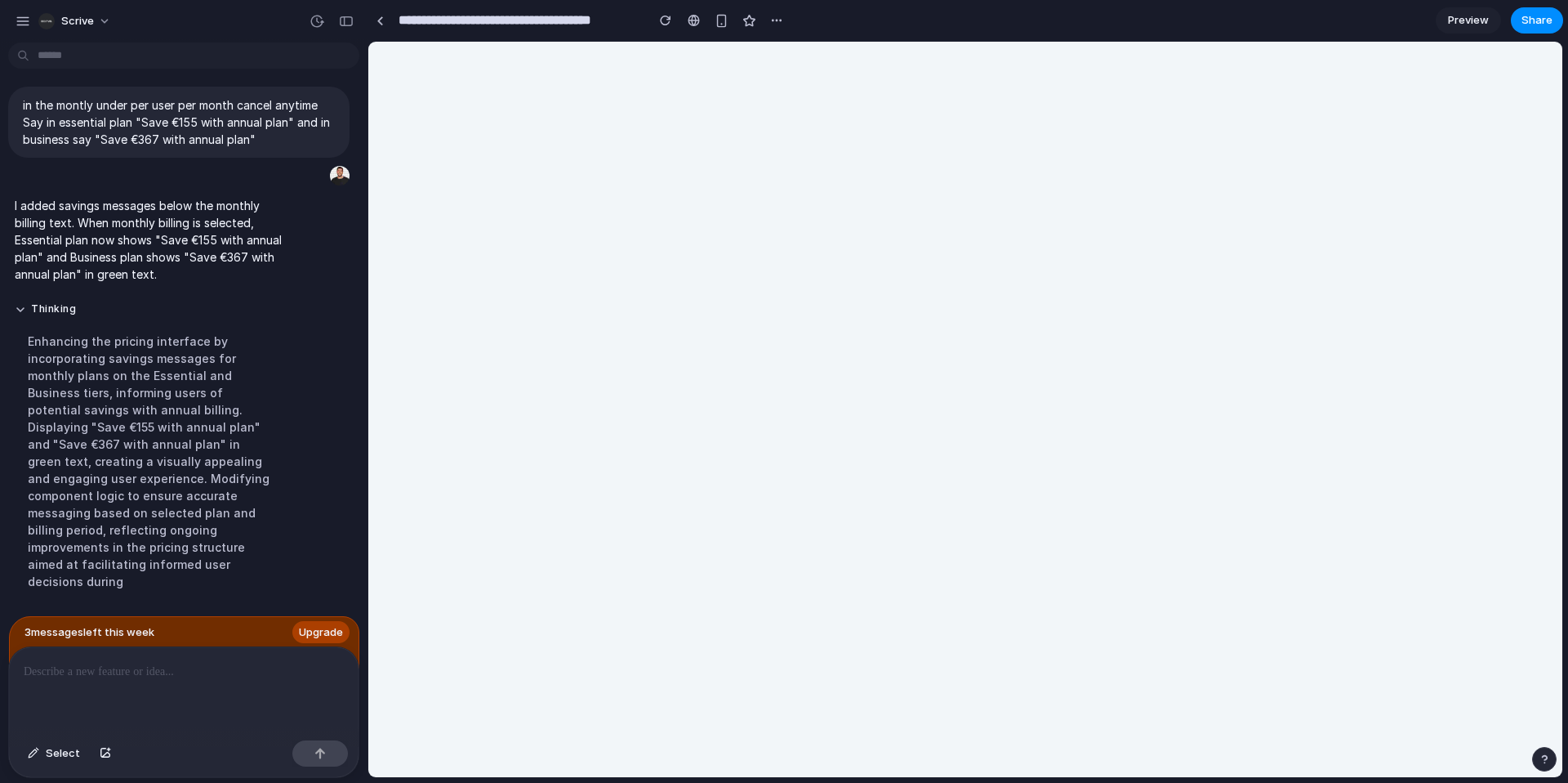
scroll to position [0, 0]
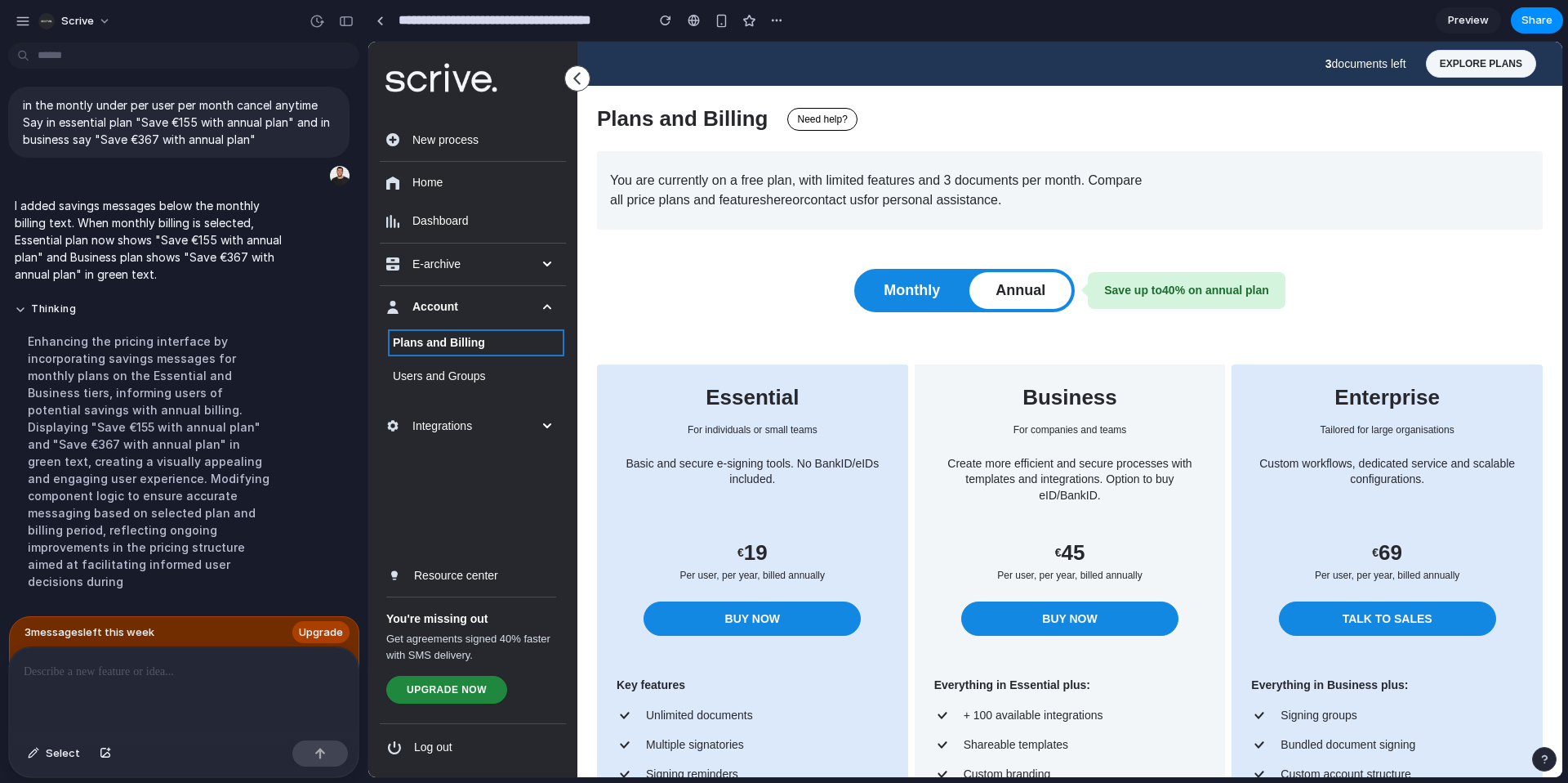
click at [884, 307] on button "Monthly" at bounding box center [911, 290] width 109 height 37
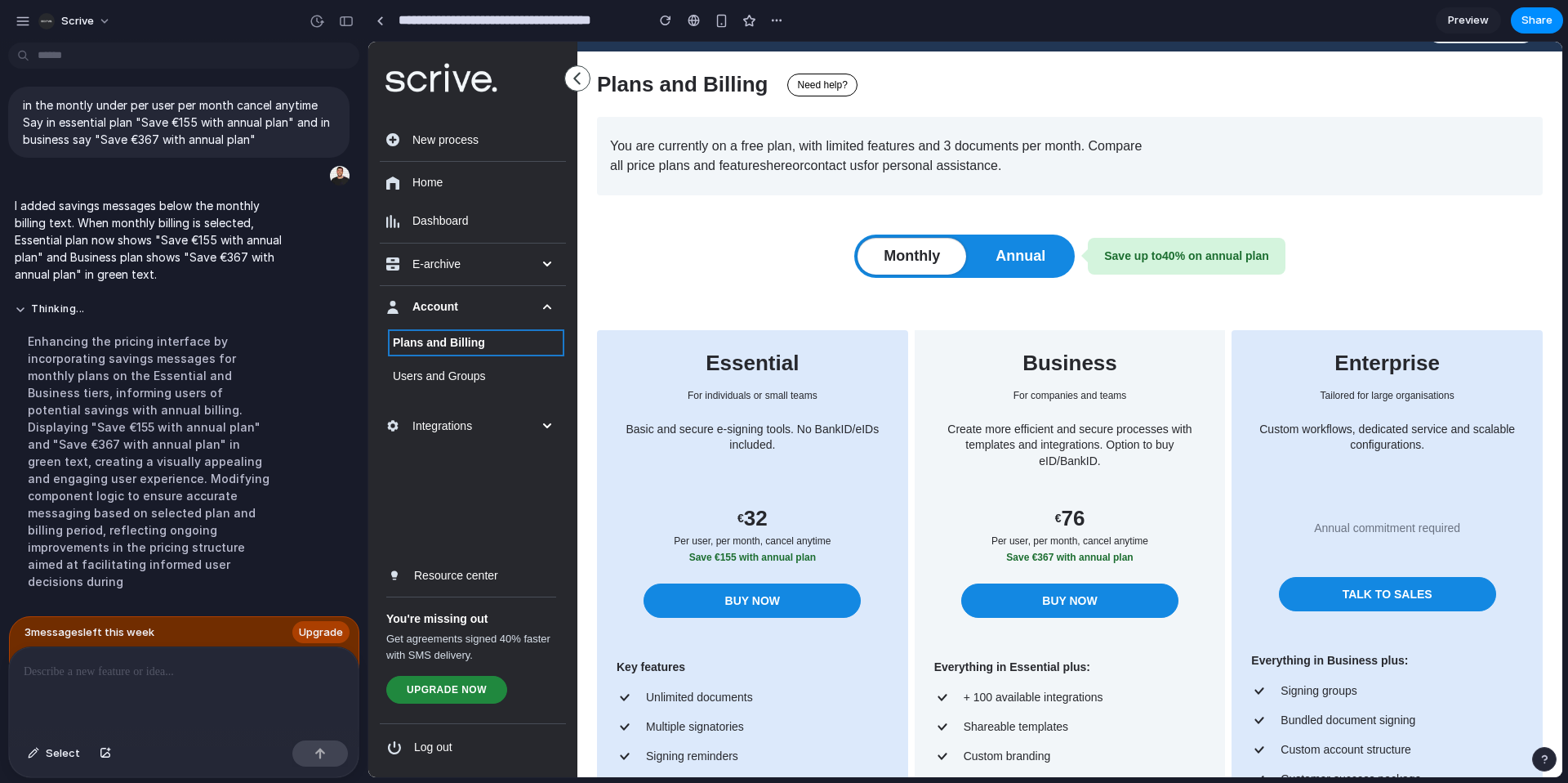
scroll to position [39, 0]
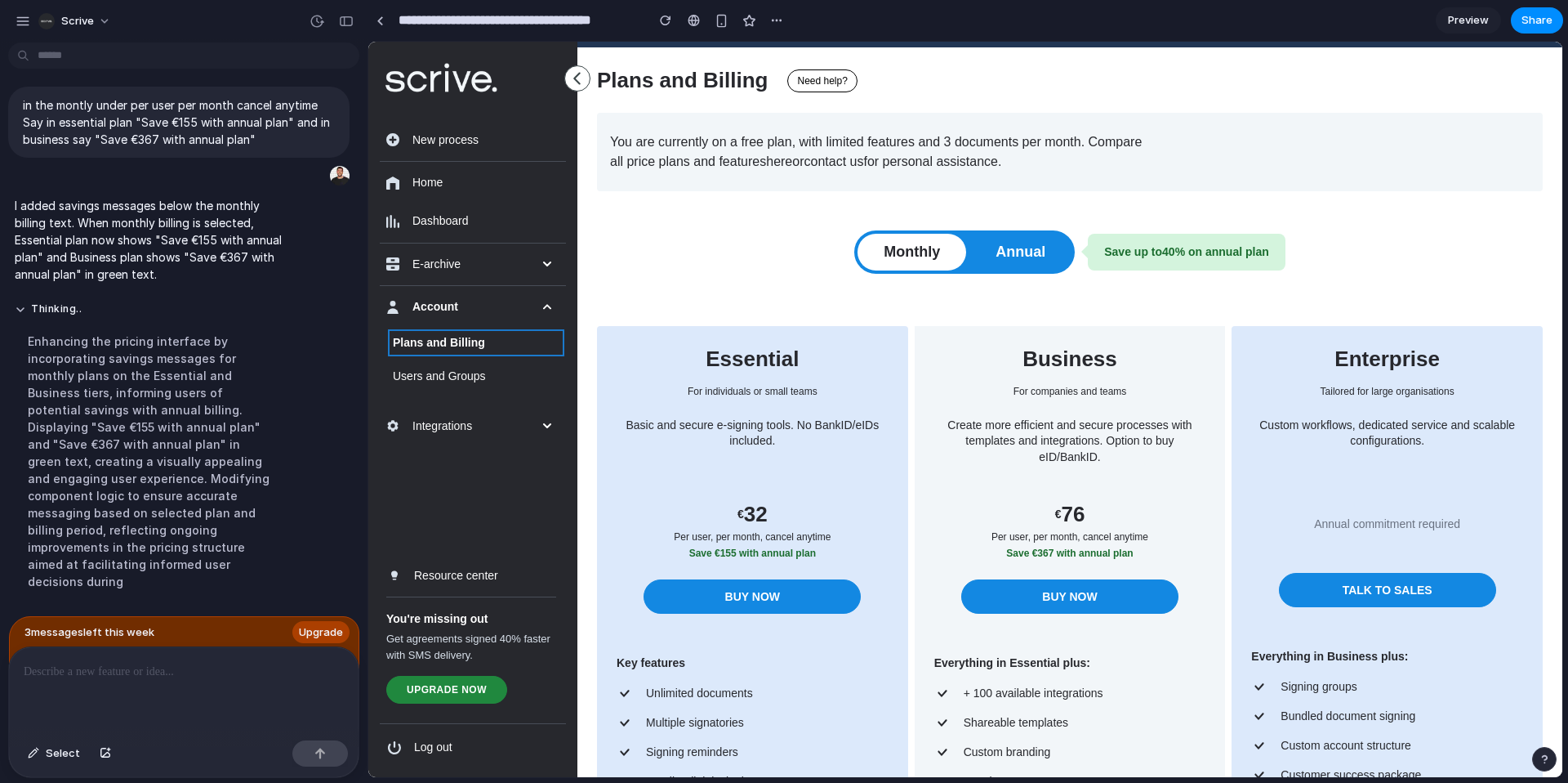
click at [173, 682] on div at bounding box center [183, 690] width 349 height 87
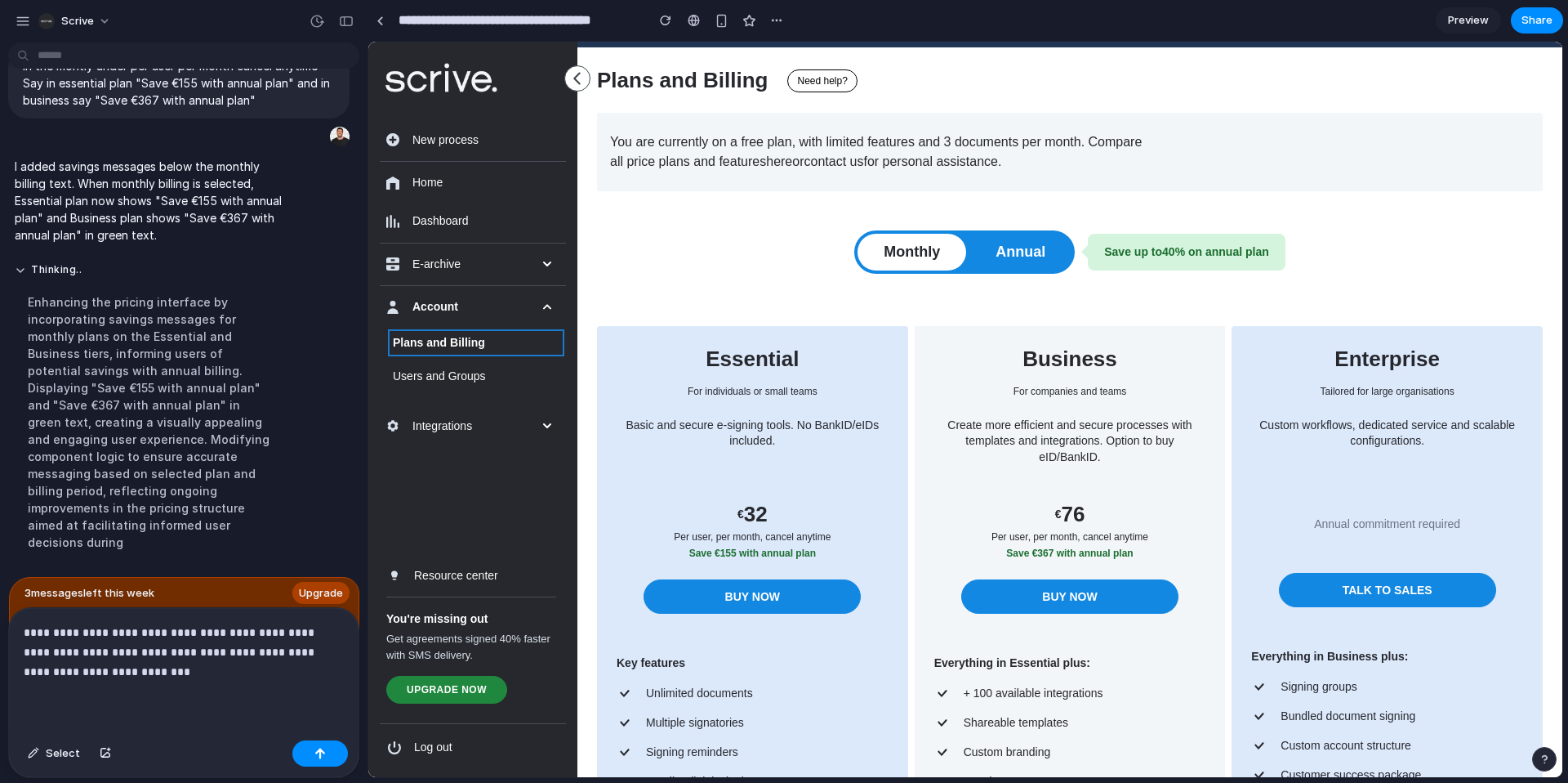
click at [236, 652] on p "**********" at bounding box center [184, 652] width 320 height 59
click at [224, 665] on p "**********" at bounding box center [184, 652] width 320 height 59
click at [221, 658] on p "**********" at bounding box center [184, 652] width 320 height 59
drag, startPoint x: 221, startPoint y: 658, endPoint x: 189, endPoint y: 658, distance: 32.0
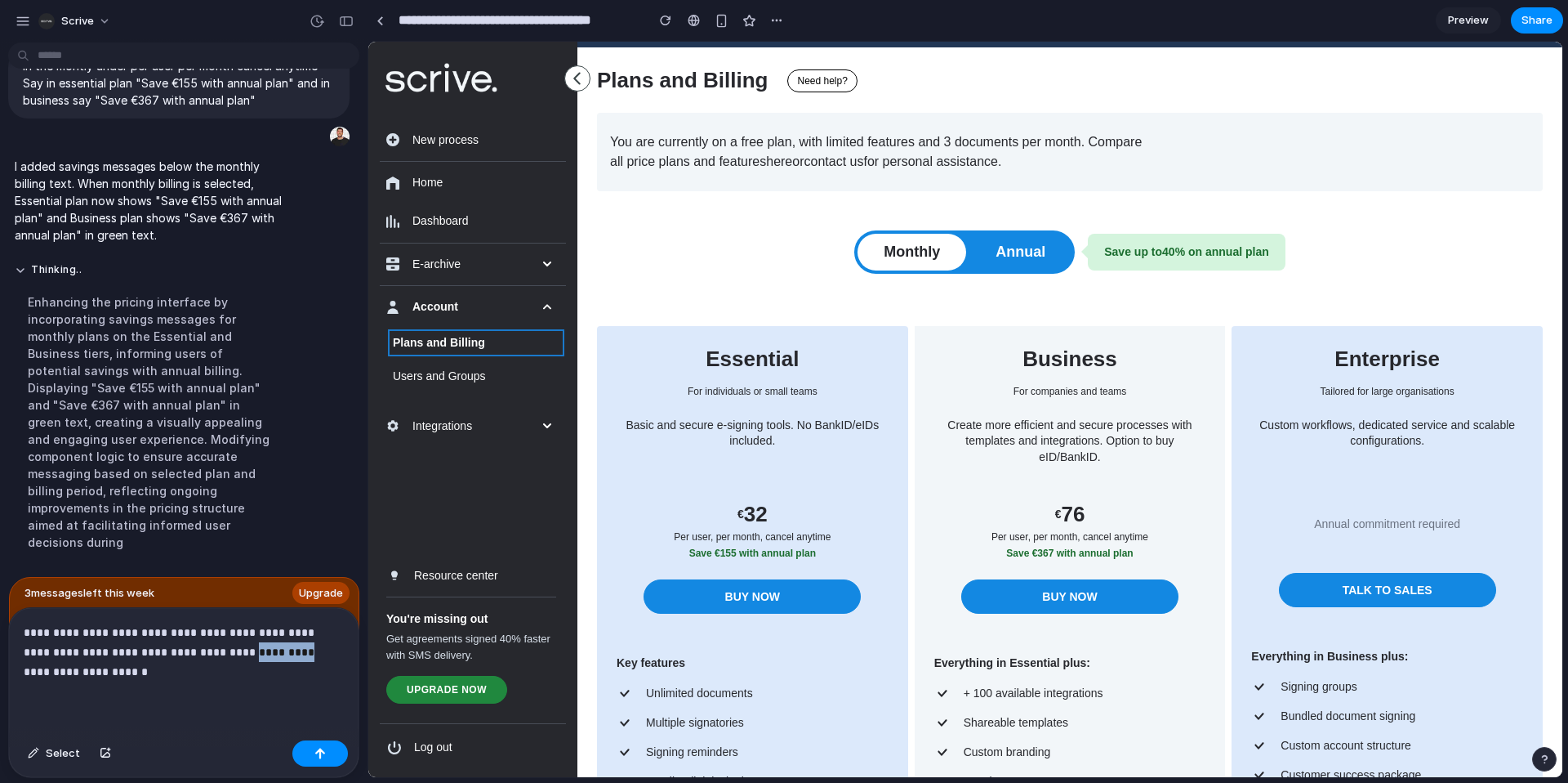
click at [221, 658] on p "**********" at bounding box center [184, 652] width 320 height 59
click at [177, 658] on p "**********" at bounding box center [184, 652] width 320 height 59
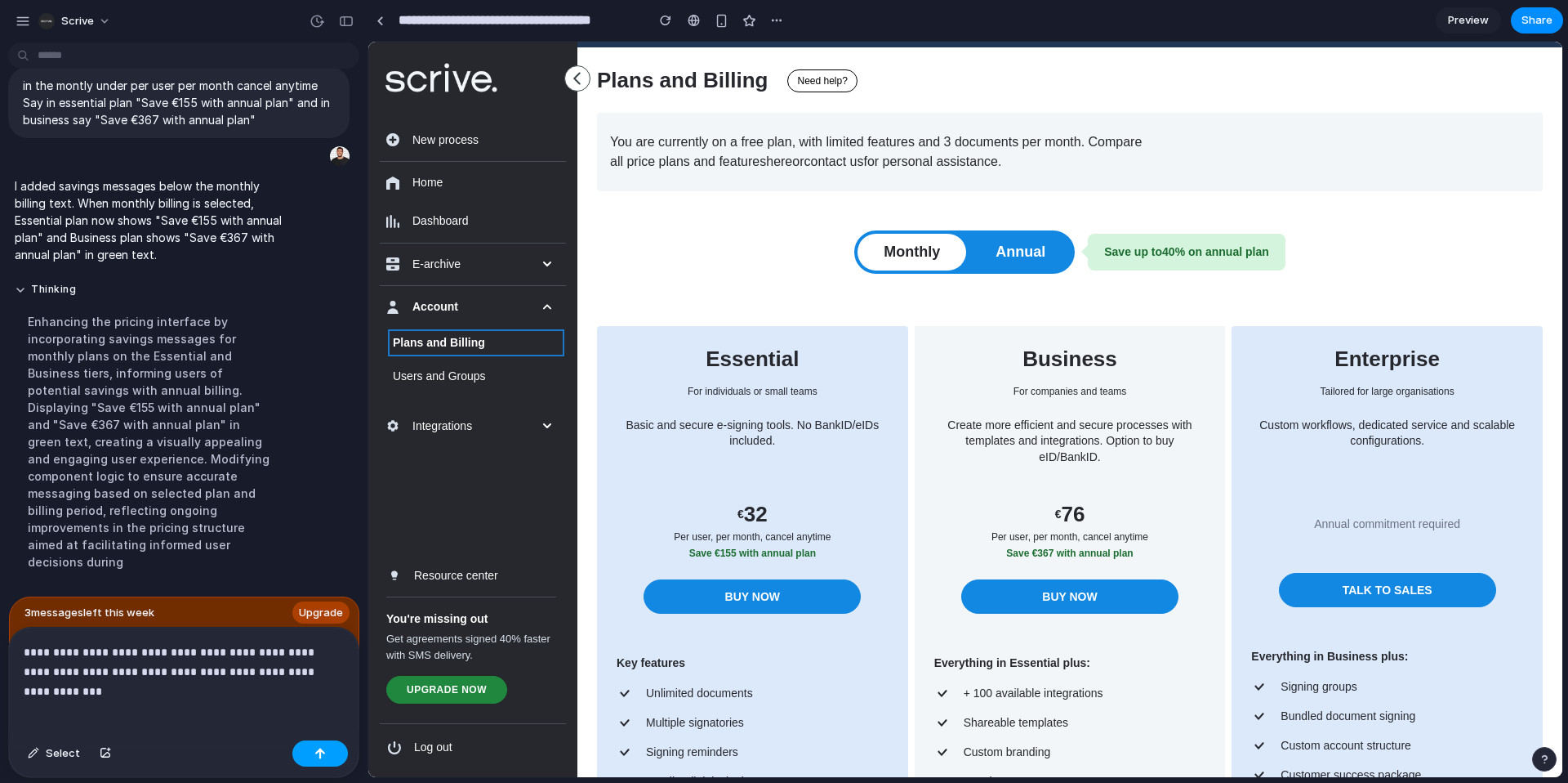
click at [323, 753] on div "button" at bounding box center [319, 753] width 11 height 11
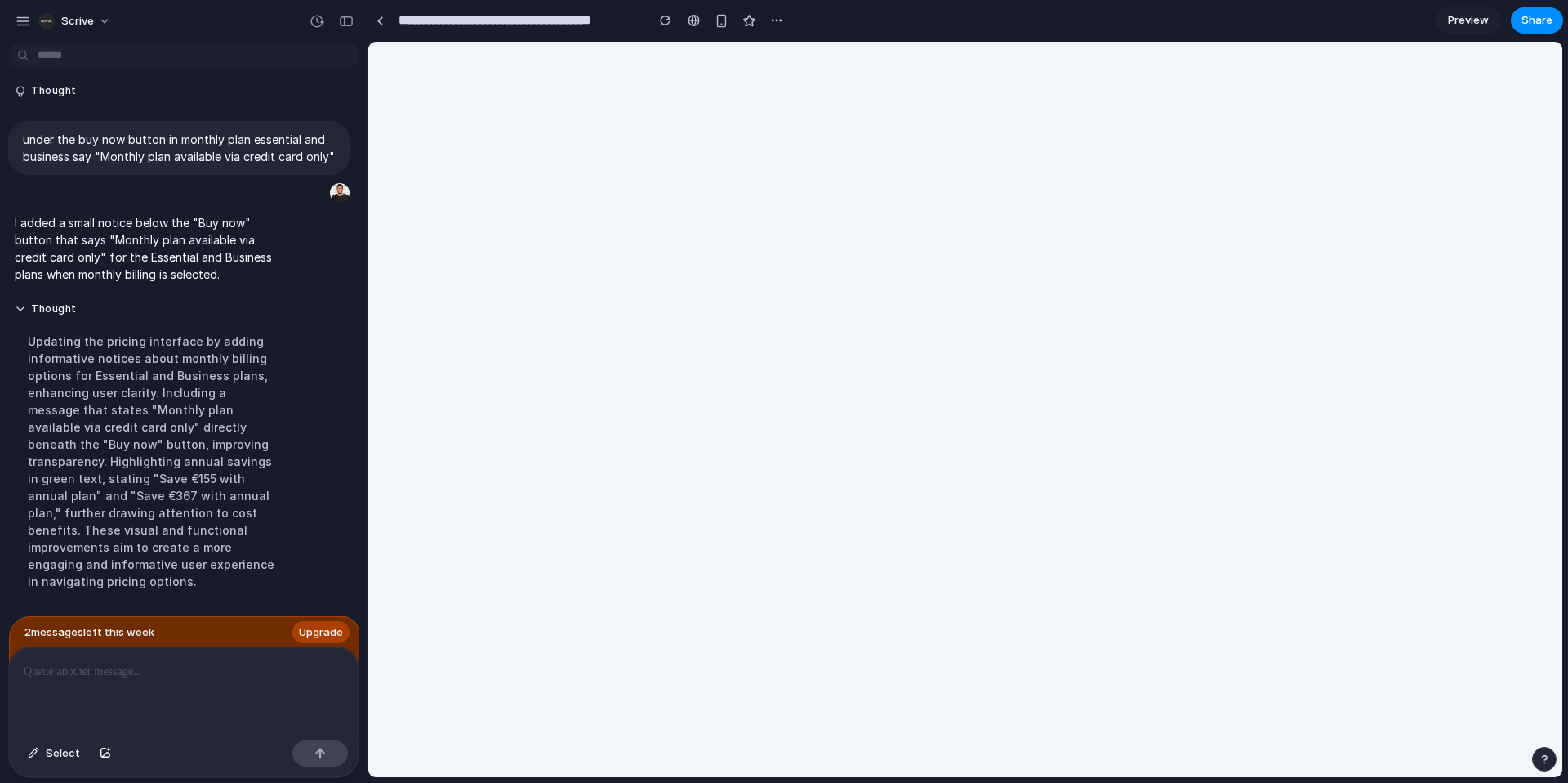
scroll to position [3820, 0]
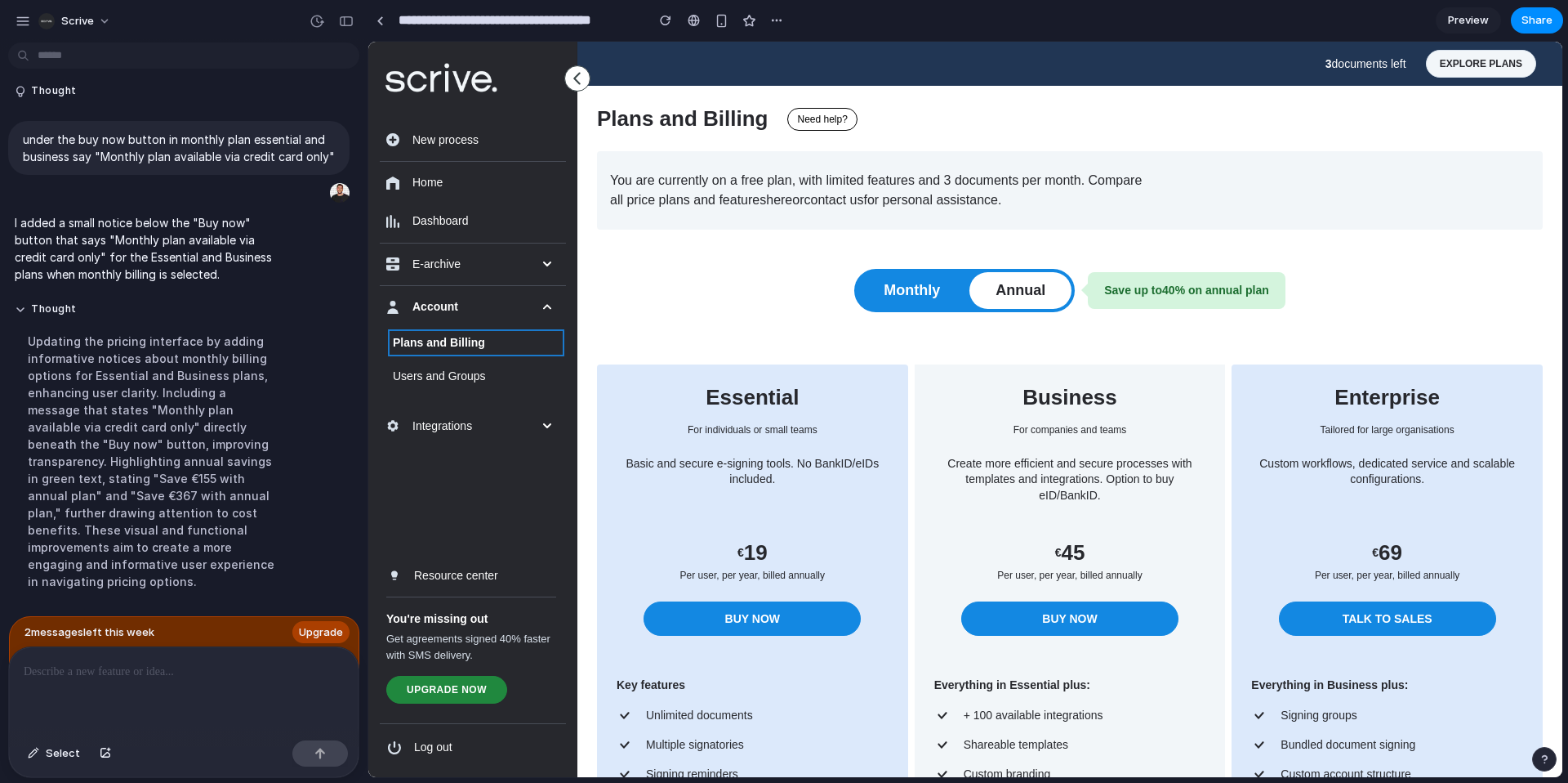
click at [151, 672] on p at bounding box center [184, 671] width 320 height 20
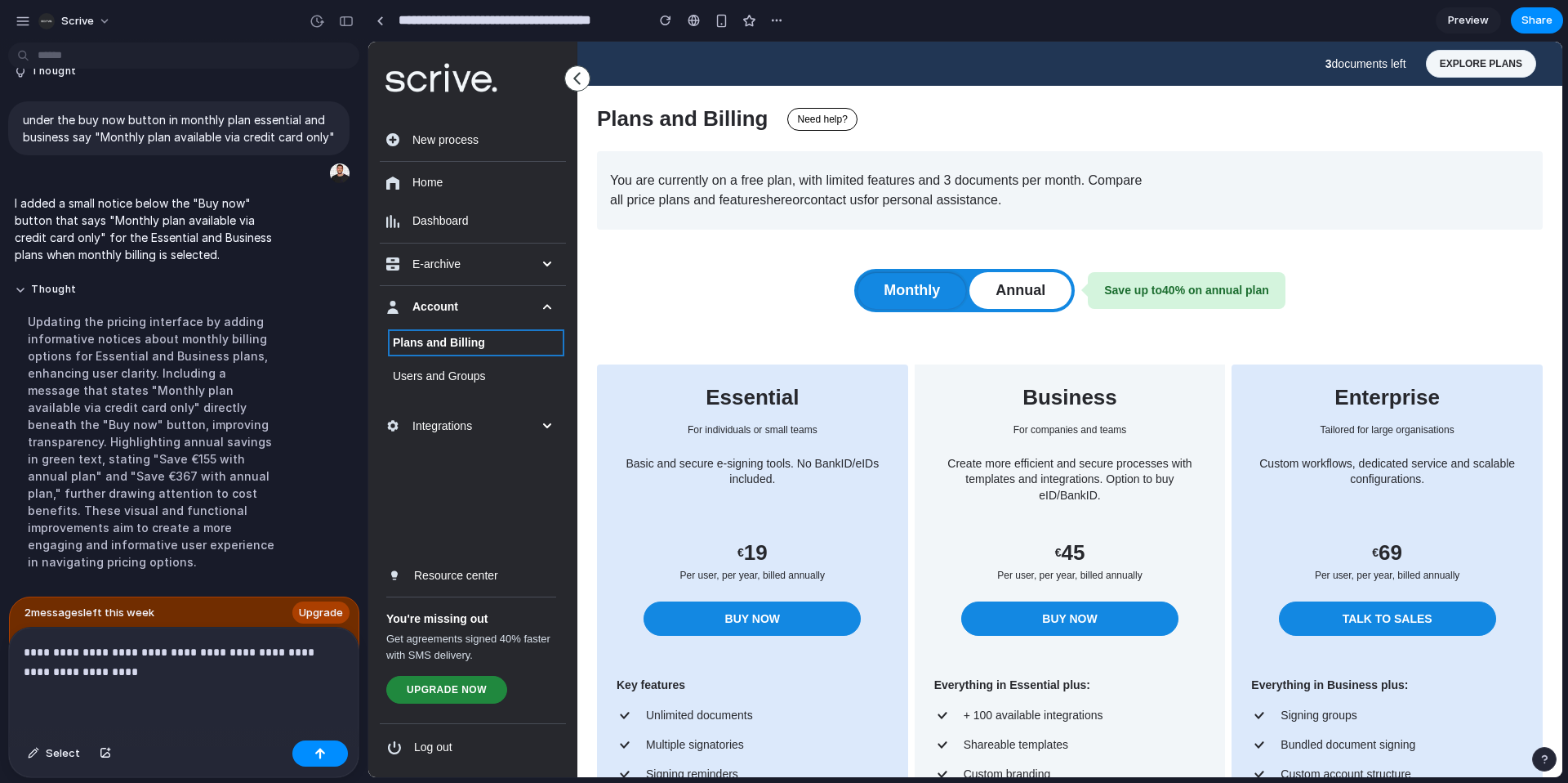
click at [914, 280] on button "Monthly" at bounding box center [911, 290] width 109 height 37
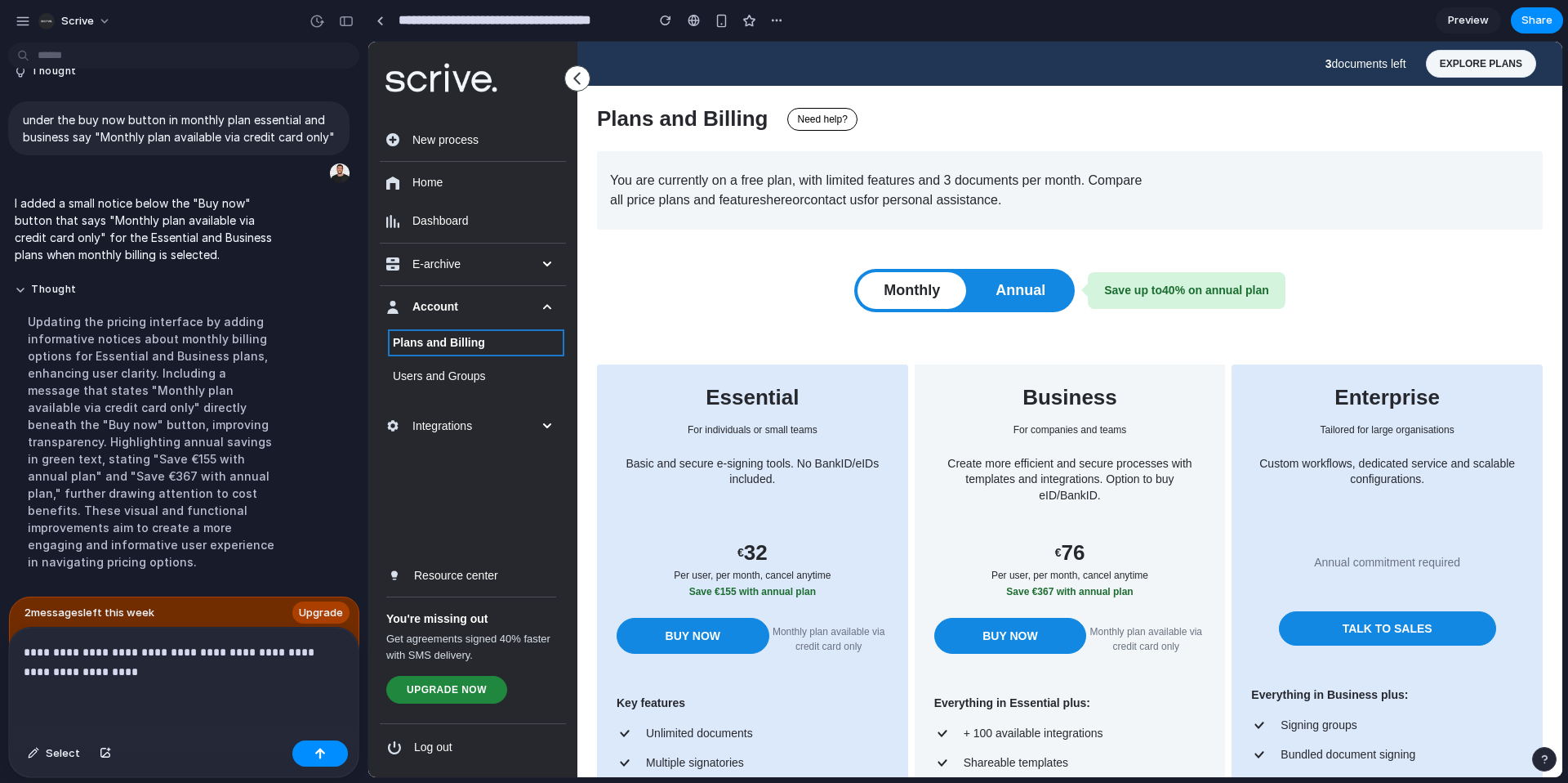
click at [313, 672] on p "**********" at bounding box center [184, 662] width 320 height 39
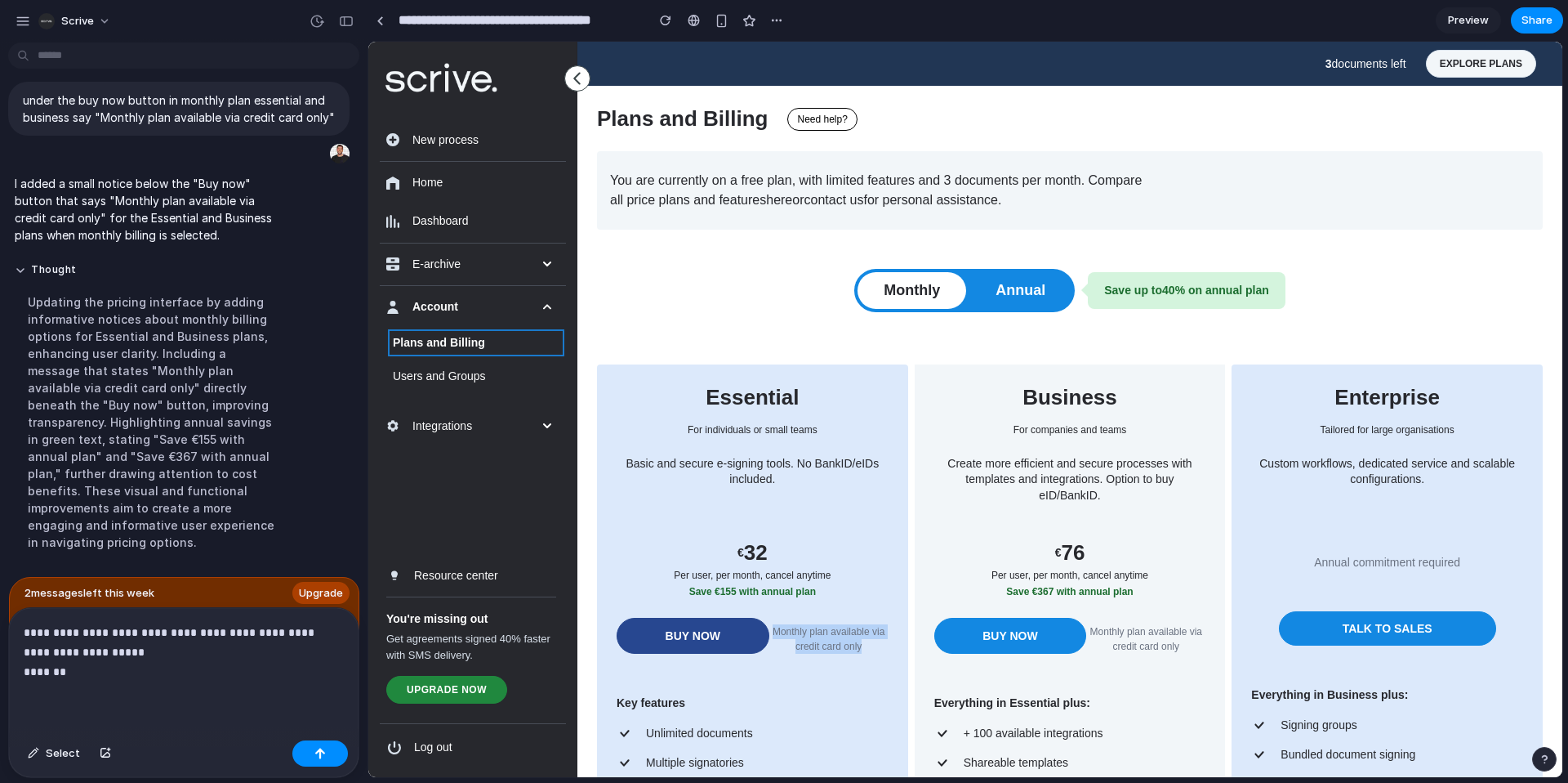
drag, startPoint x: 778, startPoint y: 629, endPoint x: 762, endPoint y: 640, distance: 19.4
click at [863, 644] on p "Monthly plan available via credit card only" at bounding box center [828, 639] width 119 height 29
copy p "Monthly plan available via credit card only"
click at [161, 680] on p "**********" at bounding box center [184, 652] width 320 height 59
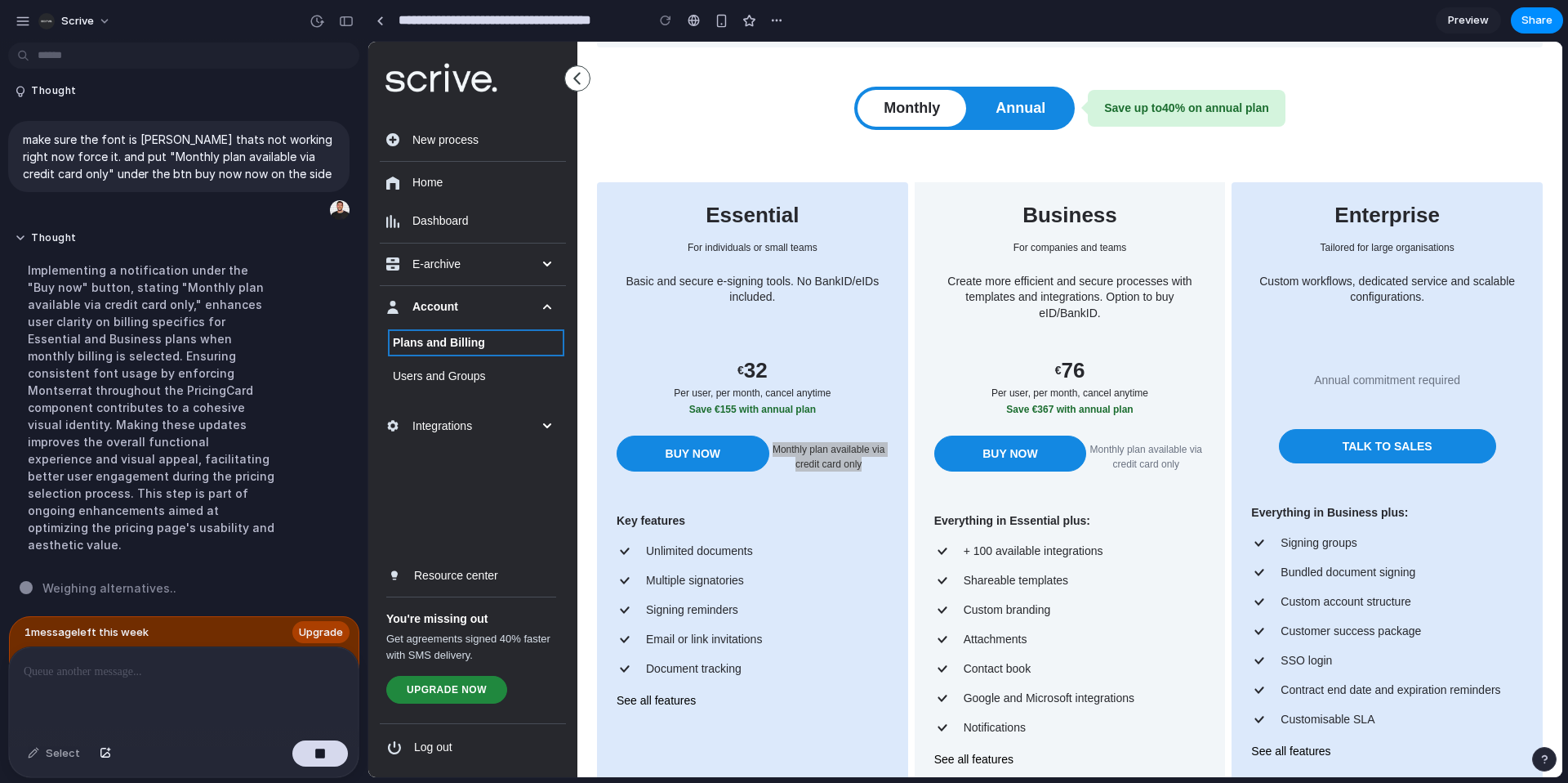
scroll to position [0, 0]
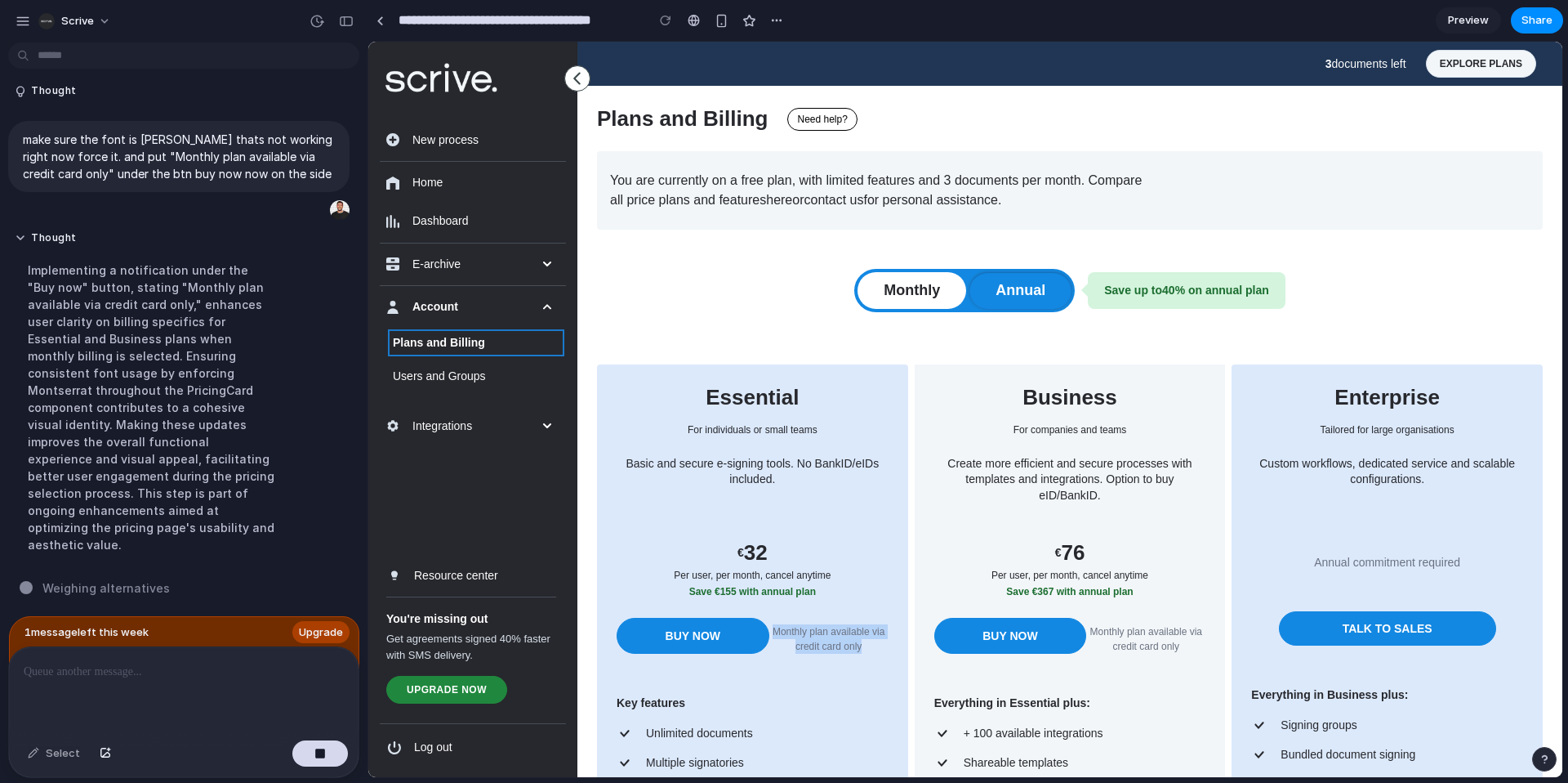
click at [1003, 287] on button "Annual" at bounding box center [1020, 290] width 102 height 37
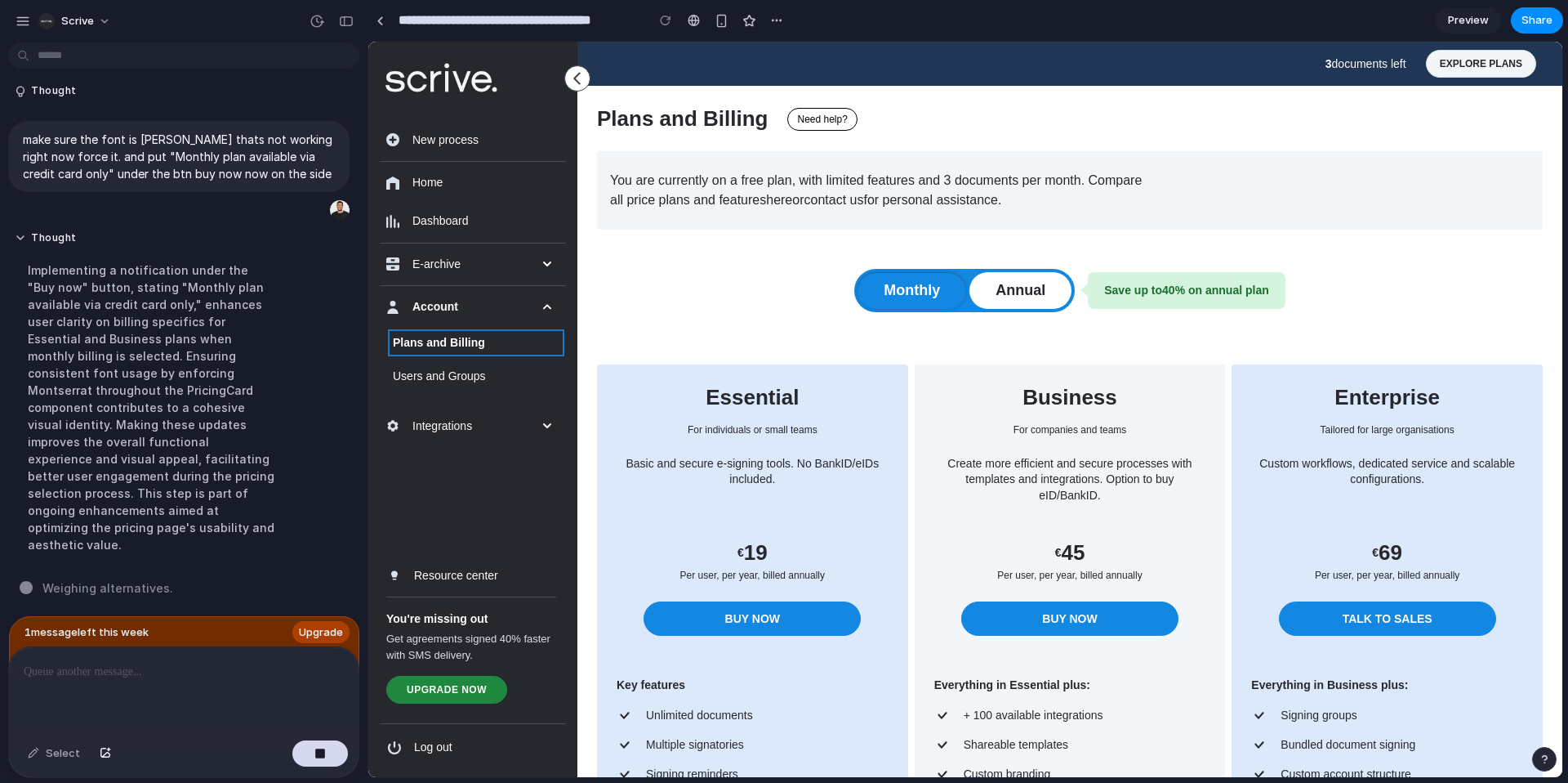
click at [945, 290] on button "Monthly" at bounding box center [911, 290] width 109 height 37
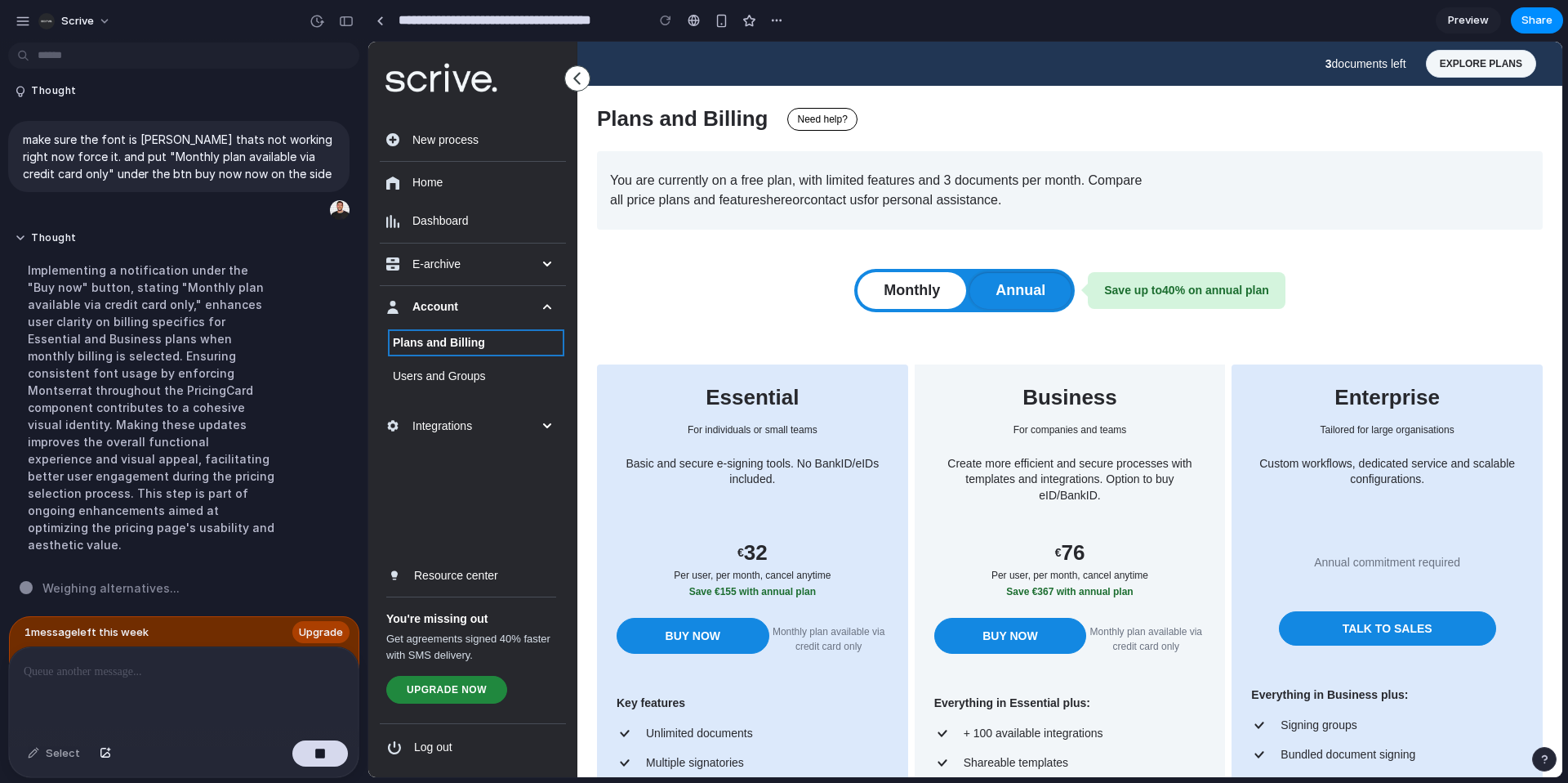
drag, startPoint x: 1037, startPoint y: 289, endPoint x: 957, endPoint y: 291, distance: 80.0
click at [1037, 289] on button "Annual" at bounding box center [1020, 290] width 102 height 37
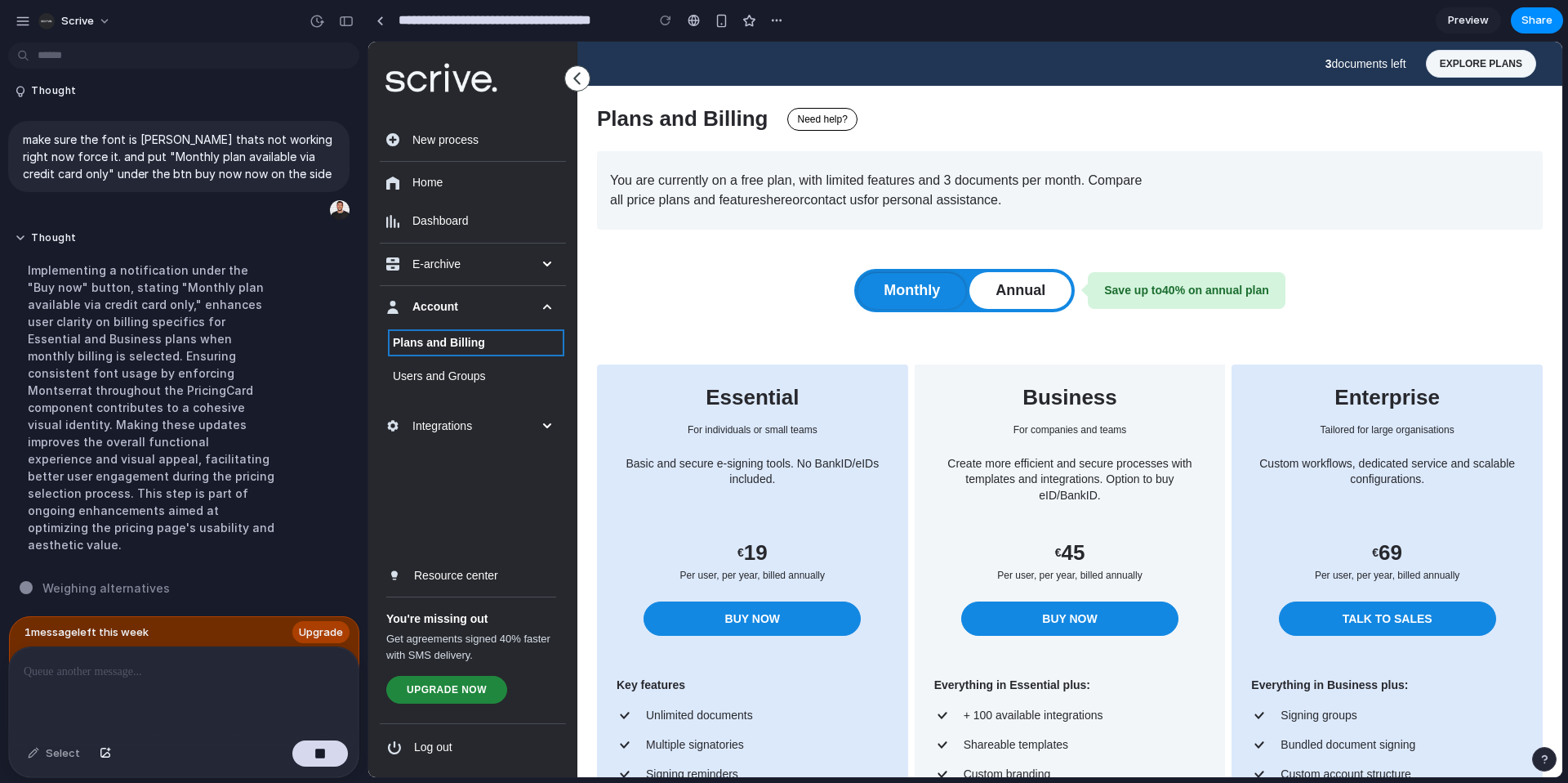
drag, startPoint x: 953, startPoint y: 290, endPoint x: 972, endPoint y: 288, distance: 19.1
click at [953, 290] on button "Monthly" at bounding box center [911, 290] width 109 height 37
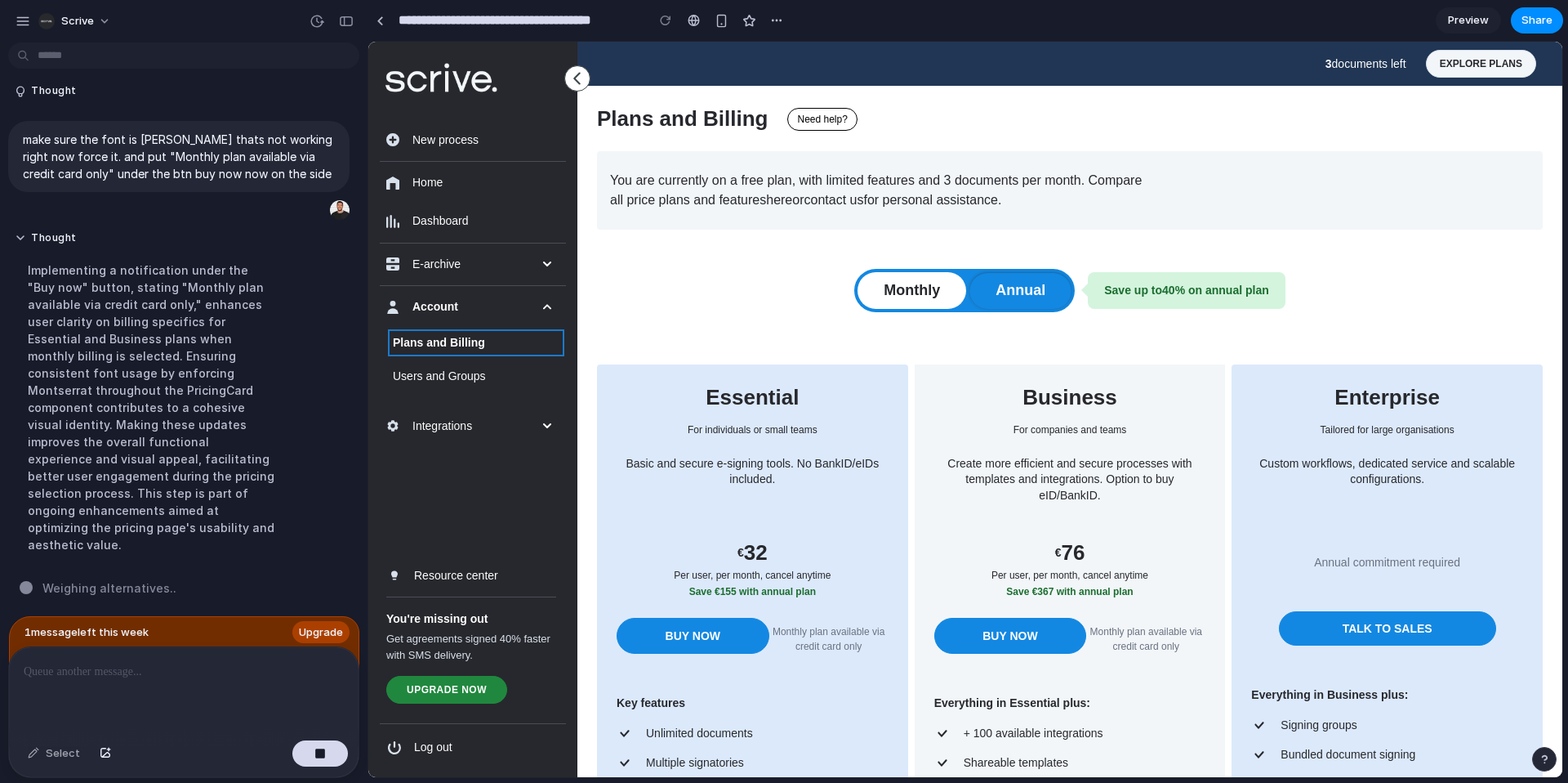
click at [1031, 287] on button "Annual" at bounding box center [1020, 290] width 102 height 37
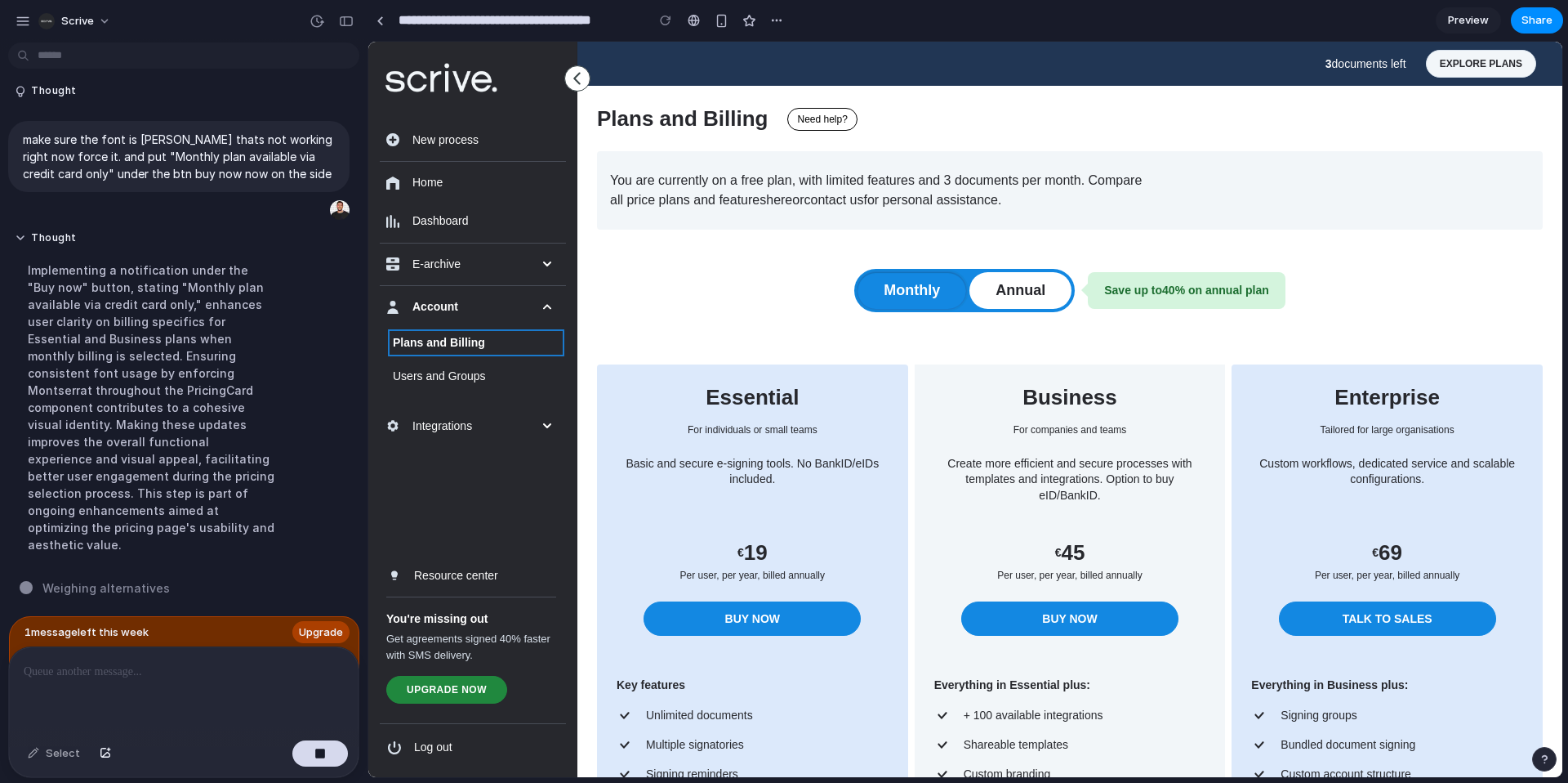
click at [954, 286] on button "Monthly" at bounding box center [911, 290] width 109 height 37
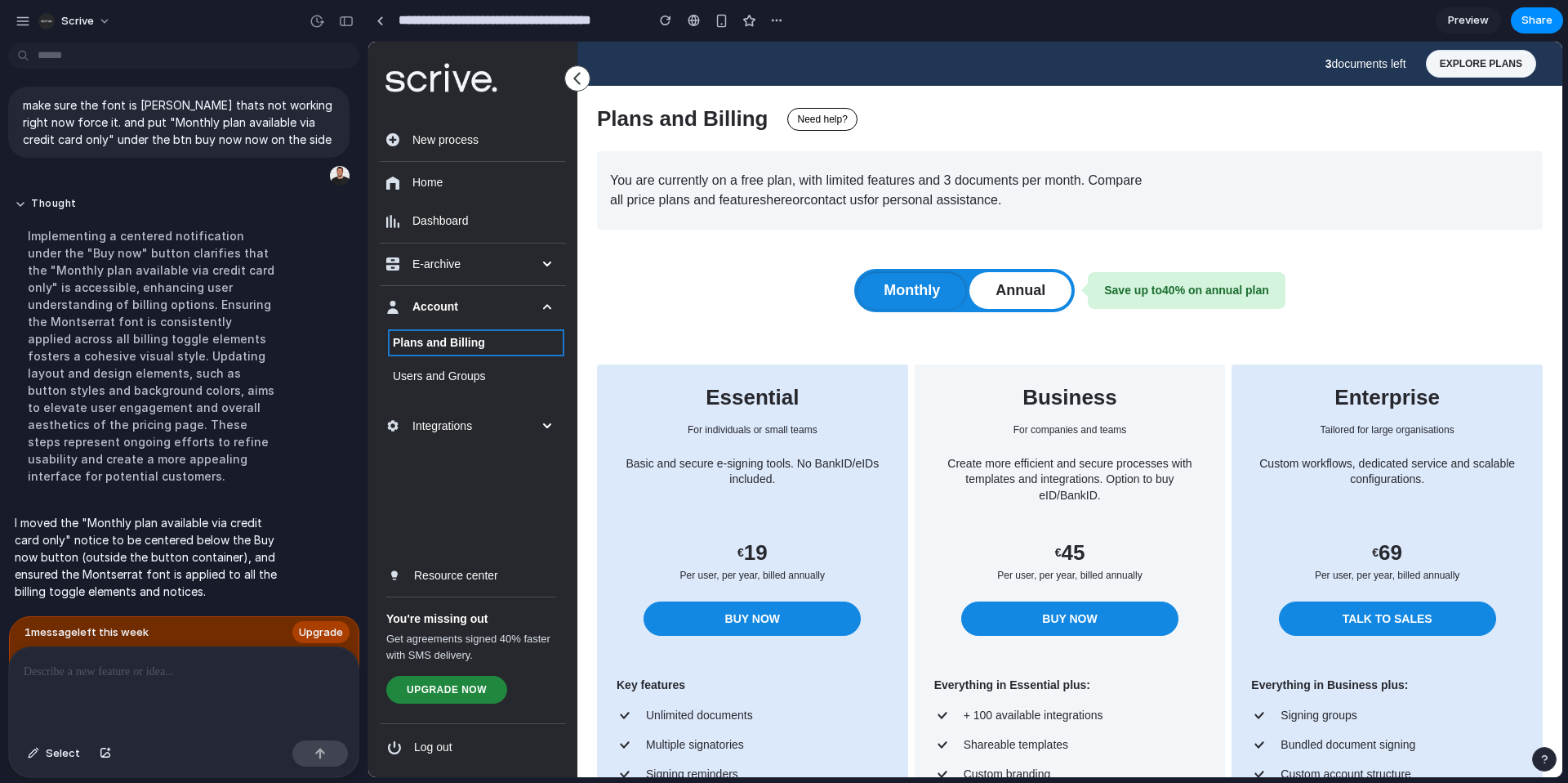
click at [930, 277] on button "Monthly" at bounding box center [911, 290] width 109 height 37
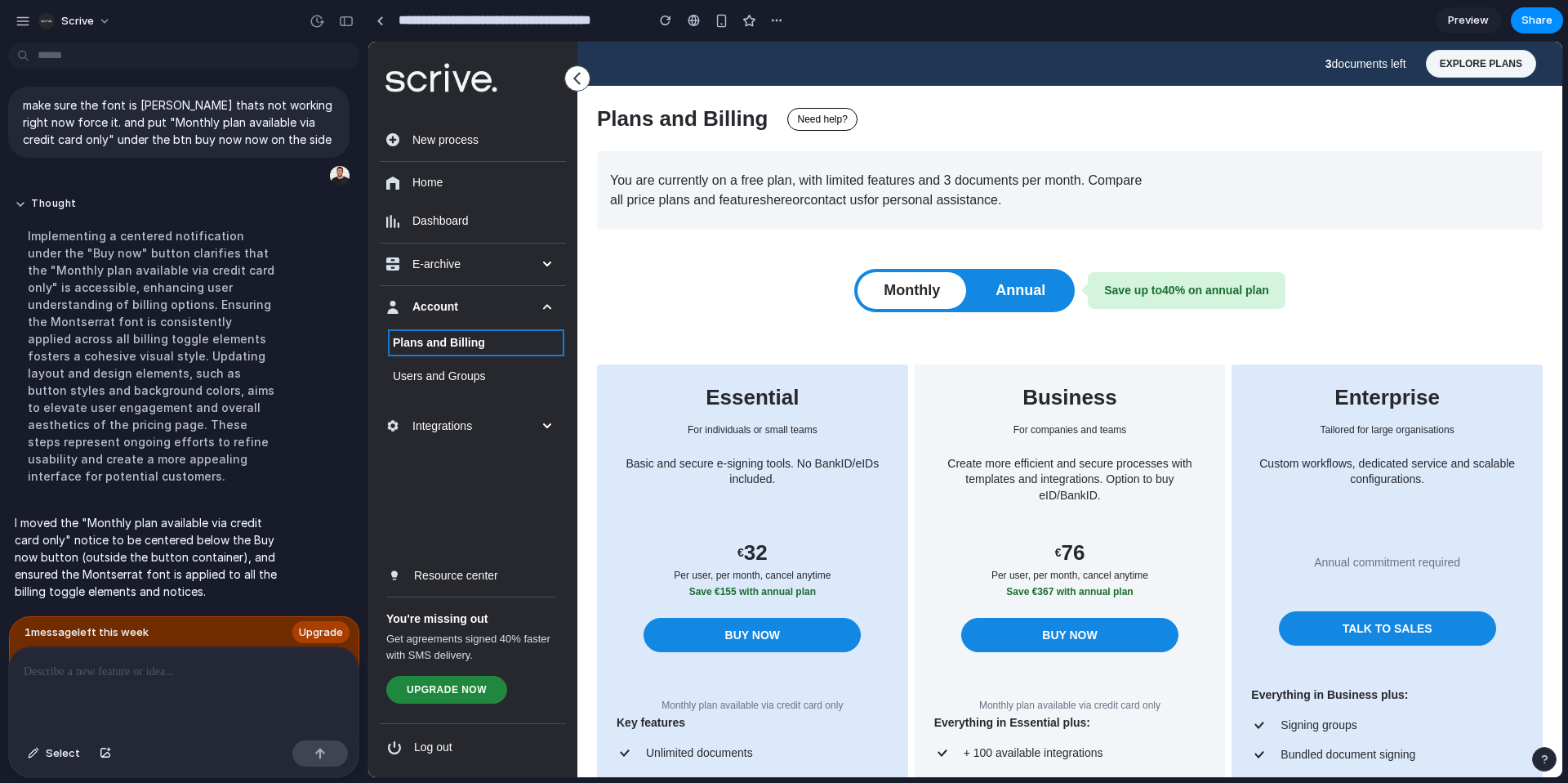
click at [111, 682] on div at bounding box center [183, 690] width 349 height 87
click at [739, 699] on p "Monthly plan available via credit card only" at bounding box center [752, 705] width 272 height 15
drag, startPoint x: 738, startPoint y: 699, endPoint x: 693, endPoint y: 696, distance: 45.1
click at [738, 699] on p "Monthly plan available via credit card only" at bounding box center [752, 705] width 272 height 15
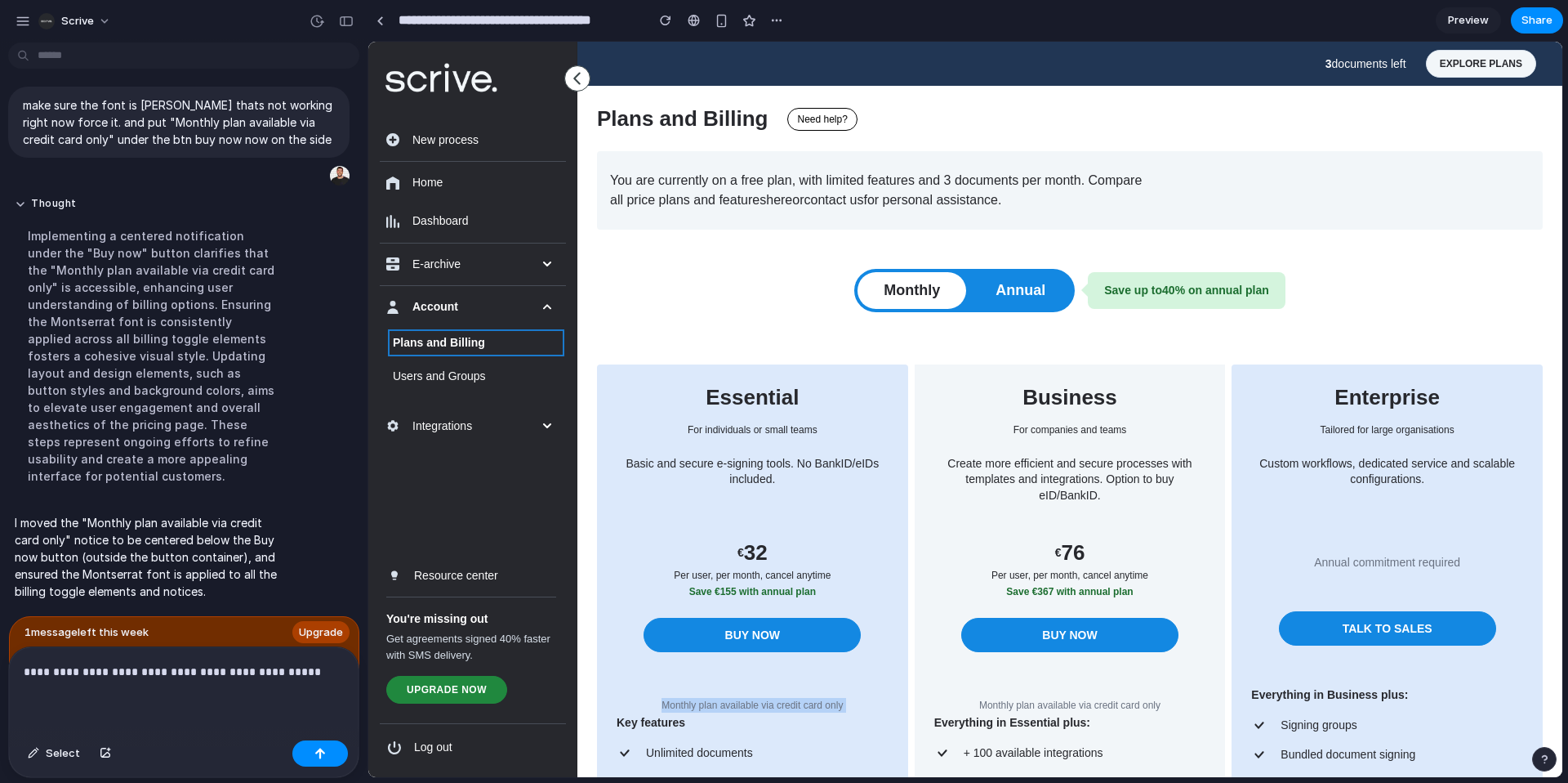
copy p "Monthly plan available via credit card only"
click at [316, 663] on p "**********" at bounding box center [184, 671] width 320 height 20
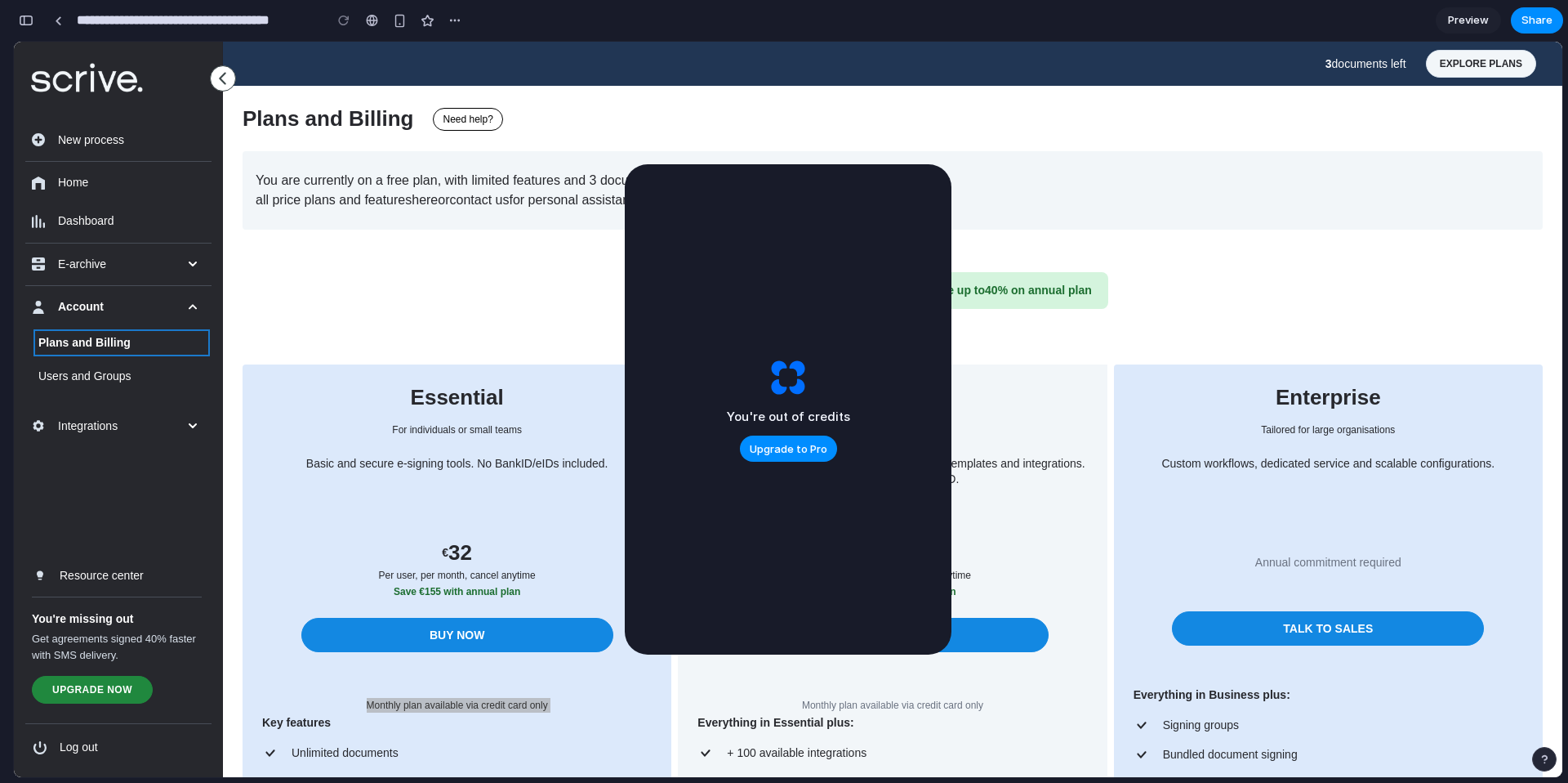
scroll to position [6650, 0]
click at [766, 455] on span "Upgrade to Pro" at bounding box center [788, 449] width 77 height 16
drag, startPoint x: 869, startPoint y: 220, endPoint x: 729, endPoint y: 228, distance: 140.2
click at [867, 221] on div "You're out of credits Upgrade to Pro" at bounding box center [788, 409] width 327 height 490
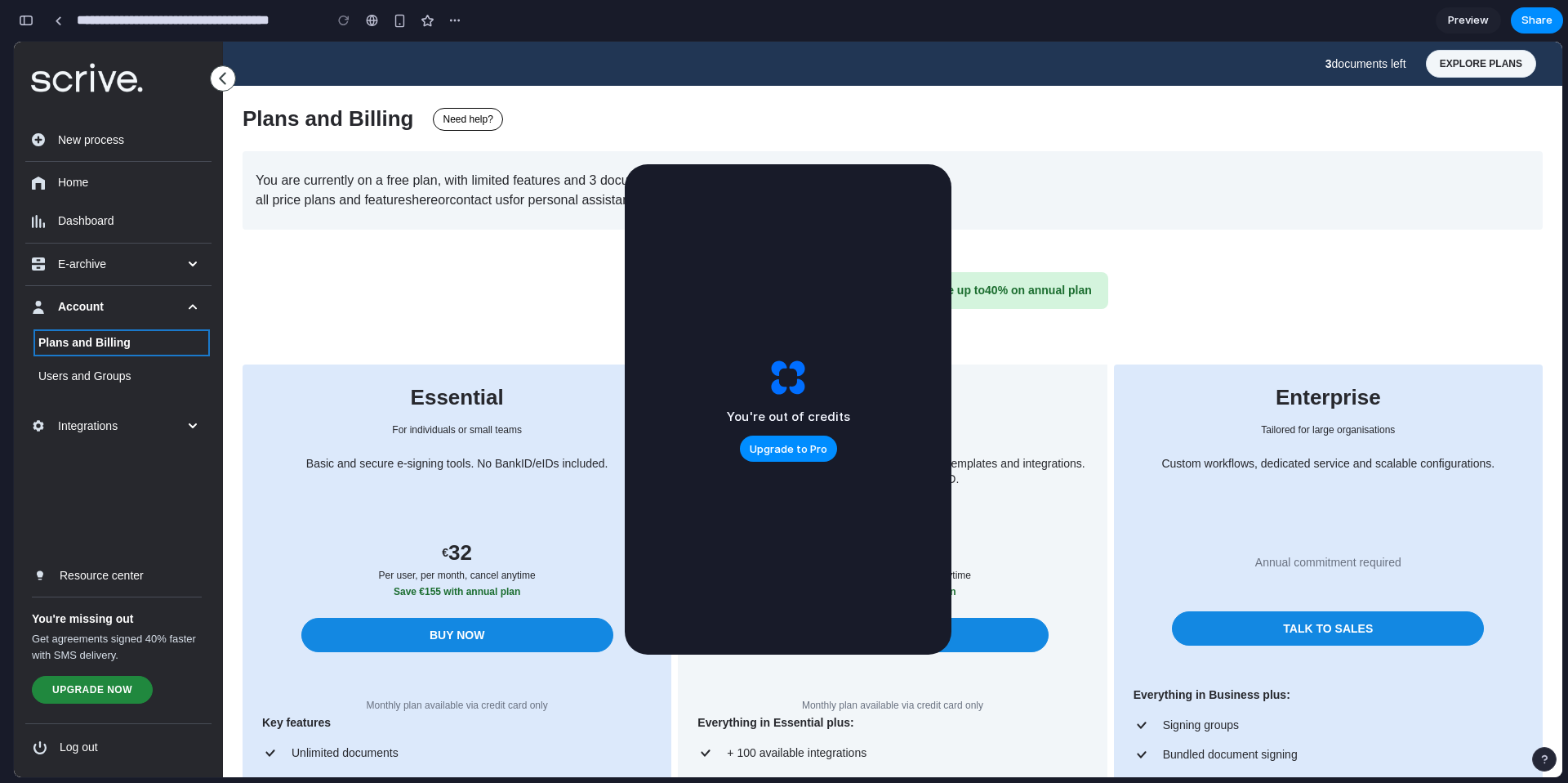
click at [1490, 23] on link "Preview" at bounding box center [1468, 21] width 65 height 26
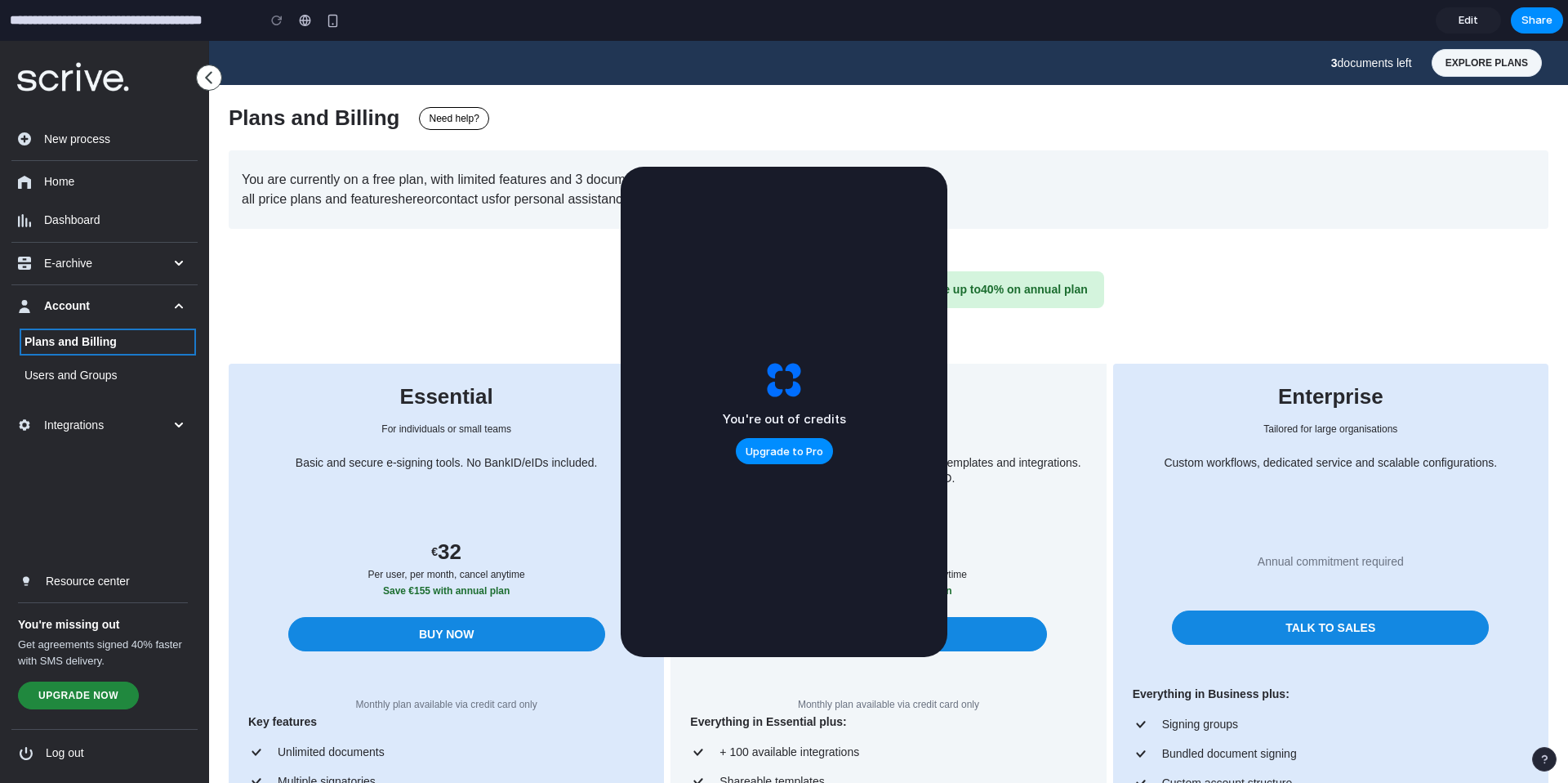
click at [1509, 22] on div "Edit Share" at bounding box center [1499, 21] width 127 height 26
click at [1523, 21] on span "Share" at bounding box center [1537, 20] width 31 height 16
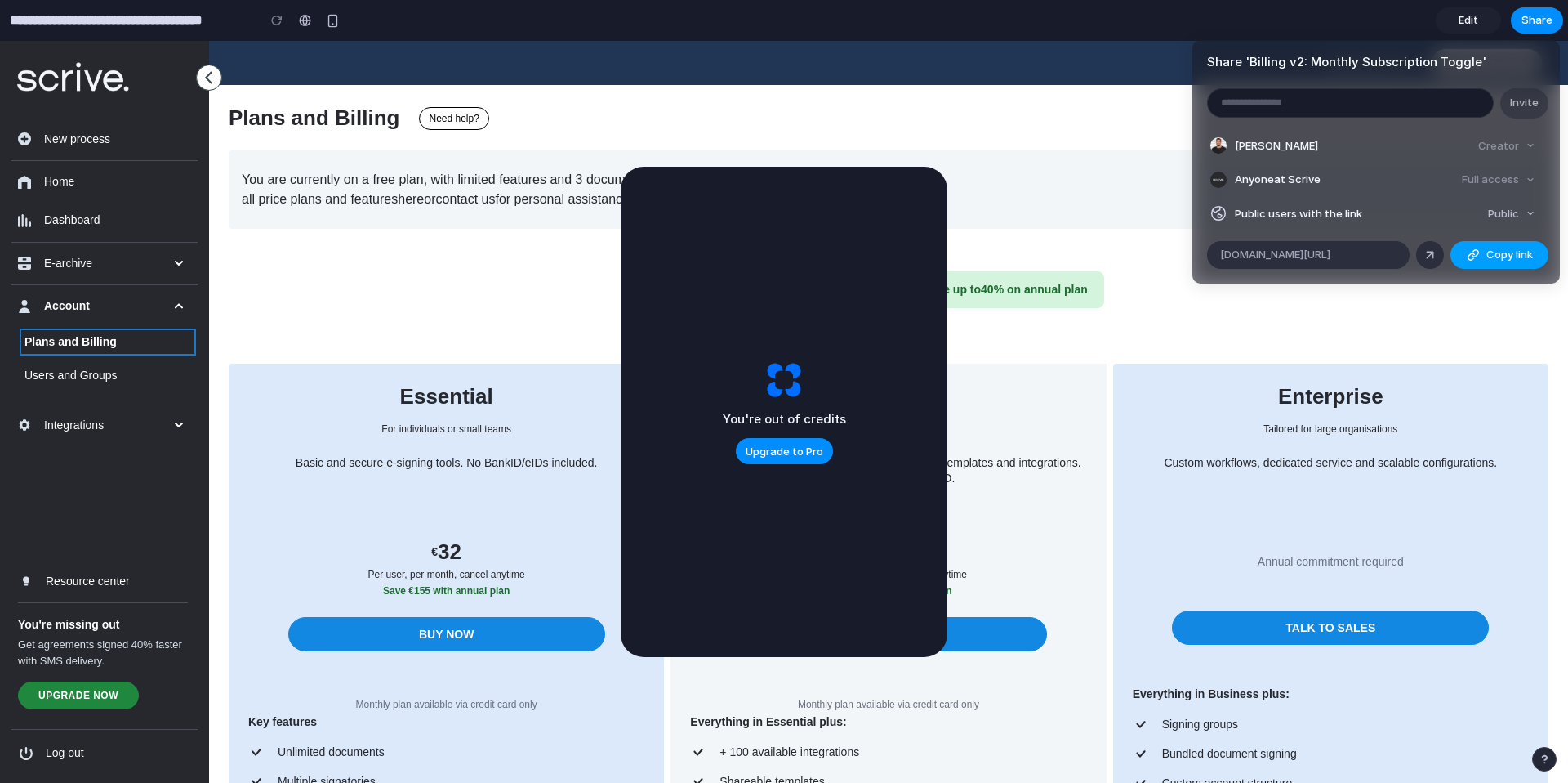
click at [1463, 253] on button "Copy link" at bounding box center [1499, 255] width 98 height 27
click at [1503, 210] on span "Public" at bounding box center [1504, 214] width 31 height 16
